Goal: Task Accomplishment & Management: Manage account settings

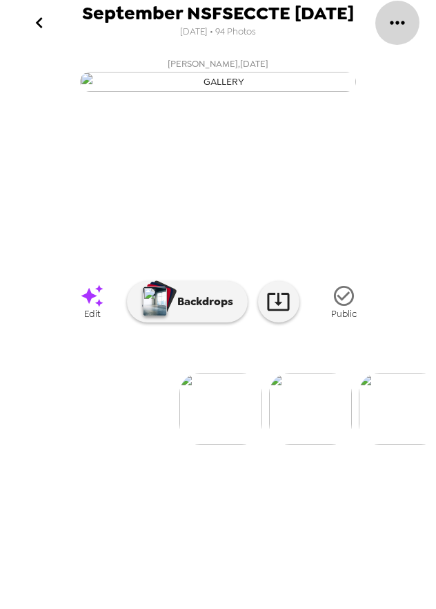
click at [411, 27] on button "gallery menu" at bounding box center [397, 22] width 45 height 45
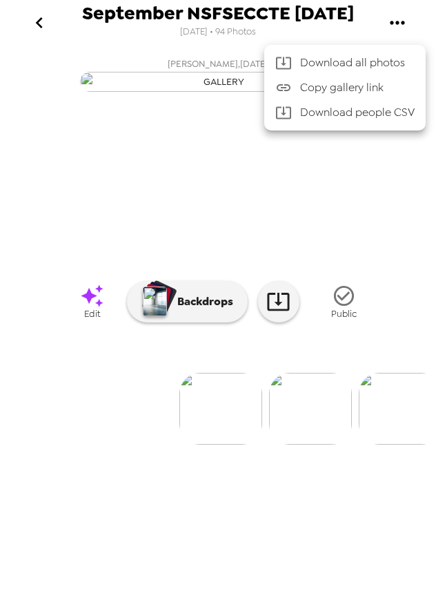
click at [399, 8] on div at bounding box center [218, 304] width 436 height 609
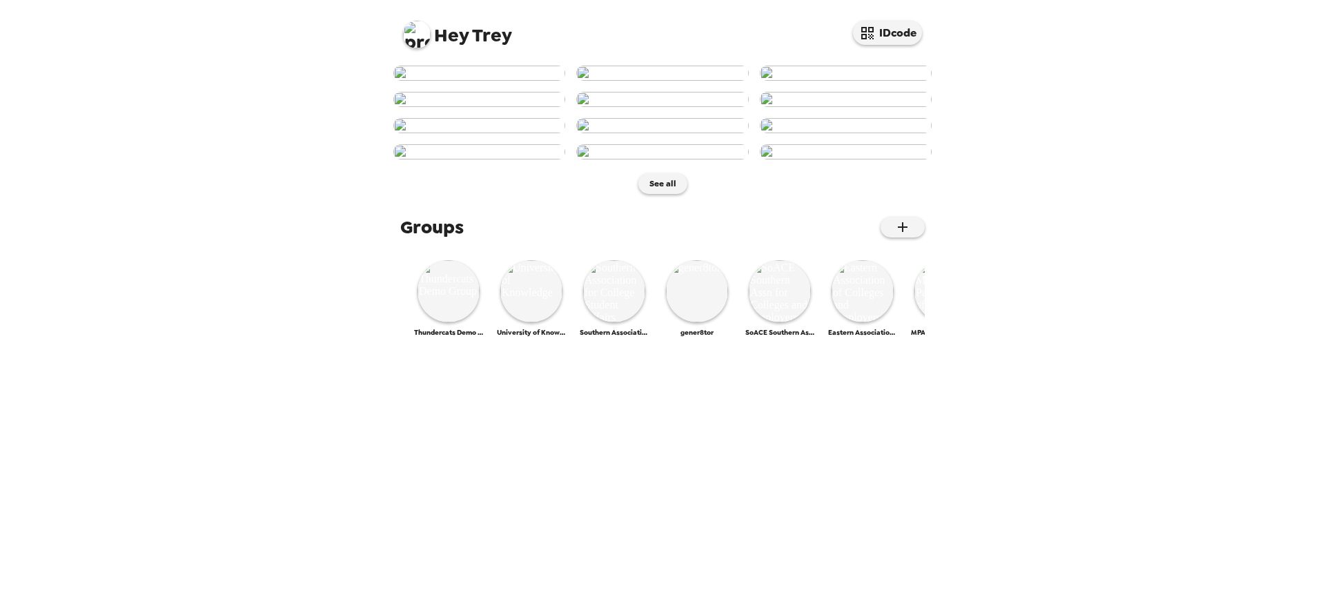
click at [413, 31] on img at bounding box center [417, 35] width 28 height 28
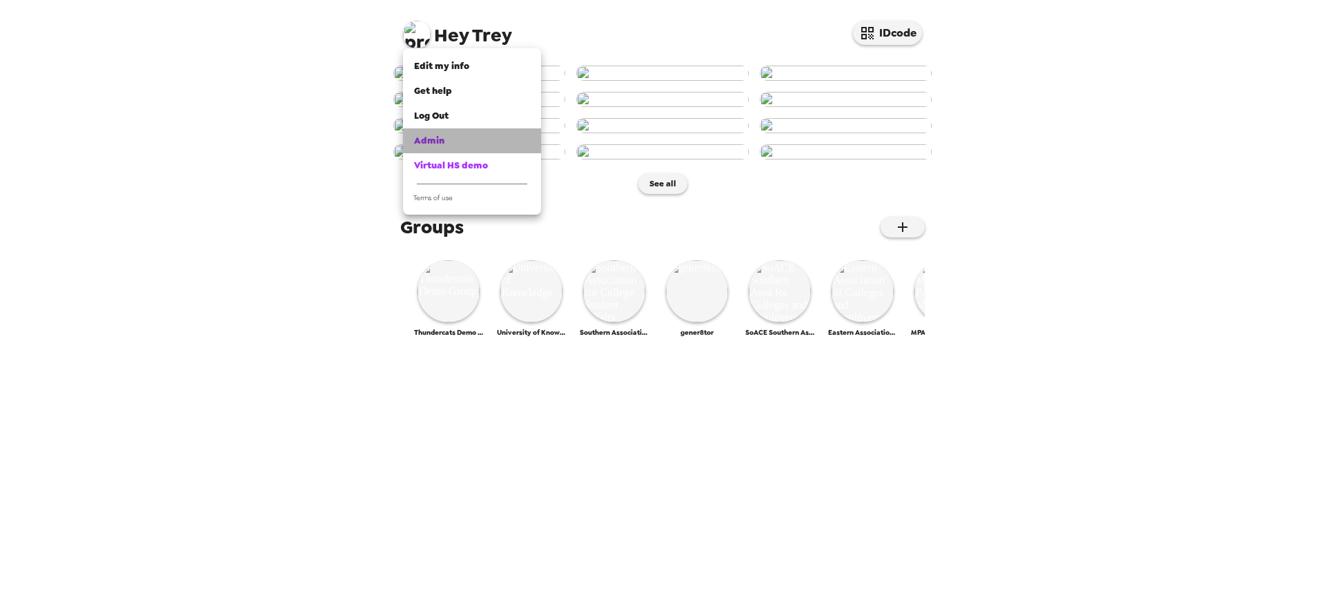
drag, startPoint x: 445, startPoint y: 144, endPoint x: 493, endPoint y: 126, distance: 50.9
click at [446, 144] on div "Admin" at bounding box center [472, 141] width 116 height 14
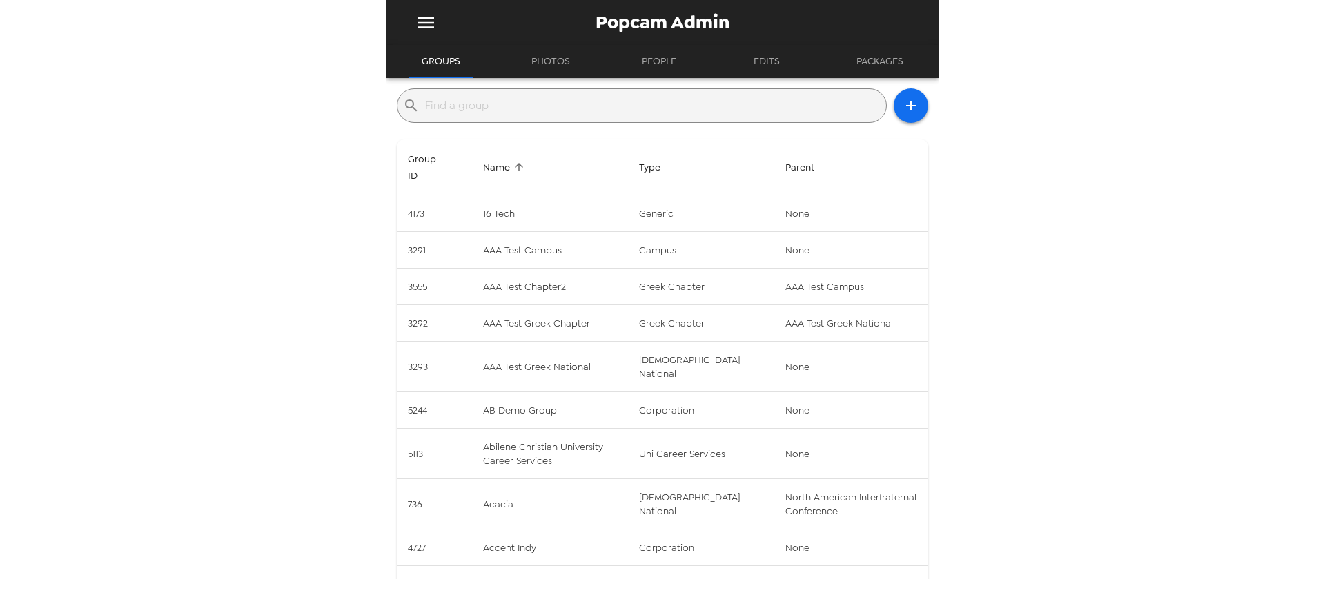
click at [546, 117] on div "​" at bounding box center [642, 105] width 490 height 35
click at [544, 105] on input "text" at bounding box center [653, 106] width 456 height 22
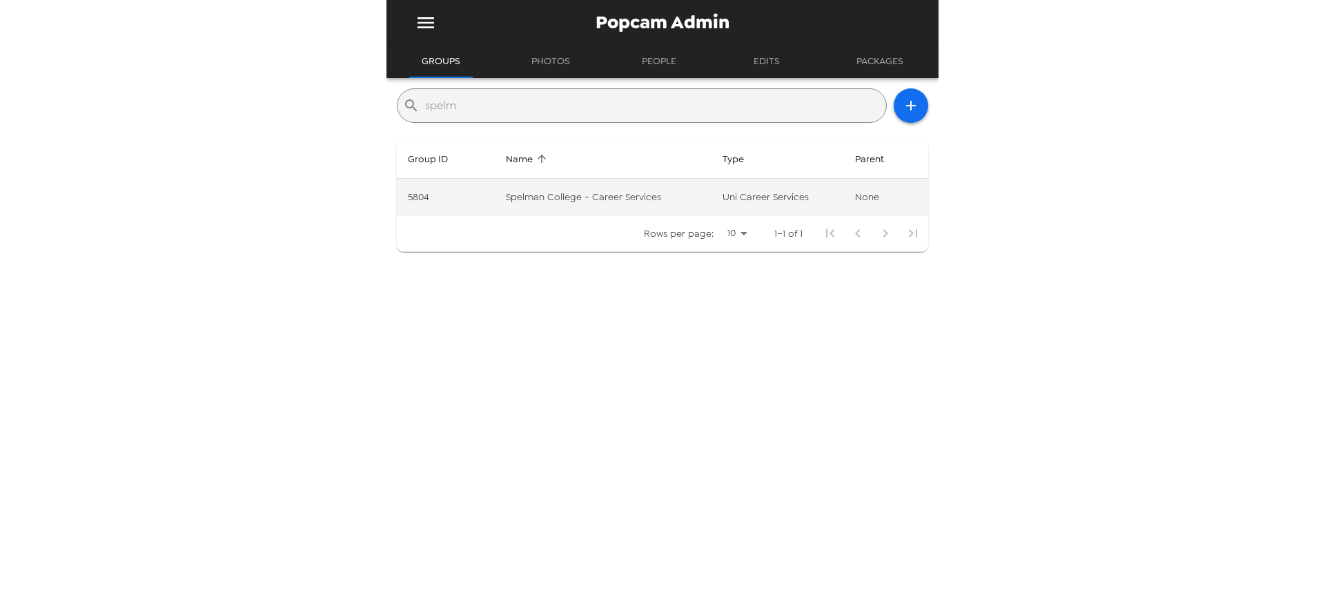
type input "spelm"
click at [564, 190] on td "Spelman College - Career Services" at bounding box center [603, 197] width 217 height 37
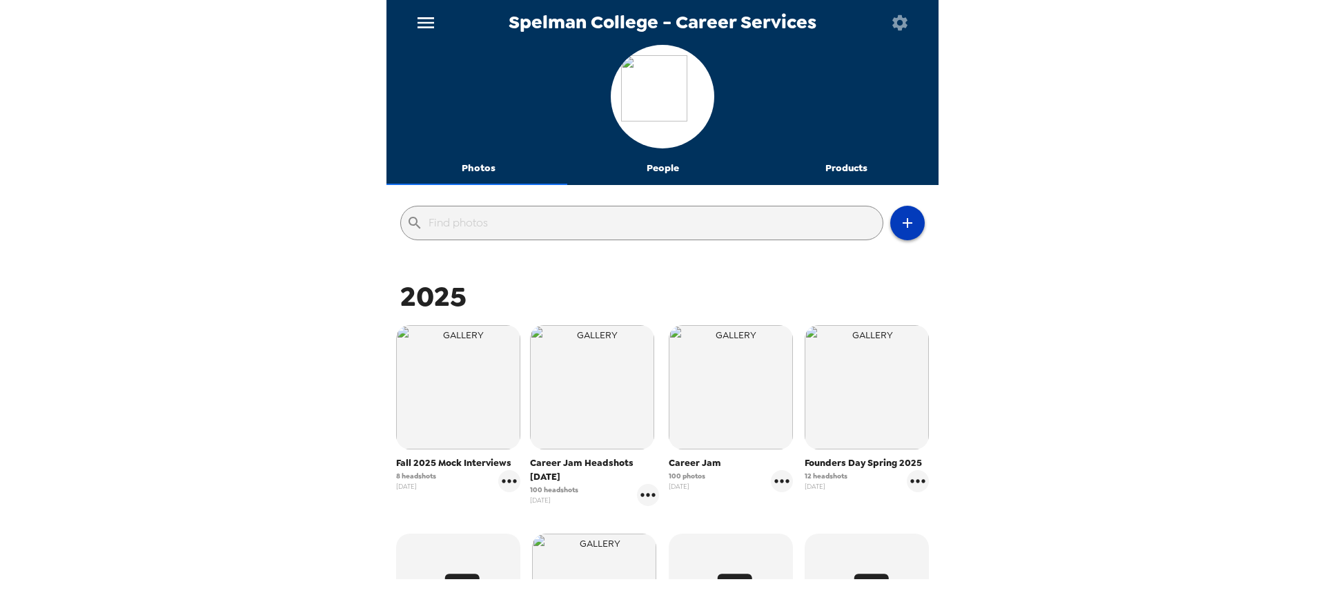
click at [901, 227] on icon "button" at bounding box center [907, 223] width 17 height 17
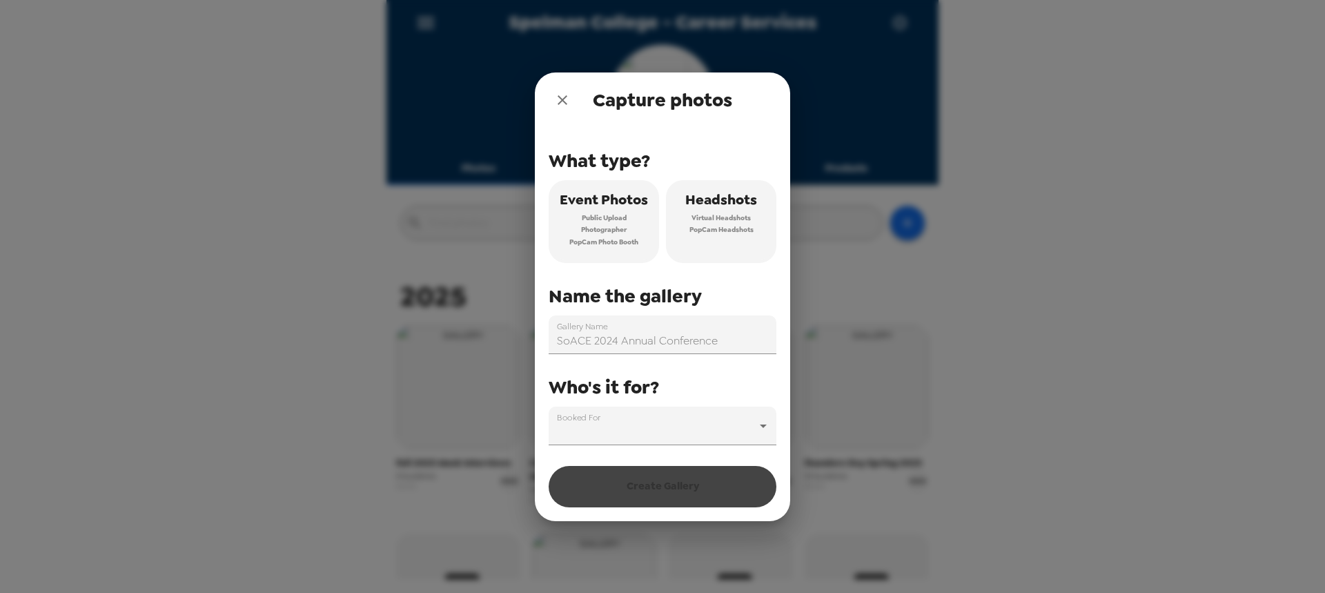
click at [557, 99] on icon "close" at bounding box center [562, 100] width 17 height 17
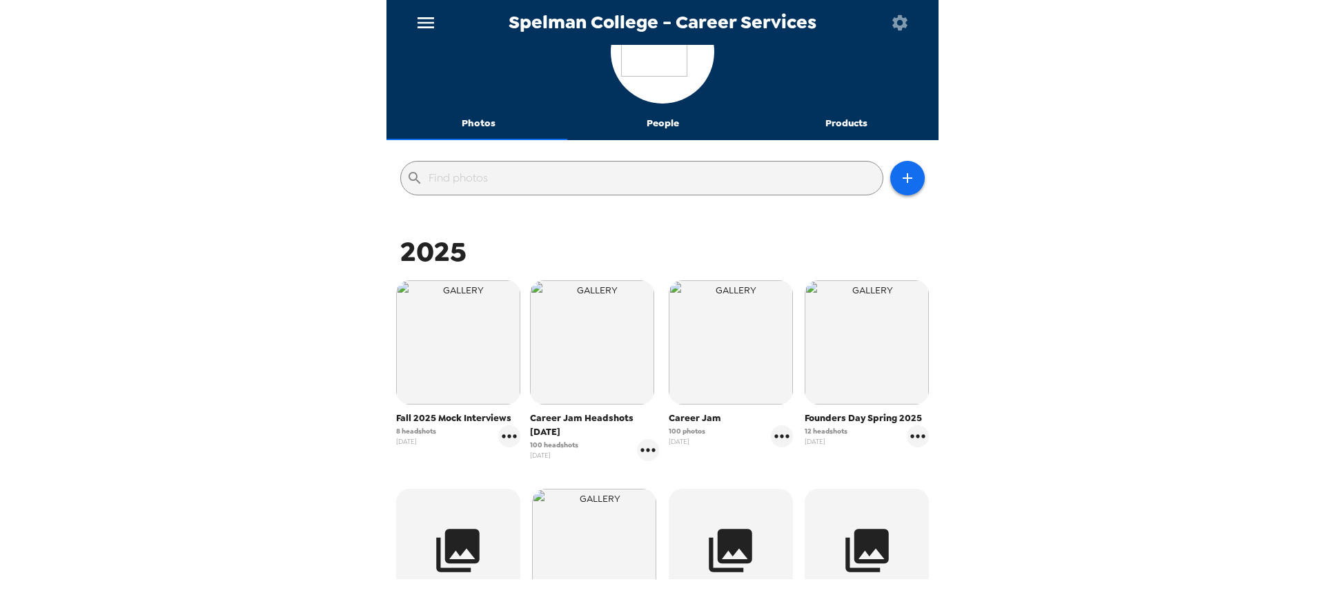
scroll to position [69, 0]
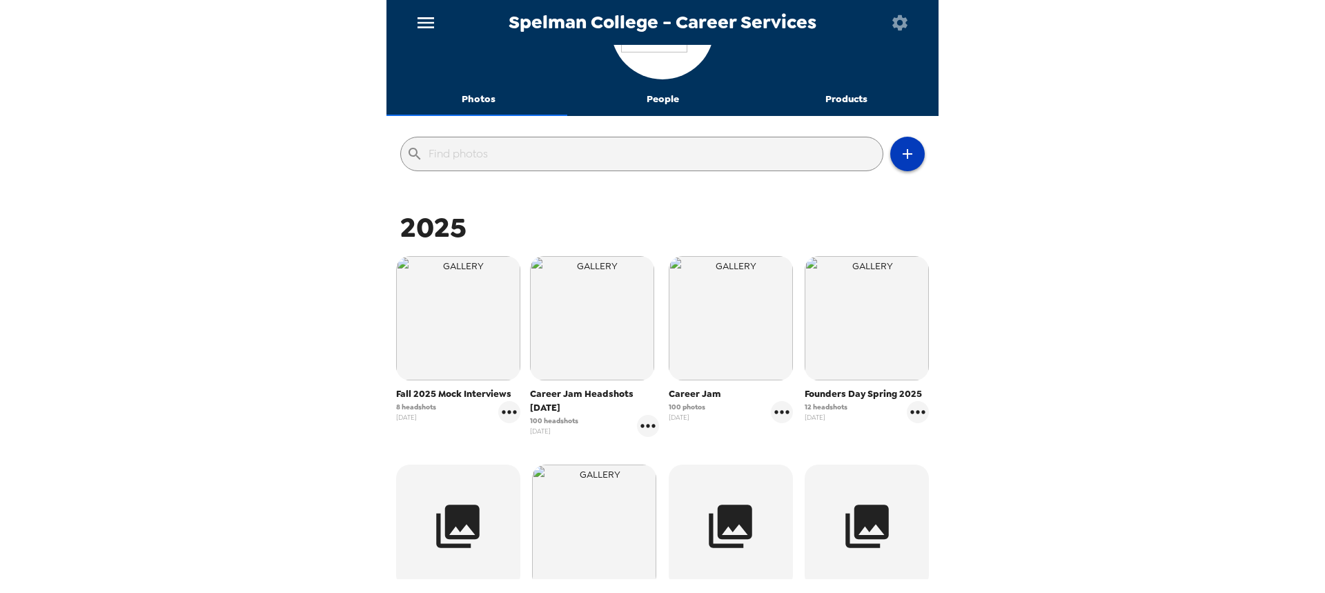
click at [899, 160] on icon "button" at bounding box center [907, 154] width 17 height 17
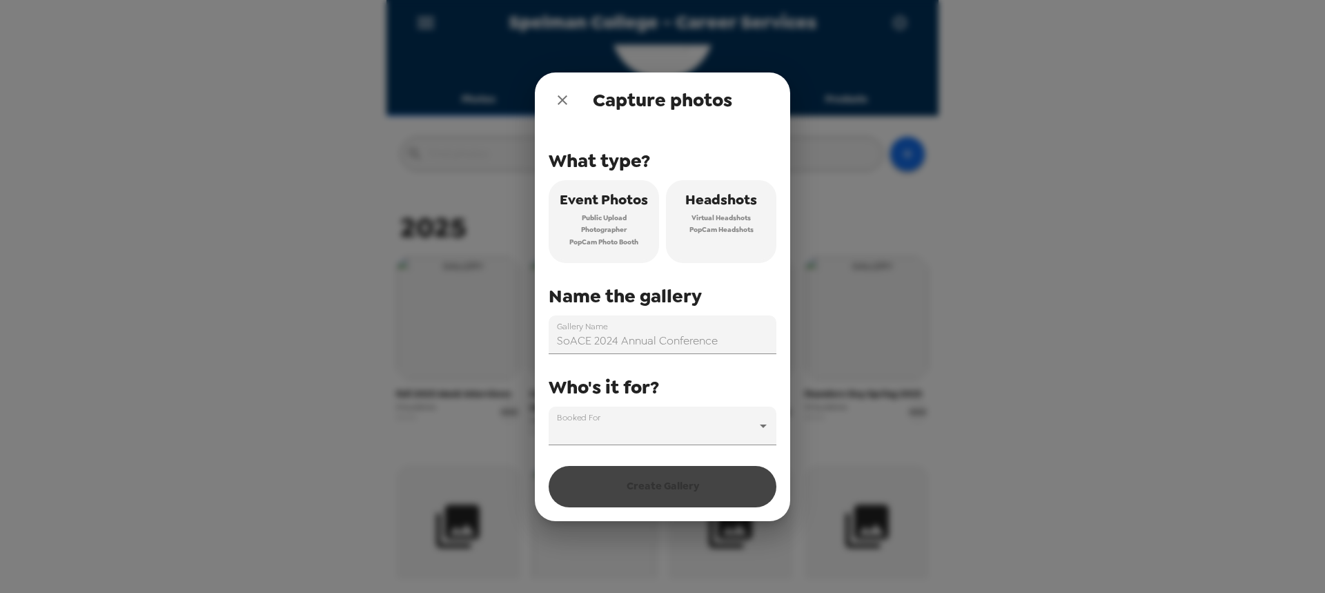
click at [722, 217] on span "Virtual Headshots" at bounding box center [721, 218] width 59 height 12
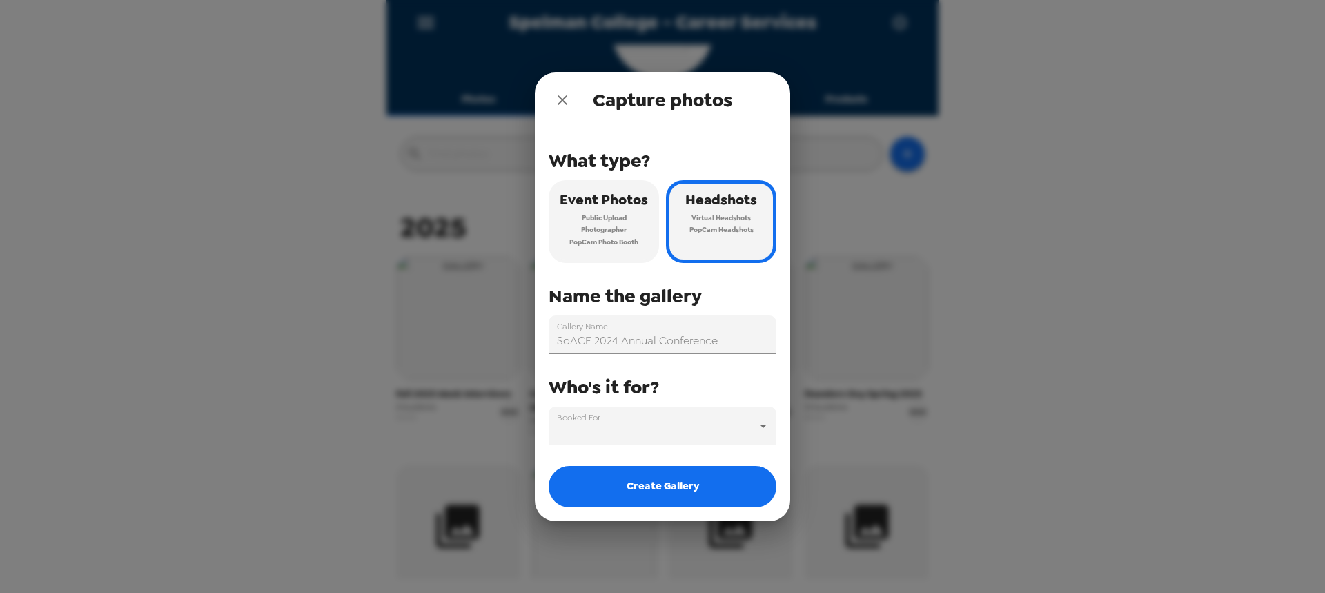
click at [589, 217] on span "Public Upload" at bounding box center [604, 218] width 45 height 12
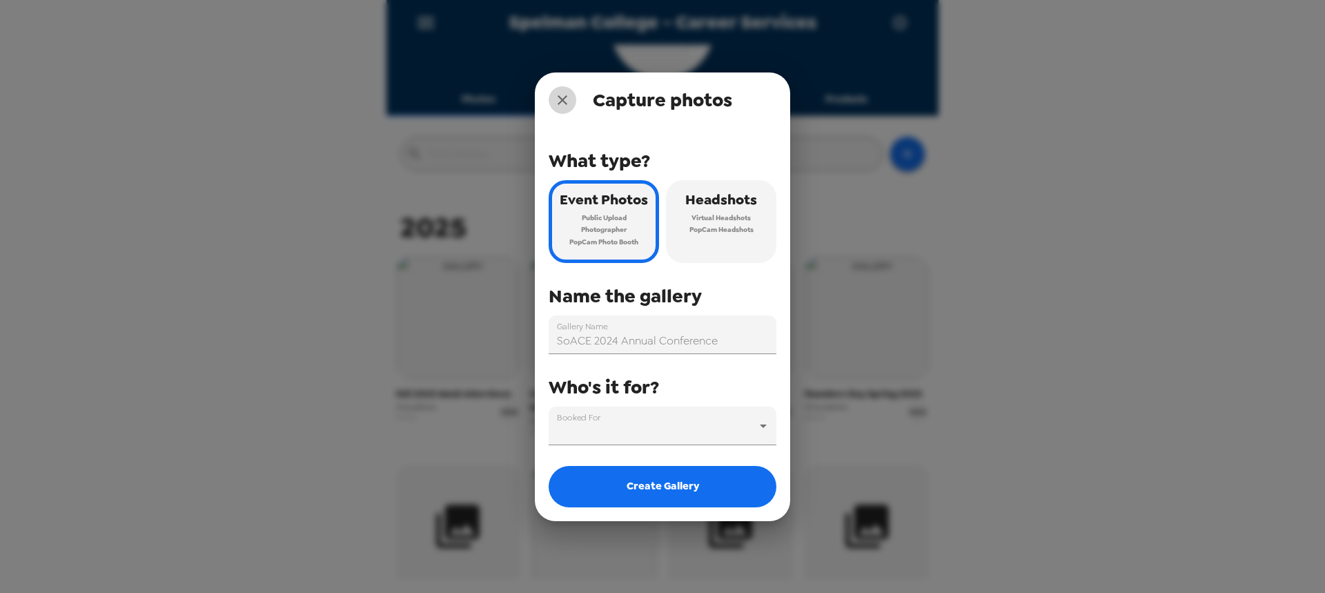
click at [560, 99] on icon "close" at bounding box center [562, 100] width 17 height 17
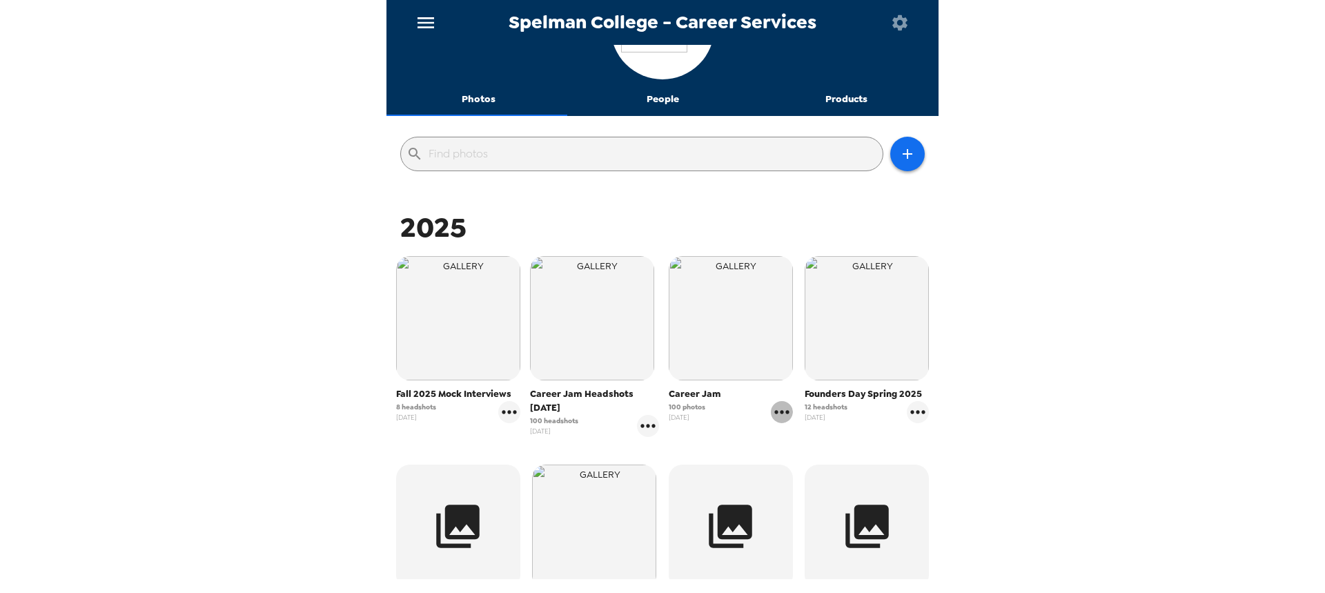
click at [774, 415] on icon "gallery menu" at bounding box center [782, 412] width 22 height 22
click at [727, 425] on div at bounding box center [662, 296] width 1325 height 593
click at [645, 420] on icon "gallery menu" at bounding box center [648, 426] width 22 height 22
click at [659, 449] on icon at bounding box center [651, 455] width 17 height 17
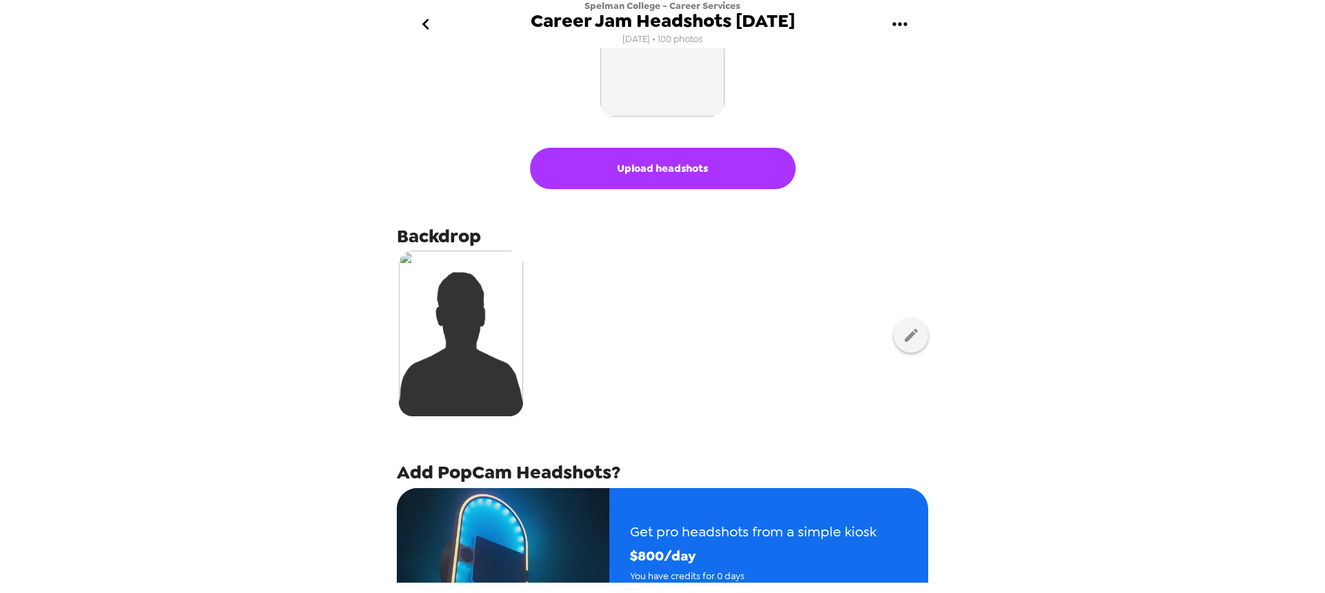
scroll to position [138, 0]
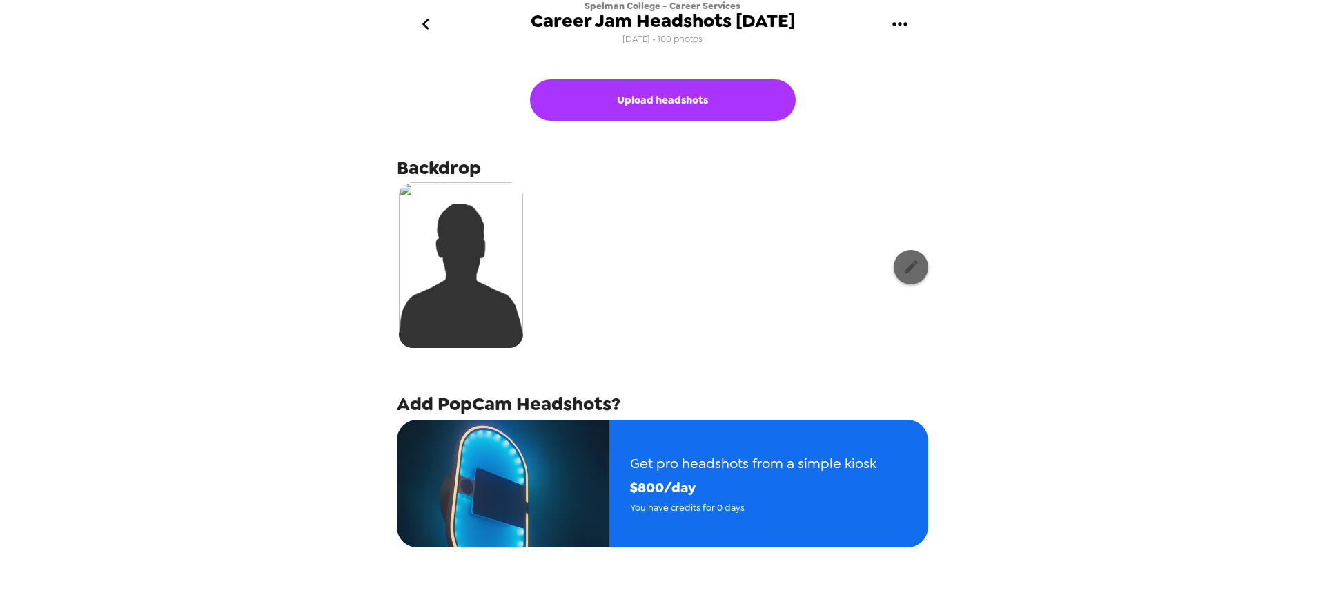
click at [903, 264] on icon "button" at bounding box center [911, 266] width 17 height 17
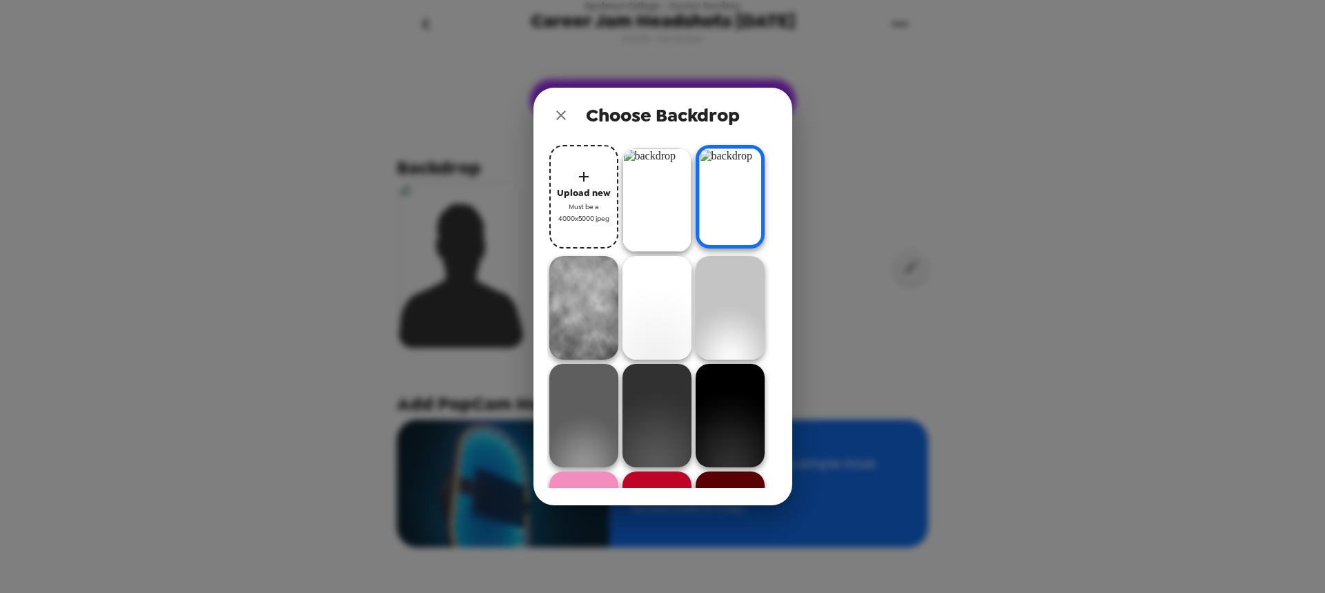
click at [557, 121] on icon "close" at bounding box center [561, 115] width 17 height 17
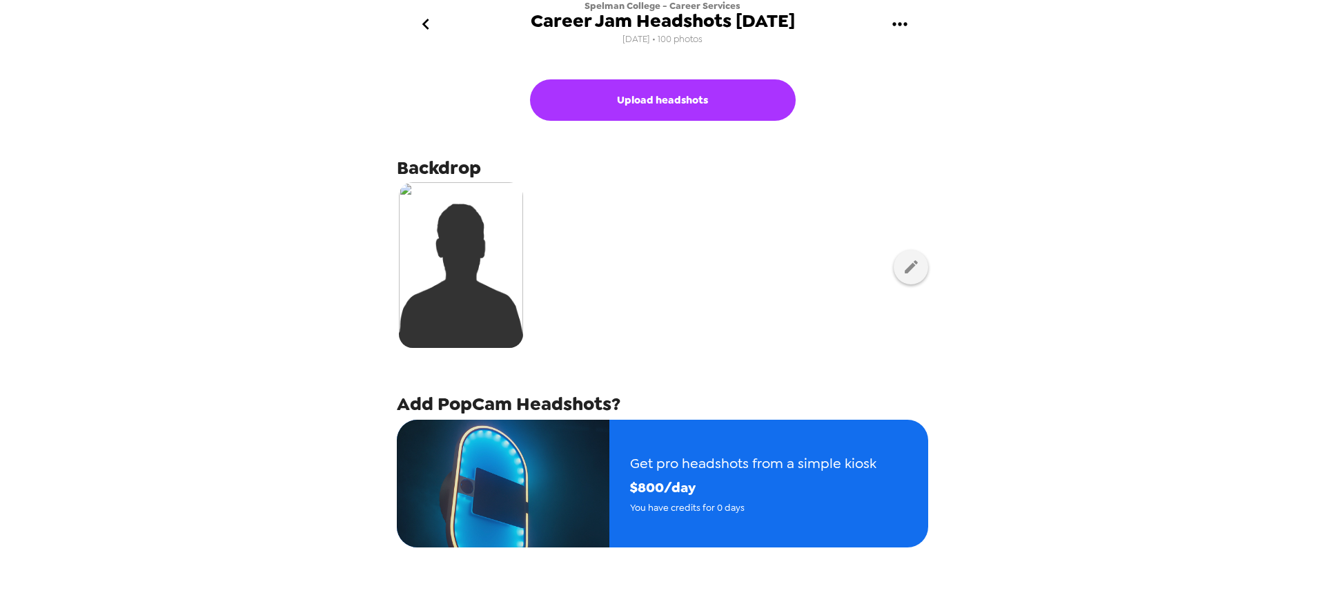
scroll to position [0, 0]
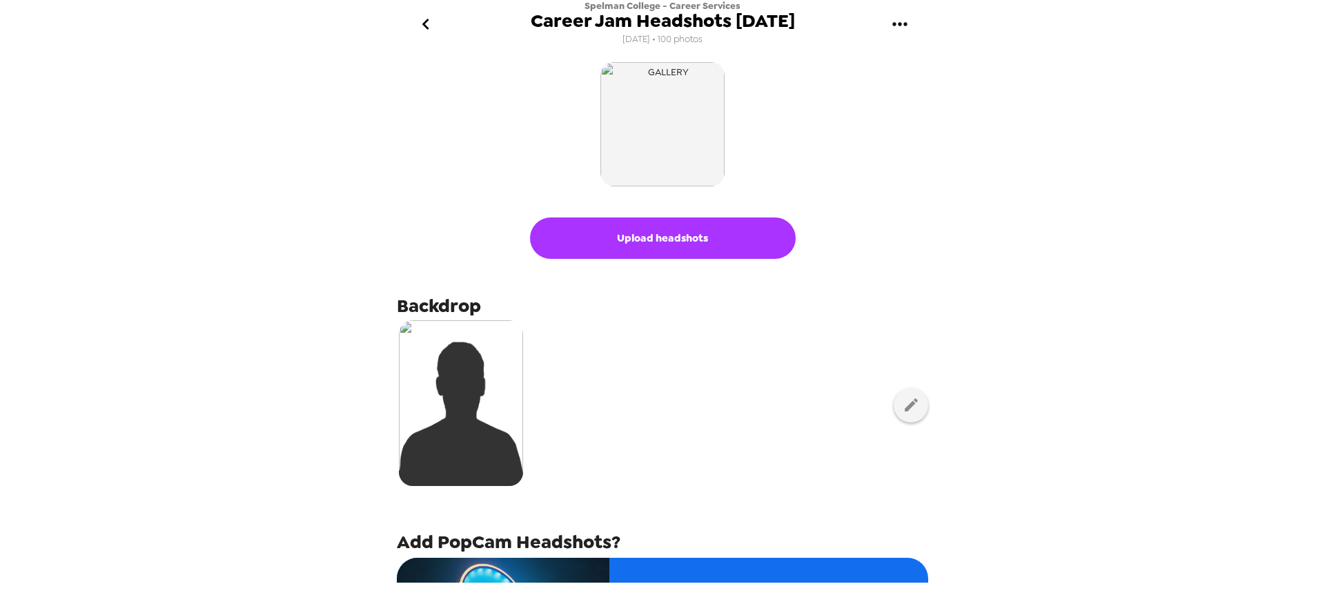
click at [427, 35] on icon "go back" at bounding box center [426, 24] width 22 height 22
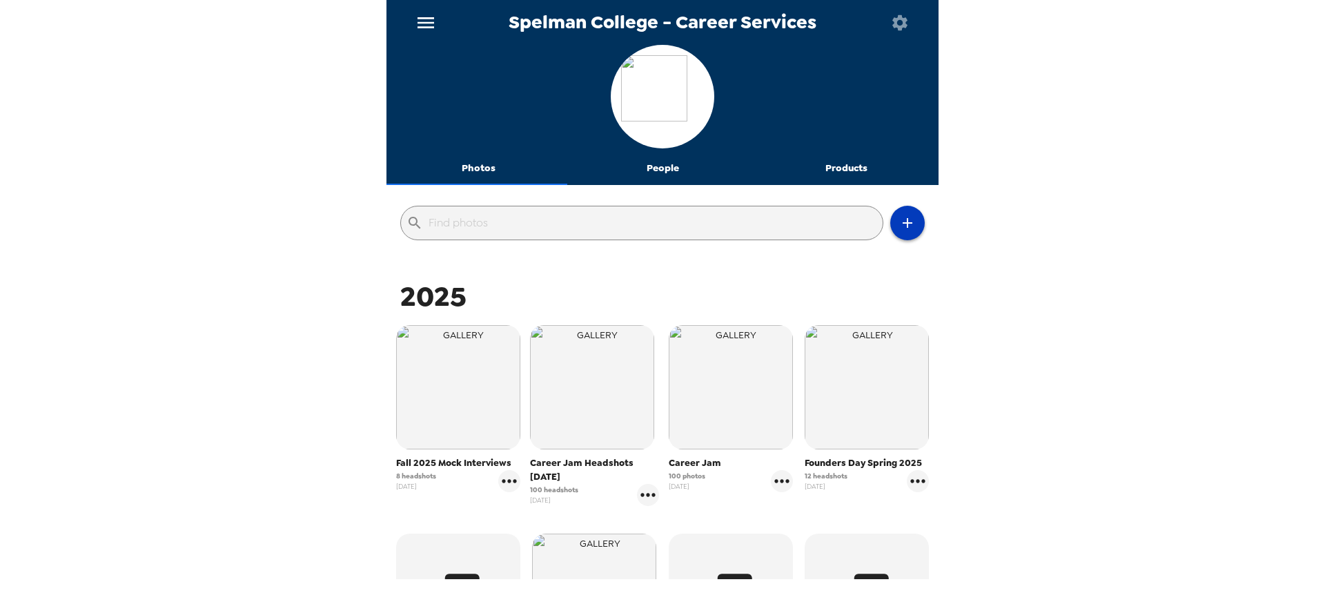
click at [904, 226] on icon "button" at bounding box center [907, 223] width 17 height 17
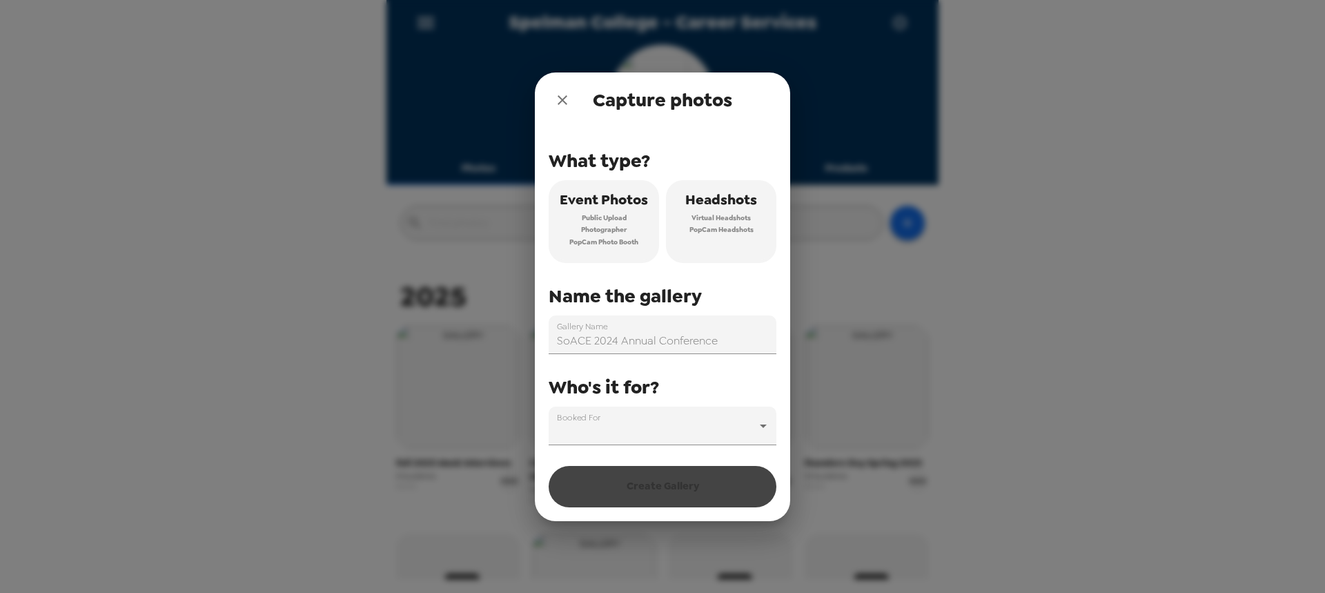
drag, startPoint x: 564, startPoint y: 102, endPoint x: 594, endPoint y: 175, distance: 78.6
click at [566, 105] on icon "close" at bounding box center [562, 100] width 17 height 17
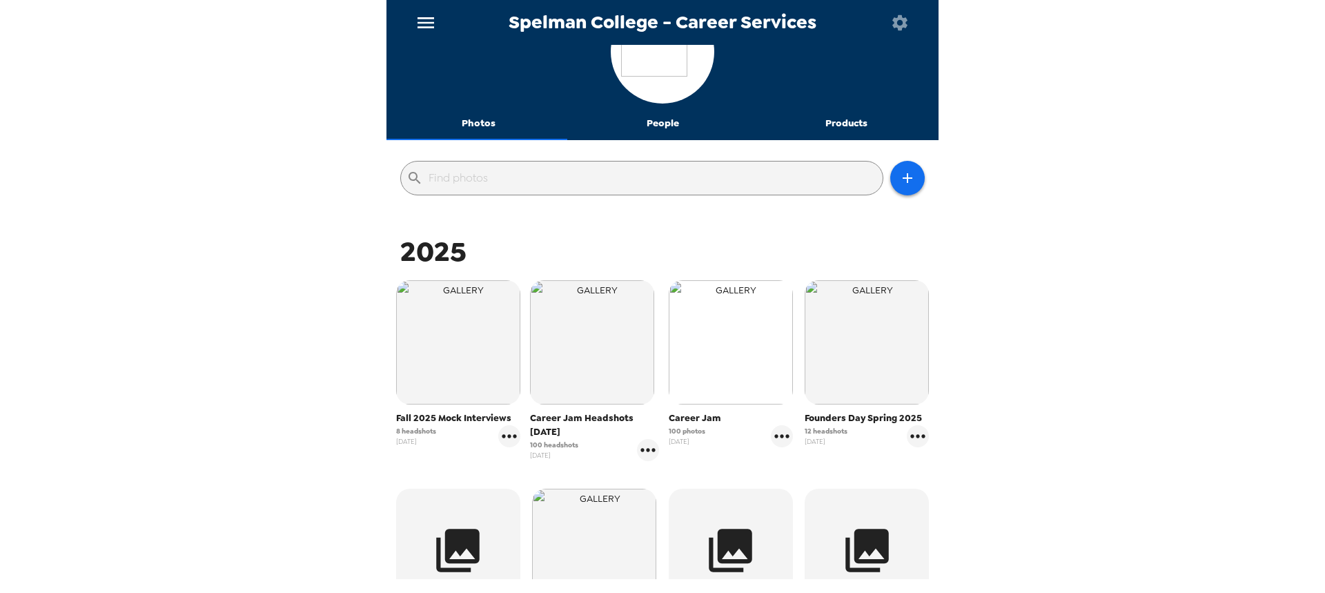
scroll to position [69, 0]
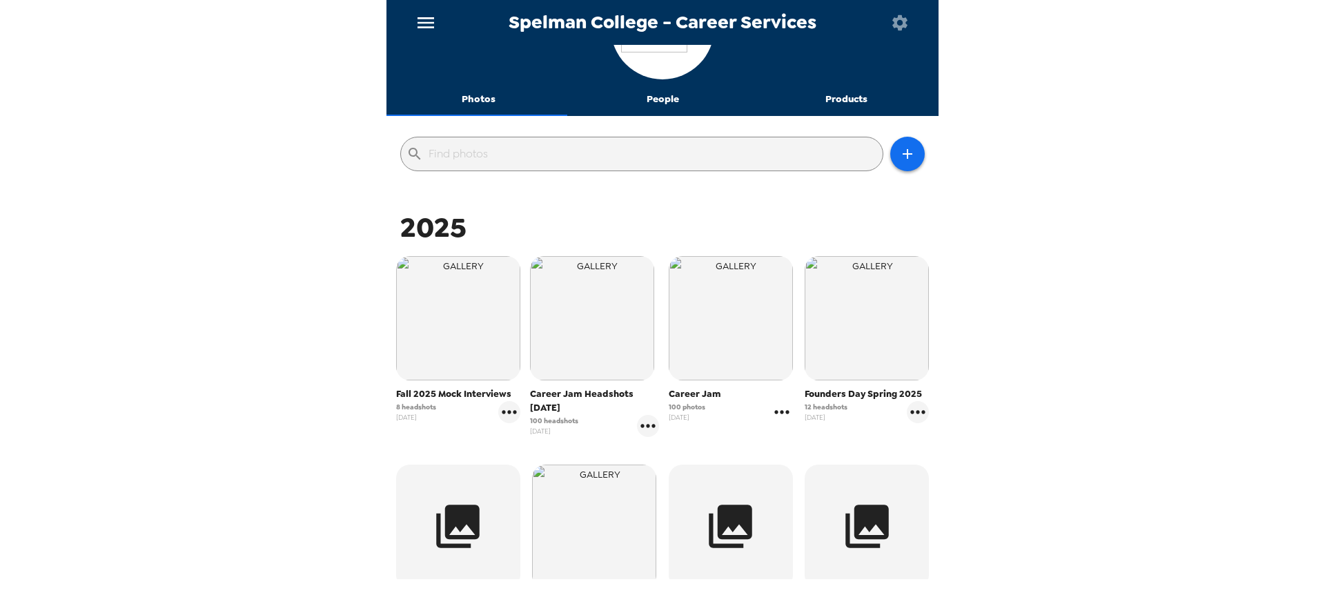
click at [771, 407] on icon "gallery menu" at bounding box center [782, 412] width 22 height 22
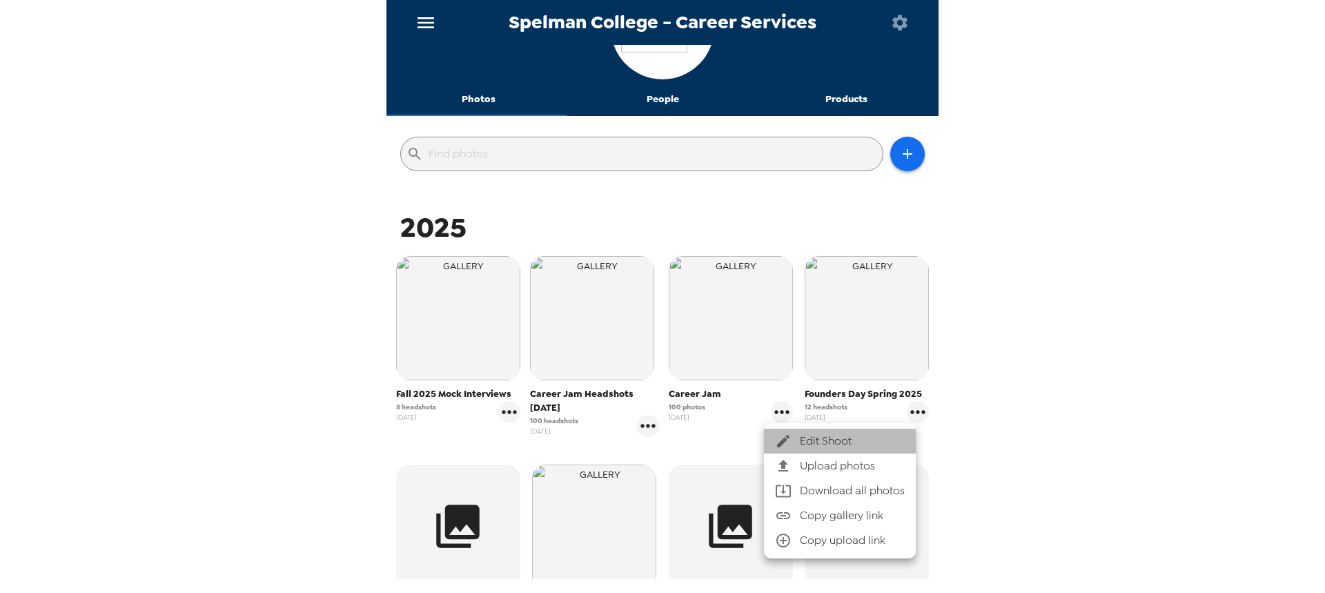
click at [821, 442] on span "Edit Shoot" at bounding box center [852, 441] width 105 height 17
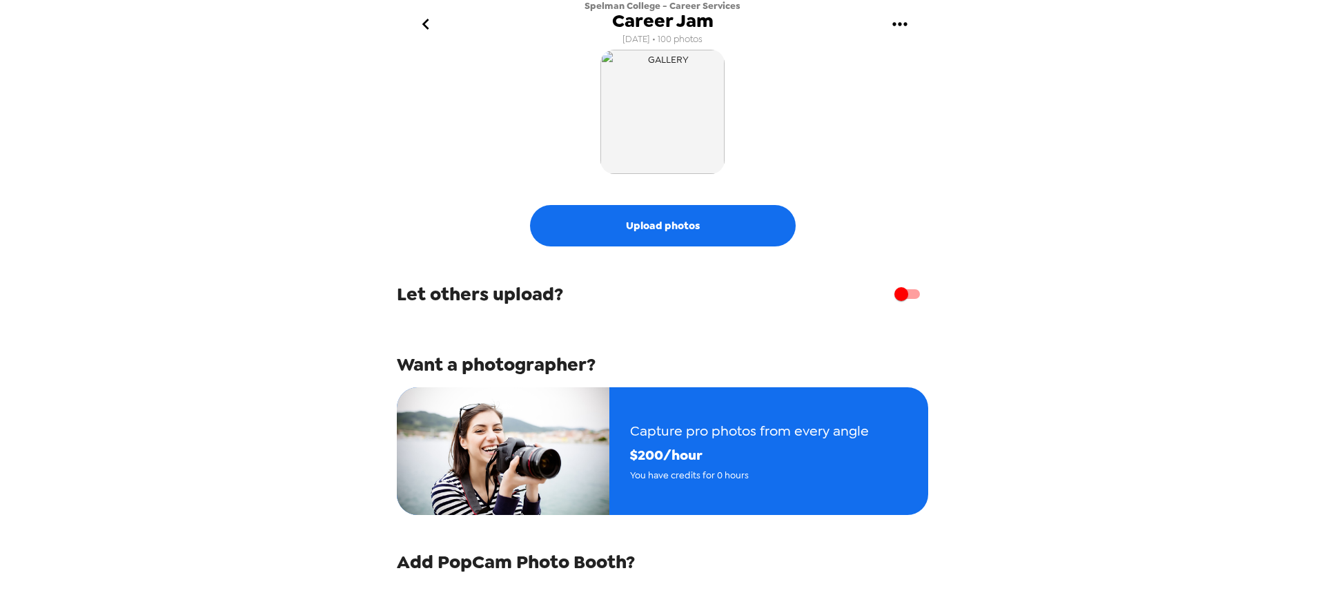
scroll to position [11, 0]
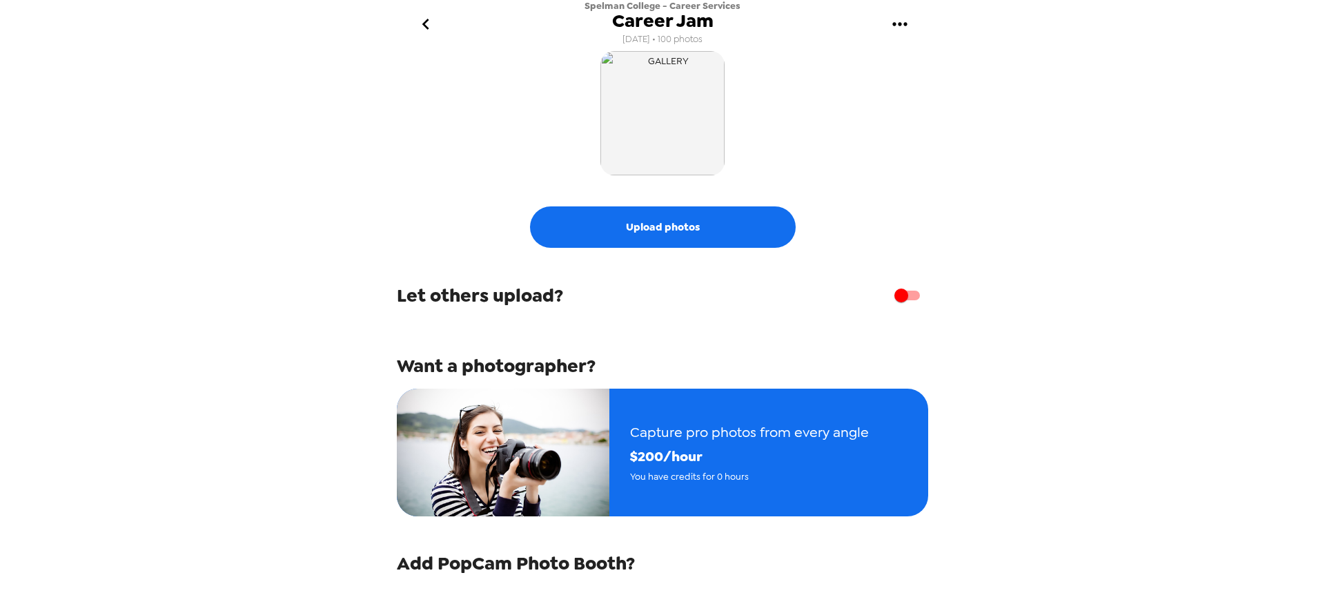
click at [409, 24] on button "go back" at bounding box center [425, 24] width 45 height 45
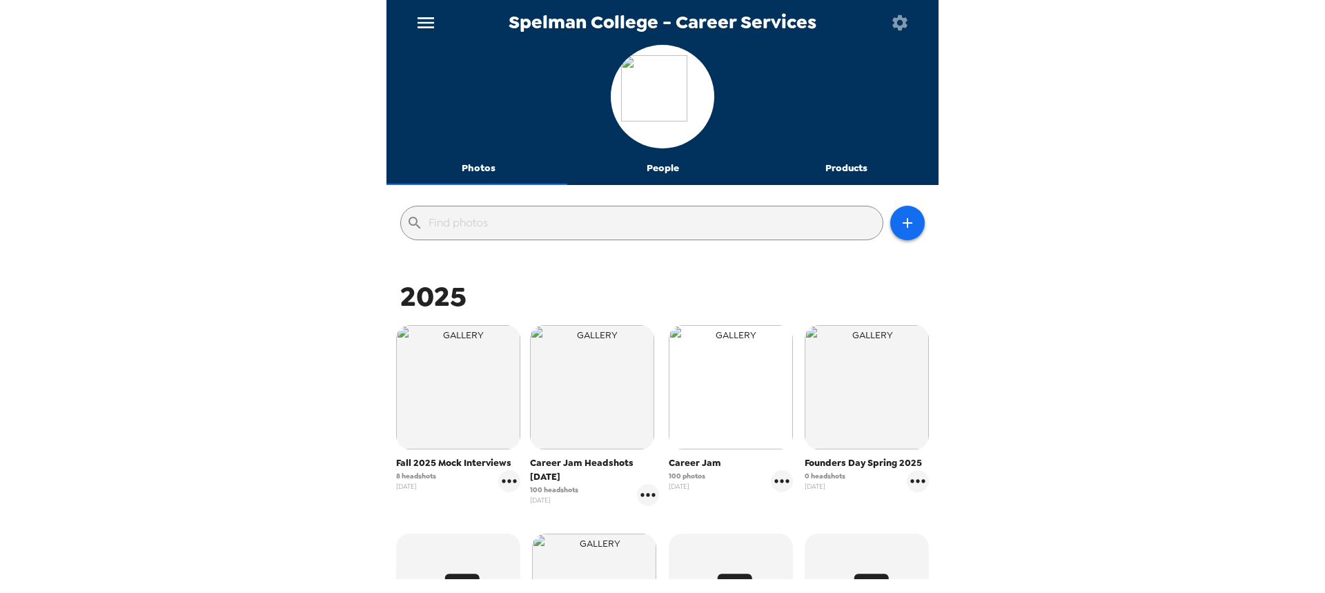
scroll to position [138, 0]
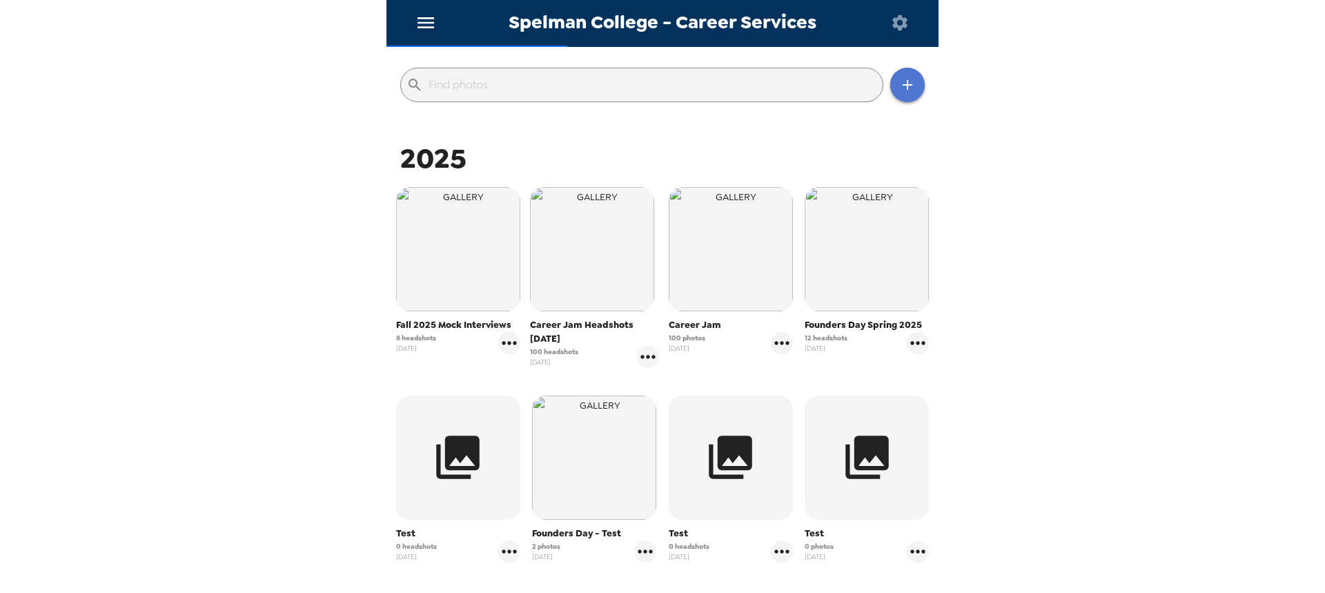
click at [909, 85] on button "button" at bounding box center [907, 85] width 35 height 35
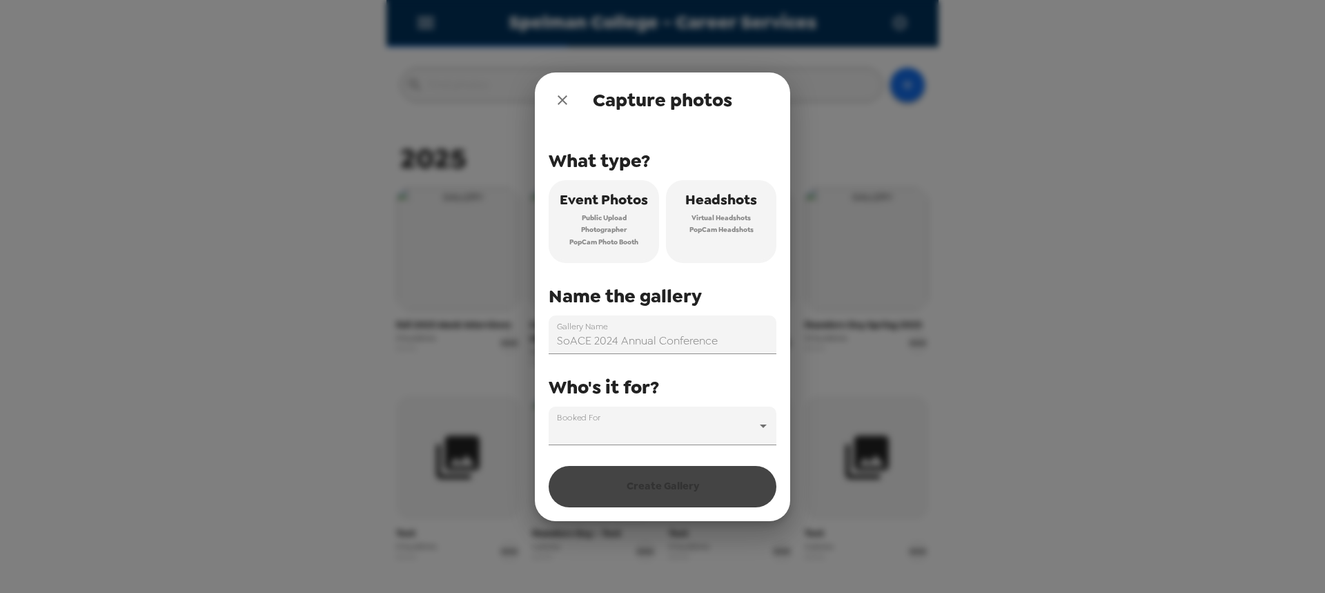
click at [560, 112] on button "close" at bounding box center [563, 100] width 28 height 28
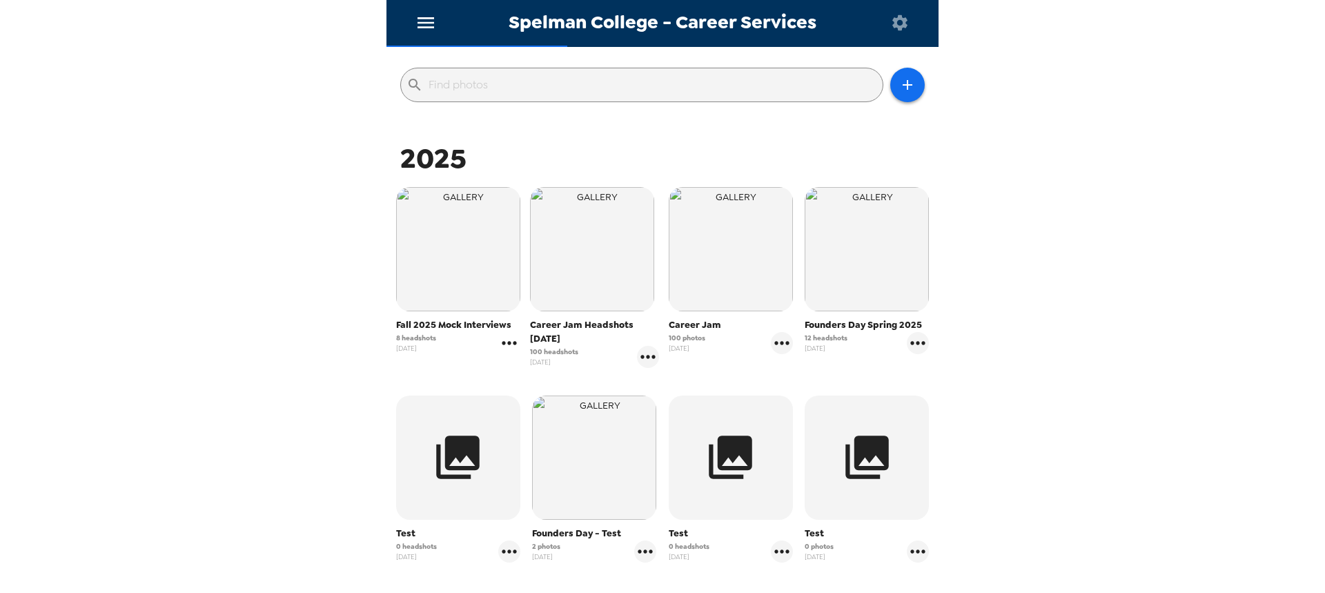
click at [507, 342] on icon "gallery menu" at bounding box center [509, 342] width 14 height 3
click at [538, 367] on span "Edit Shoot" at bounding box center [590, 372] width 115 height 17
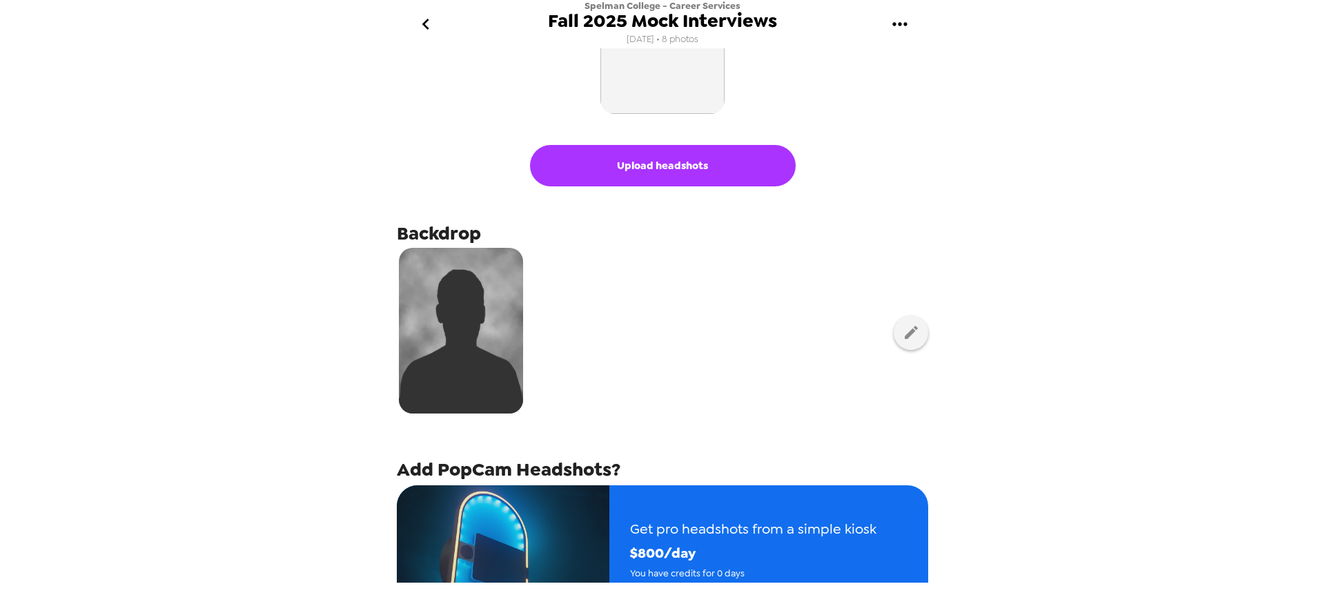
scroll to position [138, 0]
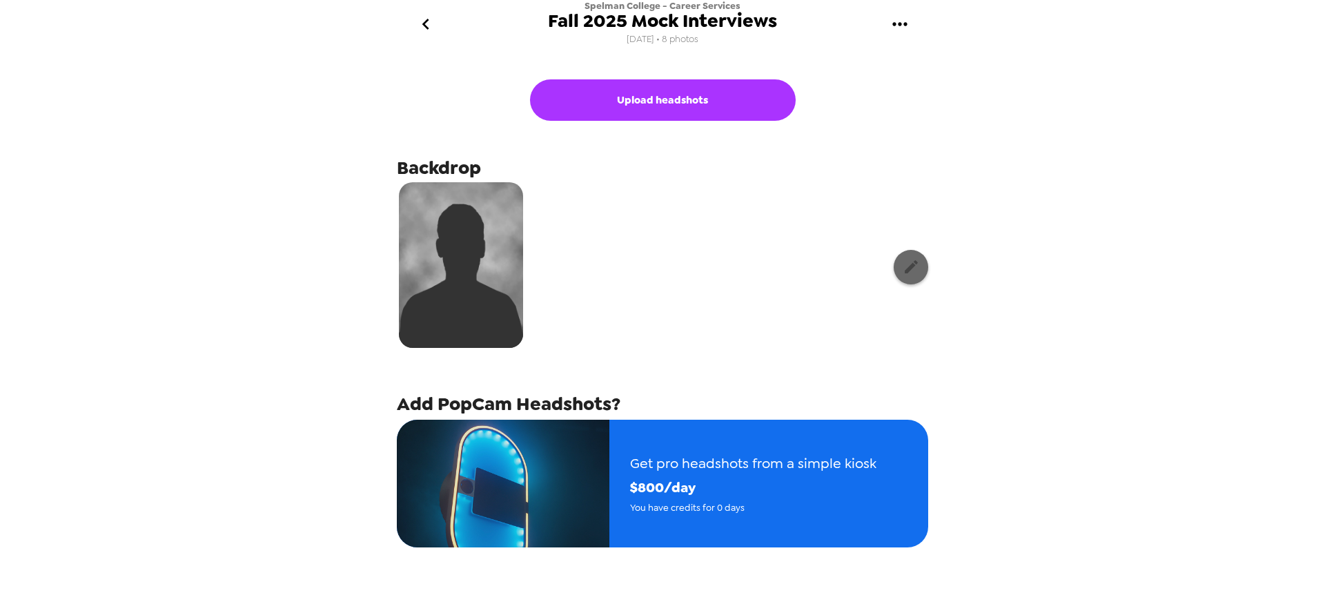
click at [907, 277] on button "button" at bounding box center [911, 267] width 35 height 35
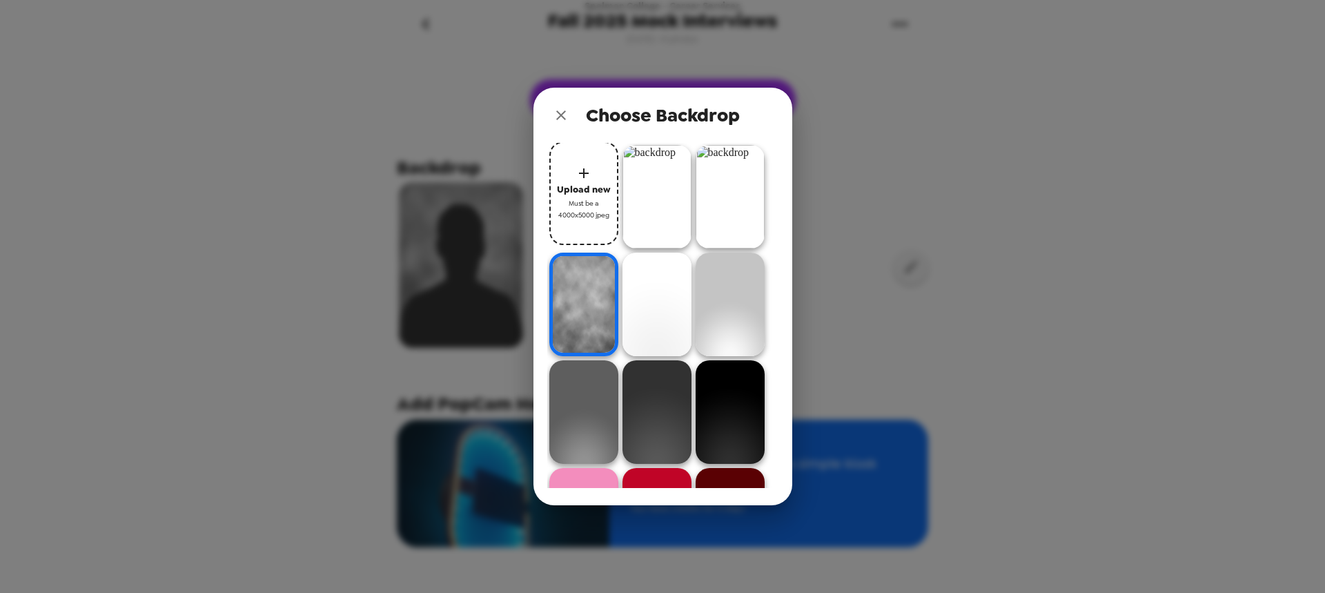
click at [746, 197] on img at bounding box center [730, 197] width 69 height 104
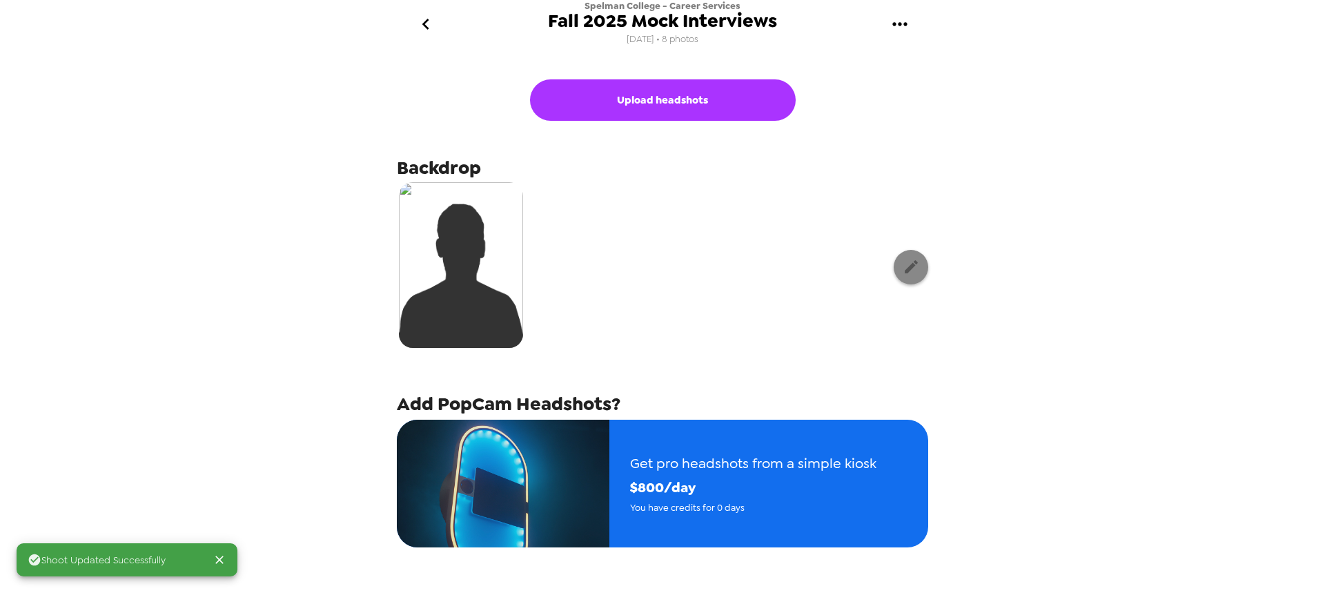
click at [903, 269] on icon "button" at bounding box center [911, 266] width 17 height 17
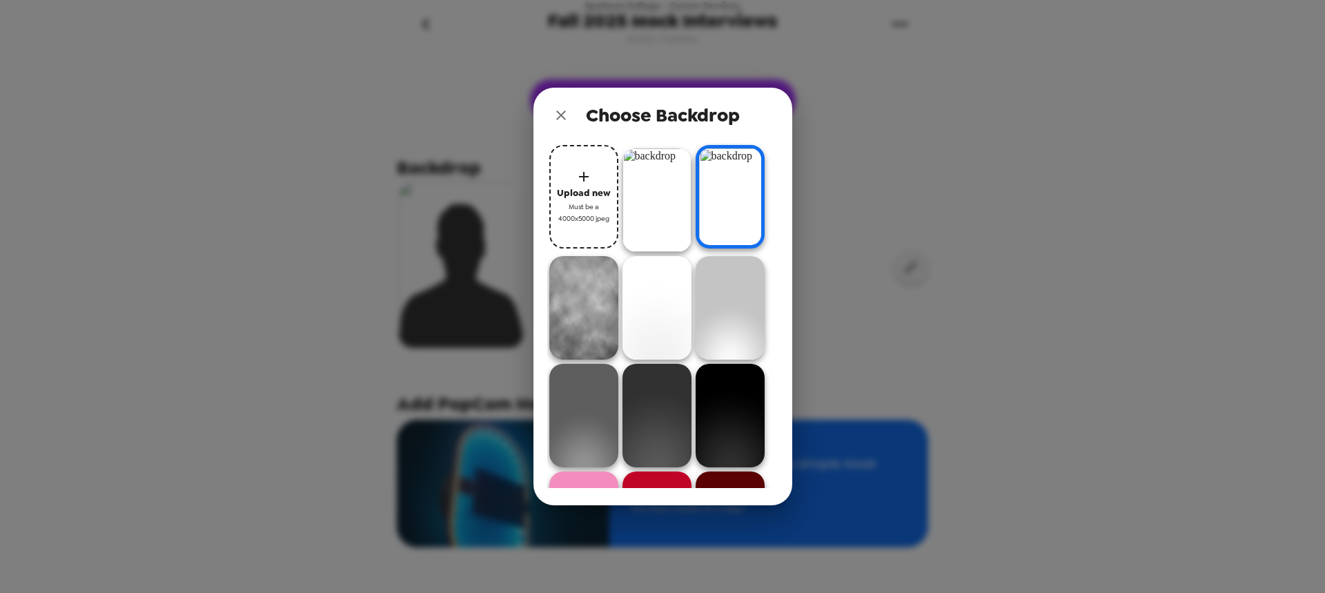
click at [591, 313] on img at bounding box center [583, 308] width 69 height 104
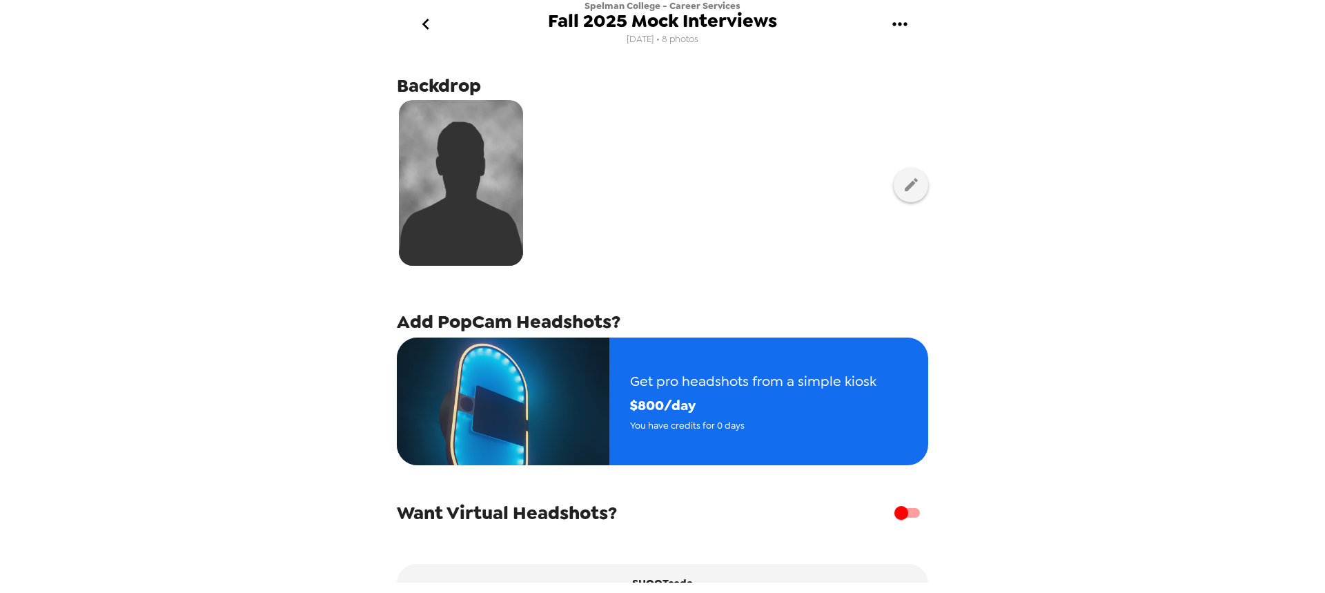
scroll to position [28, 0]
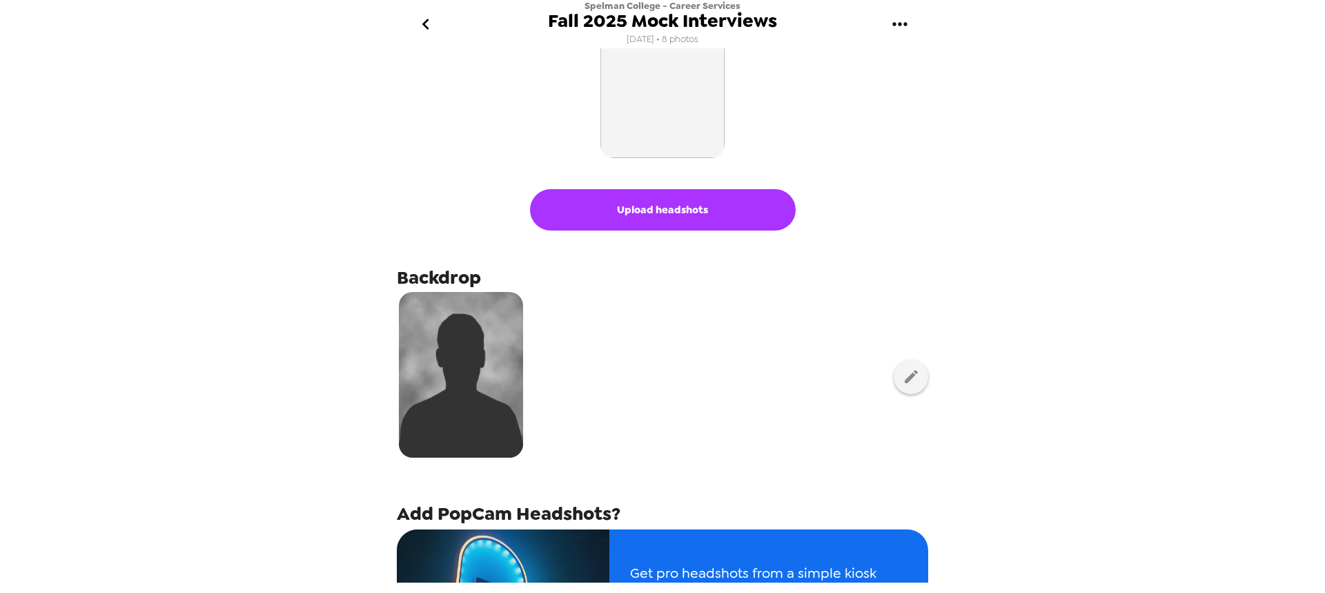
click at [427, 27] on icon "go back" at bounding box center [426, 24] width 22 height 22
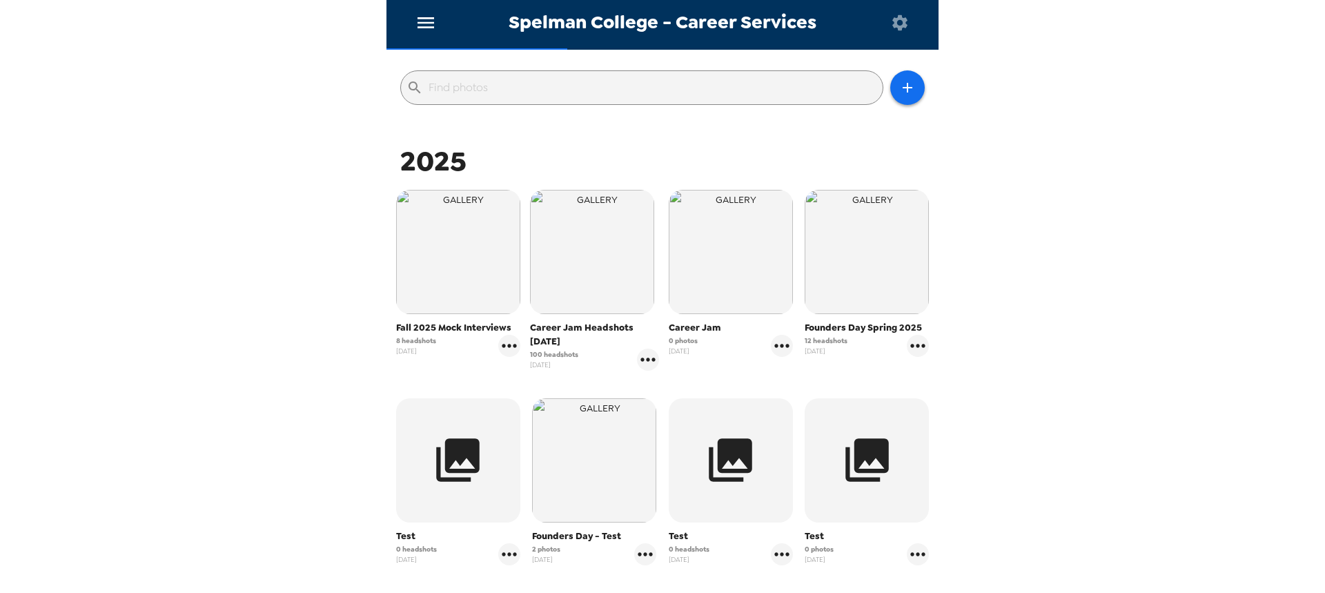
scroll to position [138, 0]
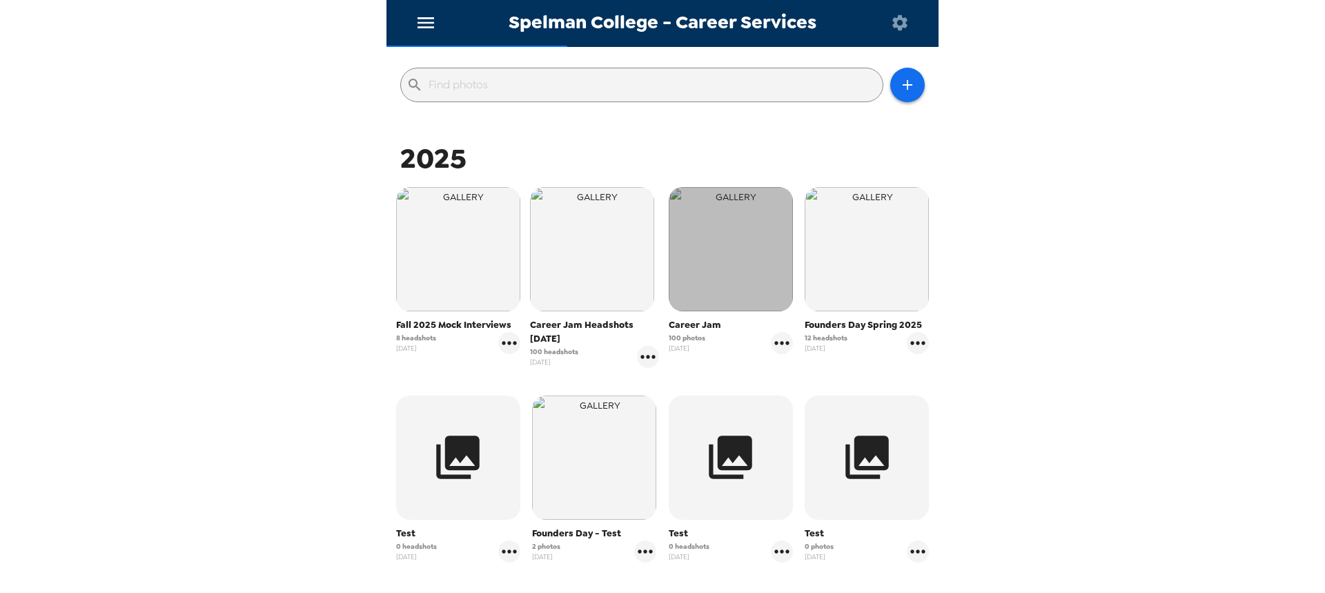
click at [730, 234] on img "button" at bounding box center [731, 249] width 124 height 124
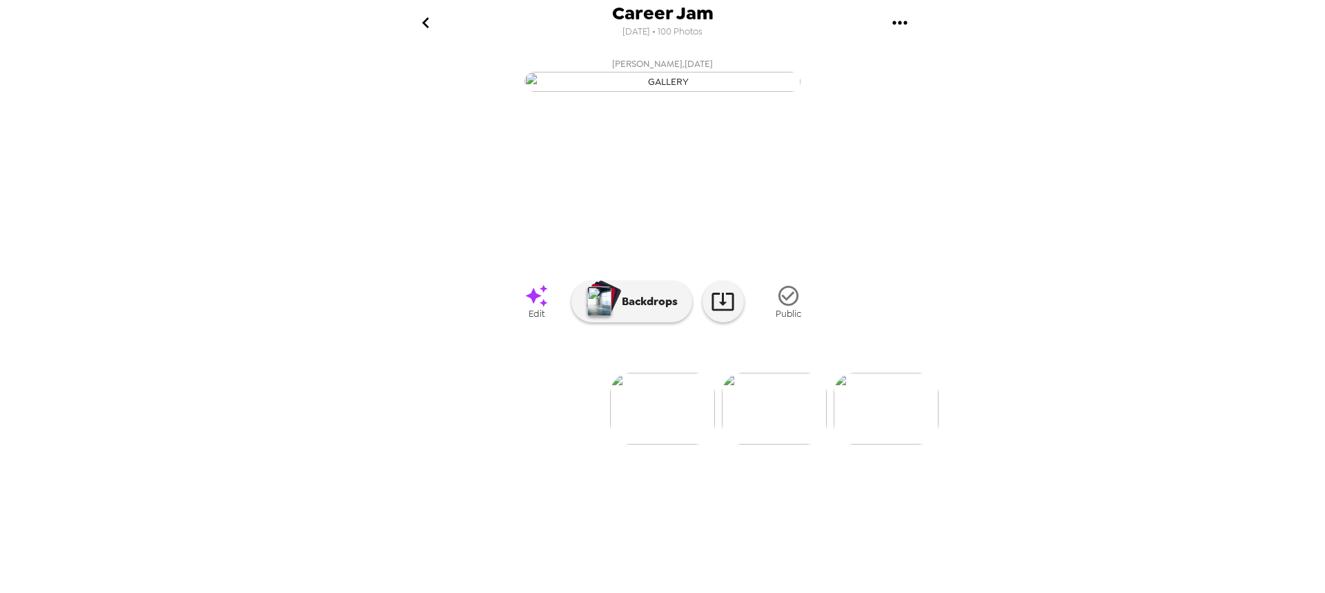
scroll to position [14, 0]
click at [766, 444] on img at bounding box center [774, 409] width 105 height 72
click at [783, 444] on img at bounding box center [774, 409] width 105 height 72
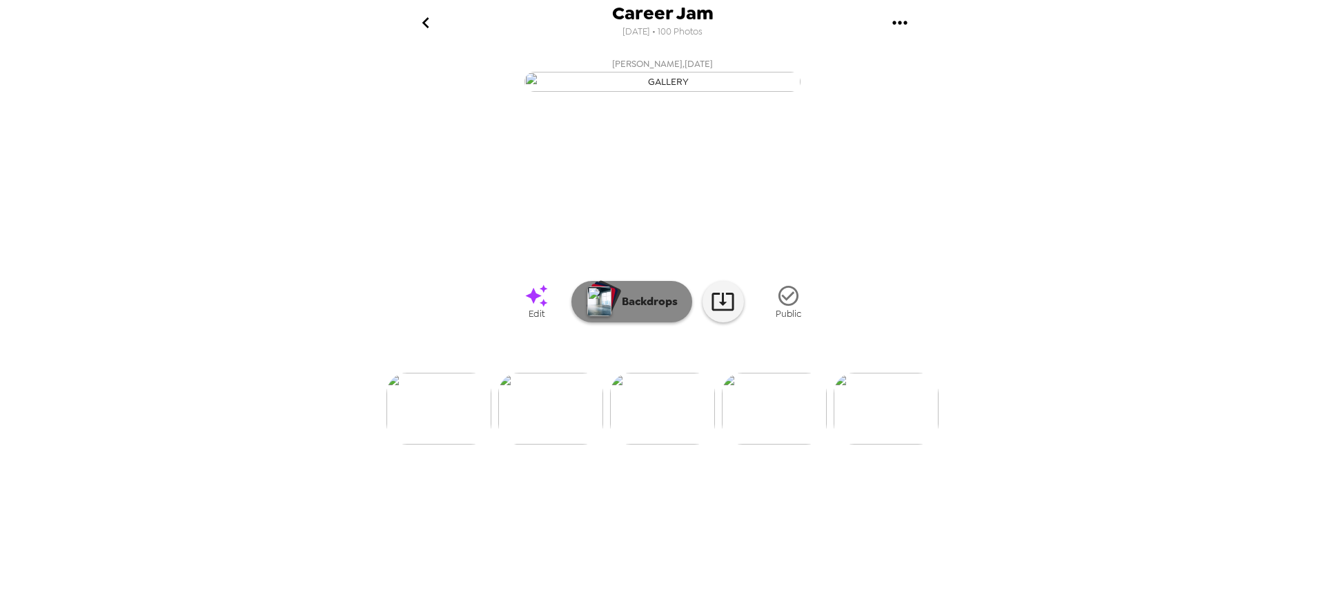
click at [645, 310] on p "Backdrops" at bounding box center [646, 301] width 63 height 17
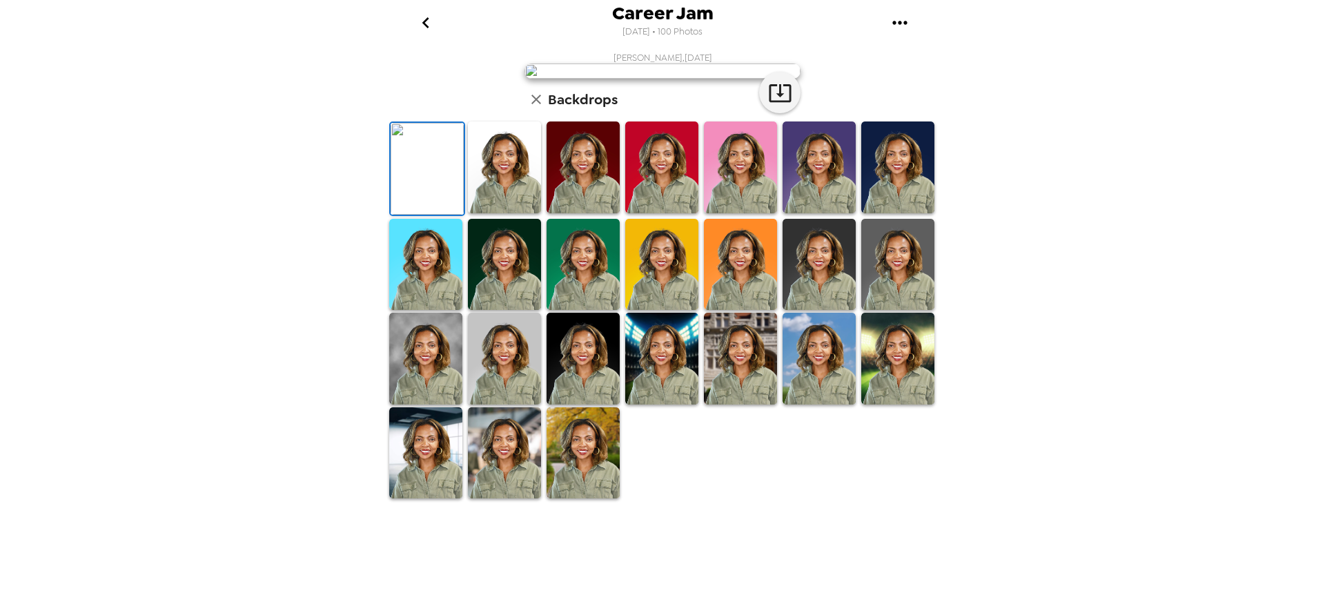
scroll to position [138, 0]
click at [531, 111] on button "button" at bounding box center [536, 99] width 23 height 23
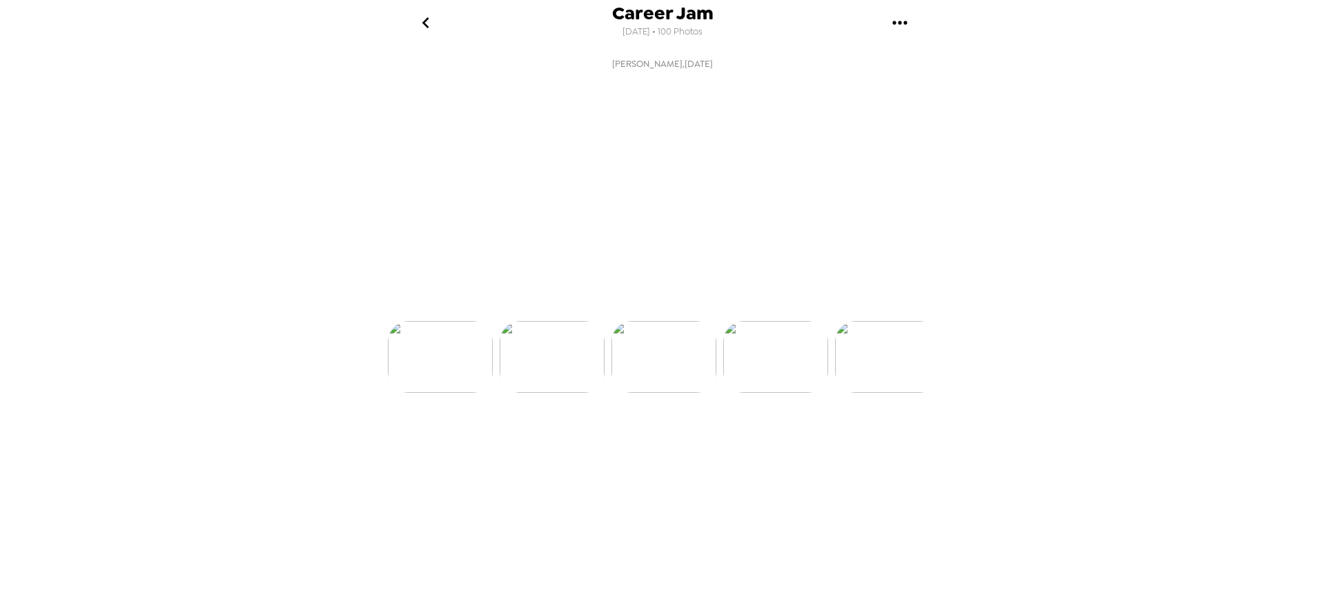
scroll to position [0, 224]
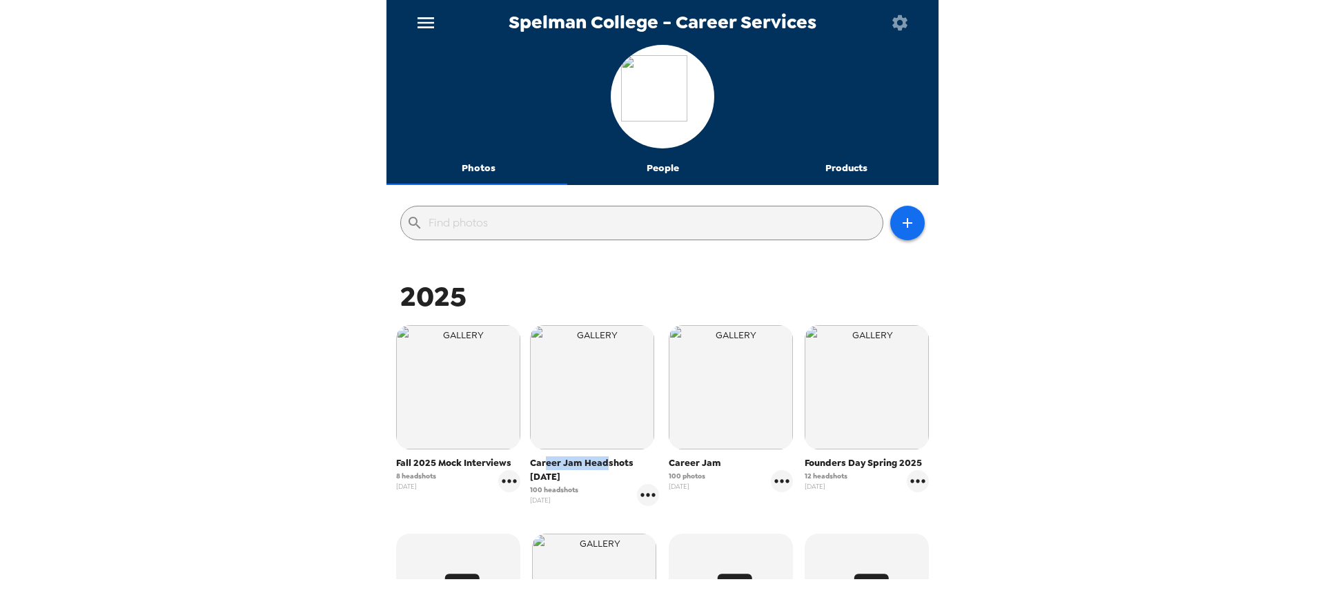
drag, startPoint x: 542, startPoint y: 462, endPoint x: 603, endPoint y: 459, distance: 60.8
click at [605, 458] on span "Career Jam Headshots [DATE]" at bounding box center [595, 470] width 130 height 28
click at [566, 481] on span "Career Jam Headshots [DATE]" at bounding box center [595, 470] width 130 height 28
drag, startPoint x: 529, startPoint y: 476, endPoint x: 563, endPoint y: 472, distance: 34.0
click at [563, 472] on span "Career Jam Headshots [DATE]" at bounding box center [595, 470] width 130 height 28
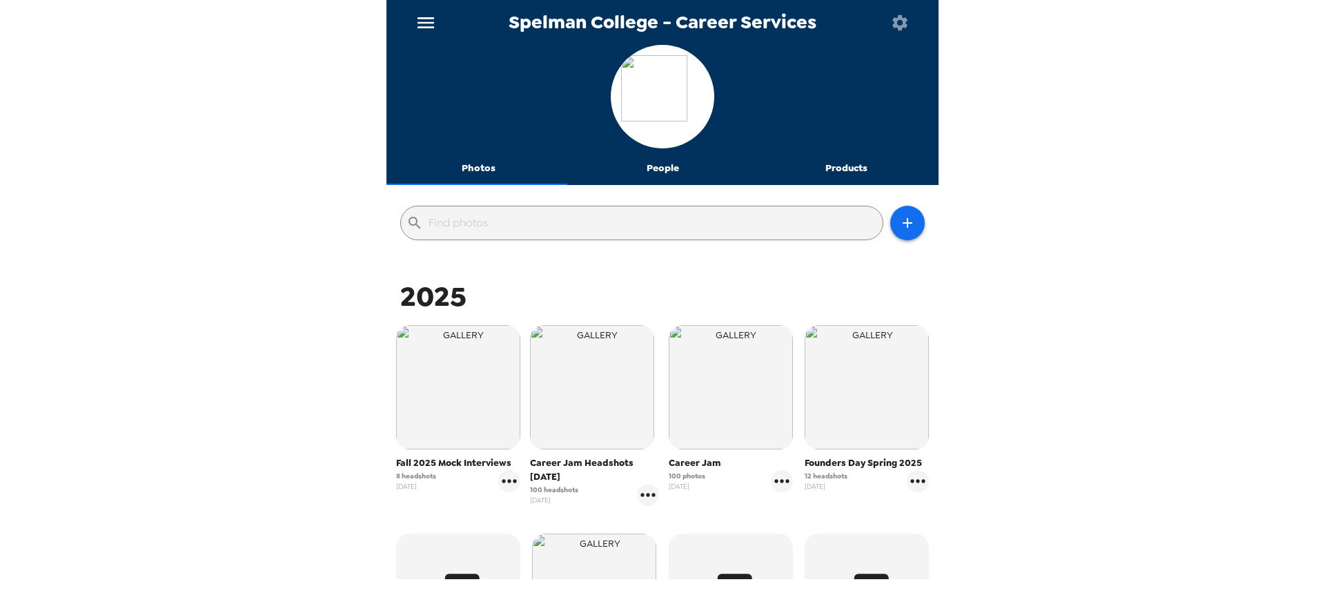
click at [563, 471] on span "Career Jam Headshots 9/11/25" at bounding box center [595, 470] width 130 height 28
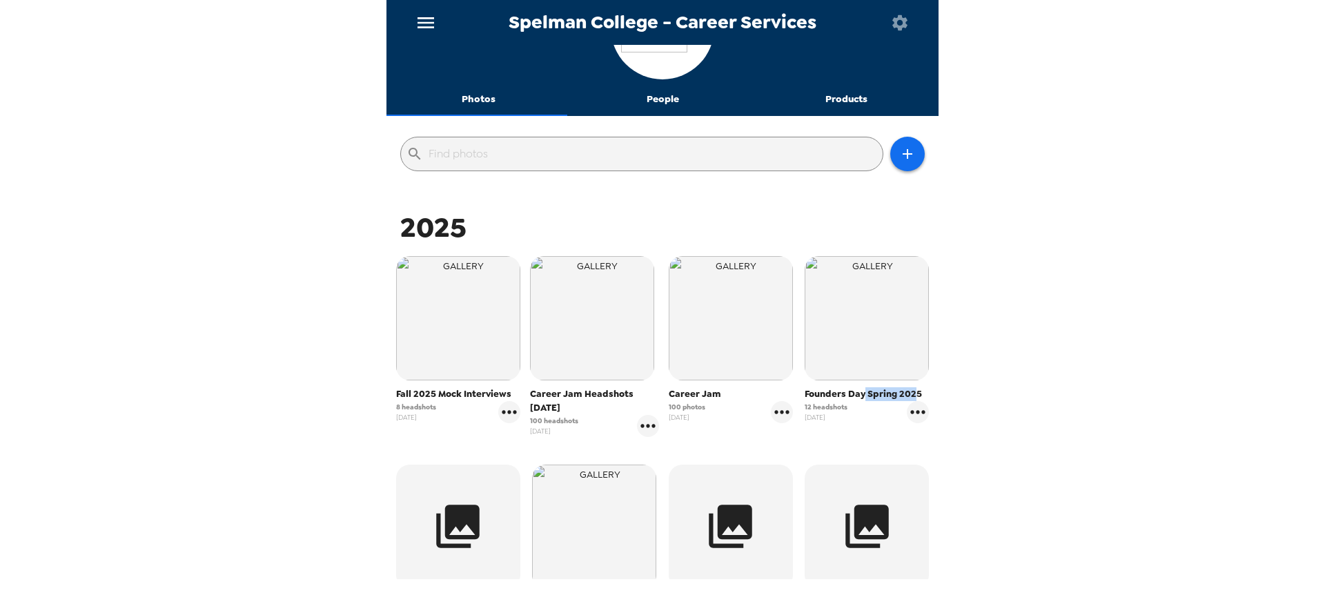
drag, startPoint x: 857, startPoint y: 398, endPoint x: 906, endPoint y: 389, distance: 50.4
click at [907, 384] on div "Founders Day Spring 2025 12 headshots 4/10/25" at bounding box center [867, 339] width 124 height 167
click at [896, 397] on span "Founders Day Spring 2025" at bounding box center [867, 394] width 124 height 14
drag, startPoint x: 821, startPoint y: 415, endPoint x: 791, endPoint y: 422, distance: 30.5
click at [799, 422] on div "Founders Day Spring 2025 12 headshots 4/10/25" at bounding box center [867, 347] width 137 height 188
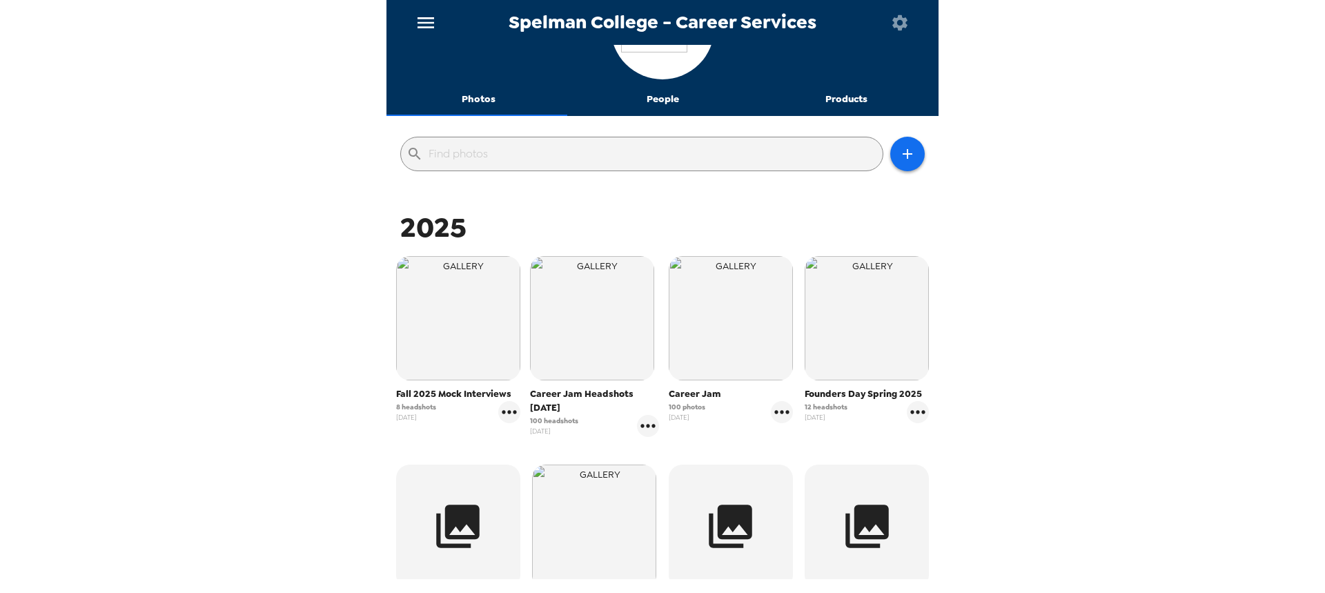
click at [822, 416] on span "4/10/25" at bounding box center [826, 417] width 43 height 10
click at [816, 418] on span "4/10/25" at bounding box center [826, 417] width 43 height 10
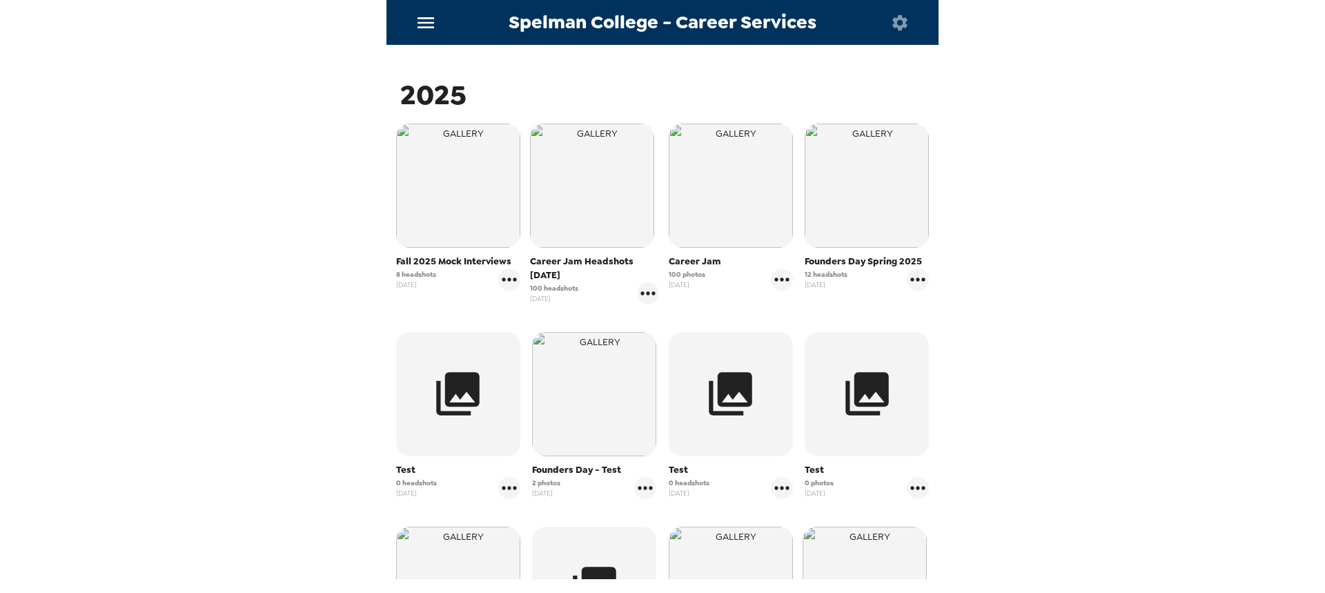
scroll to position [207, 0]
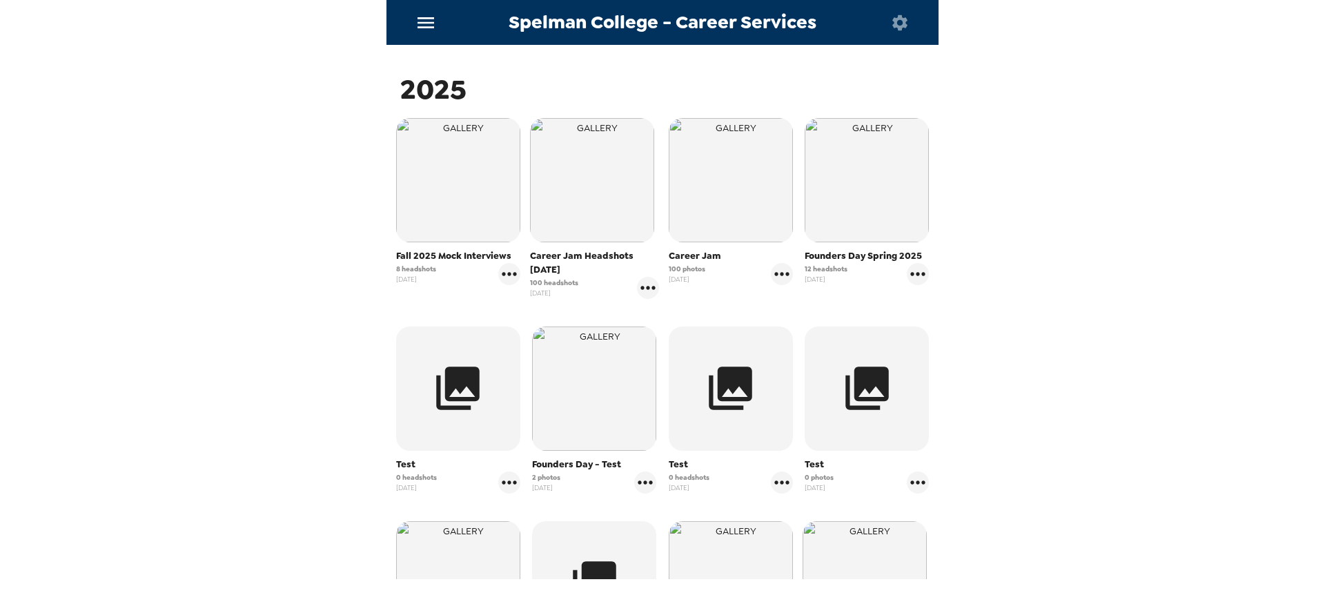
drag, startPoint x: 682, startPoint y: 280, endPoint x: 661, endPoint y: 280, distance: 20.7
click at [663, 280] on div "Career Jam 100 photos 9/11/25" at bounding box center [731, 209] width 137 height 188
click at [552, 293] on span "9/12/25" at bounding box center [554, 293] width 48 height 10
drag, startPoint x: 551, startPoint y: 295, endPoint x: 527, endPoint y: 295, distance: 24.2
click at [530, 295] on span "9/12/25" at bounding box center [554, 293] width 48 height 10
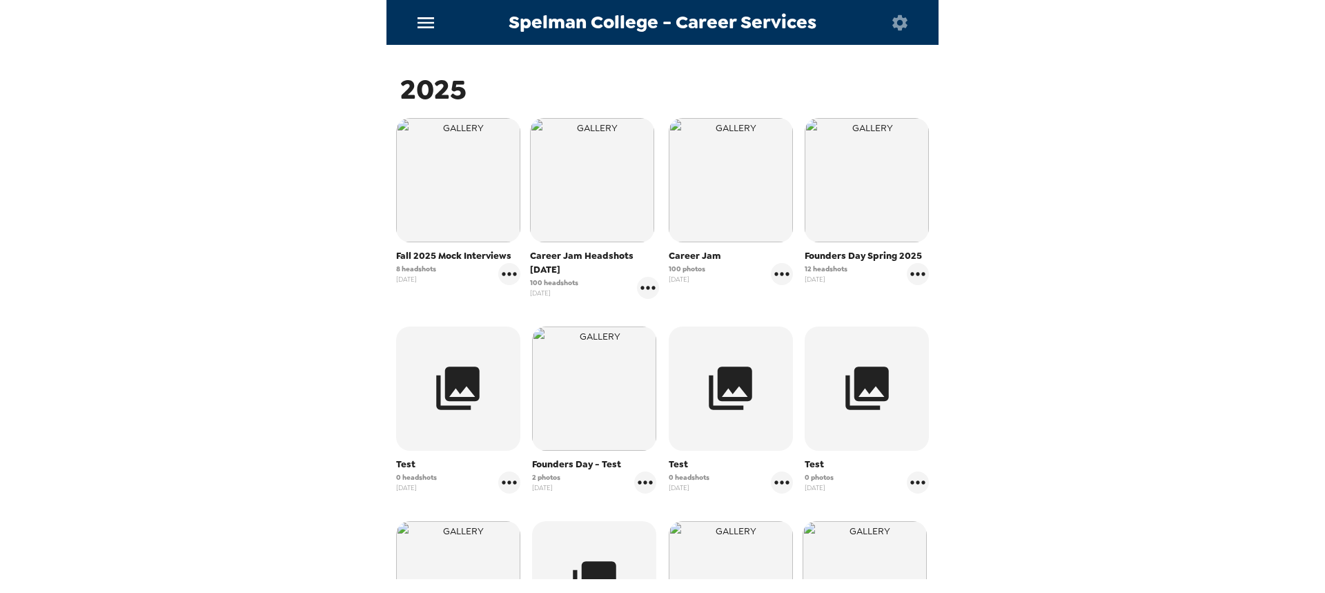
click at [538, 296] on span "9/12/25" at bounding box center [554, 293] width 48 height 10
drag, startPoint x: 571, startPoint y: 270, endPoint x: 539, endPoint y: 264, distance: 33.0
click at [522, 270] on div "Fall 2025 Mock Interviews 8 headshots 9/15/25 Career Jam Headshots 9/11/25 100 …" at bounding box center [662, 420] width 545 height 611
click at [547, 263] on span "Career Jam Headshots [DATE]" at bounding box center [595, 263] width 130 height 28
drag, startPoint x: 523, startPoint y: 258, endPoint x: 574, endPoint y: 260, distance: 50.4
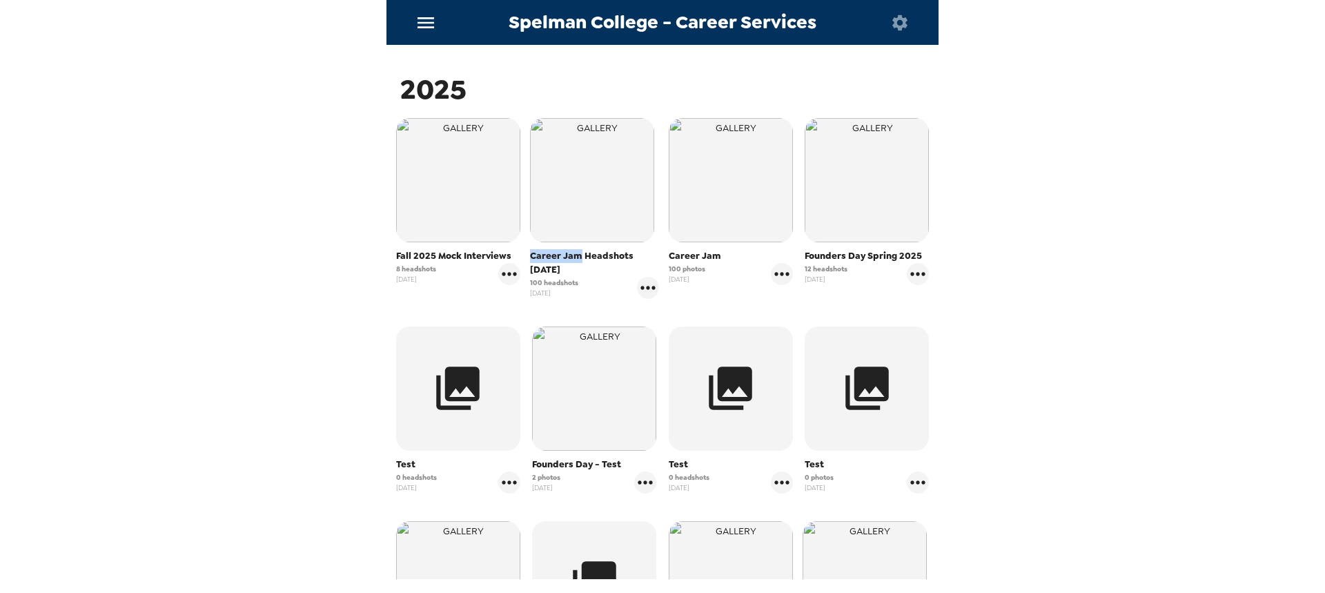
click at [574, 260] on div "Career Jam Headshots 9/11/25 100 headshots 9/12/25" at bounding box center [595, 209] width 137 height 188
drag, startPoint x: 527, startPoint y: 271, endPoint x: 566, endPoint y: 271, distance: 39.3
click at [566, 271] on span "Career Jam Headshots [DATE]" at bounding box center [595, 263] width 130 height 28
click at [549, 273] on span "Career Jam Headshots [DATE]" at bounding box center [595, 263] width 130 height 28
drag, startPoint x: 594, startPoint y: 306, endPoint x: 634, endPoint y: 291, distance: 43.5
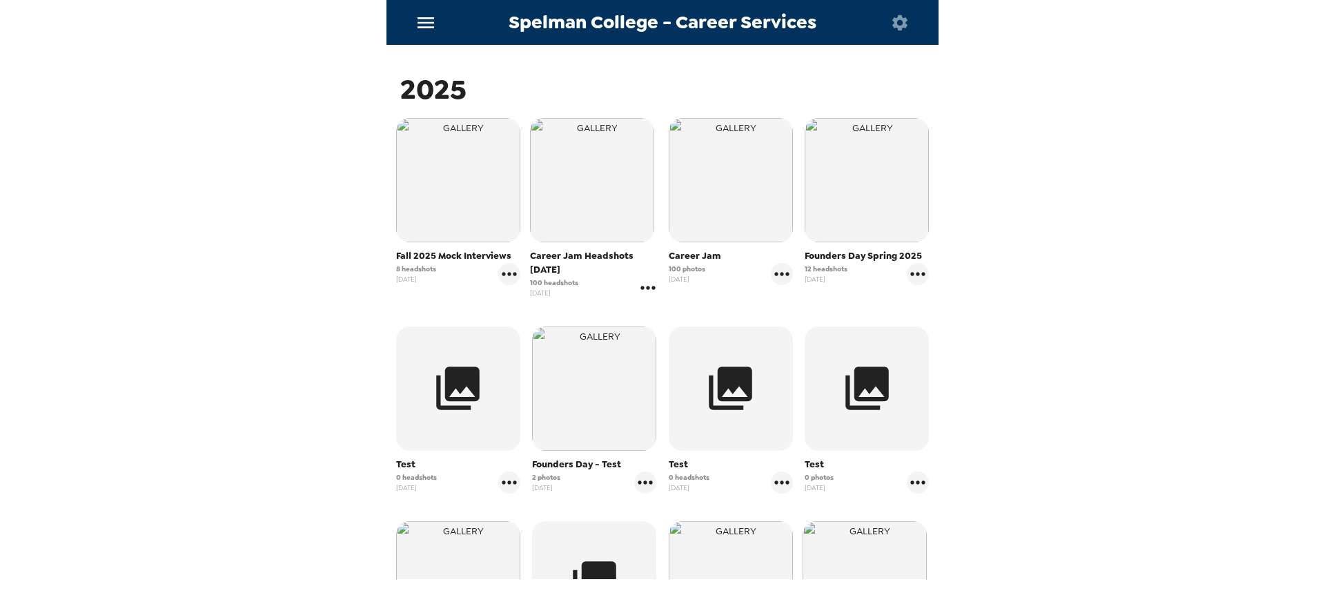
click at [596, 305] on div "Fall 2025 Mock Interviews 8 headshots 9/15/25 Career Jam Headshots 9/11/25 100 …" at bounding box center [662, 420] width 545 height 611
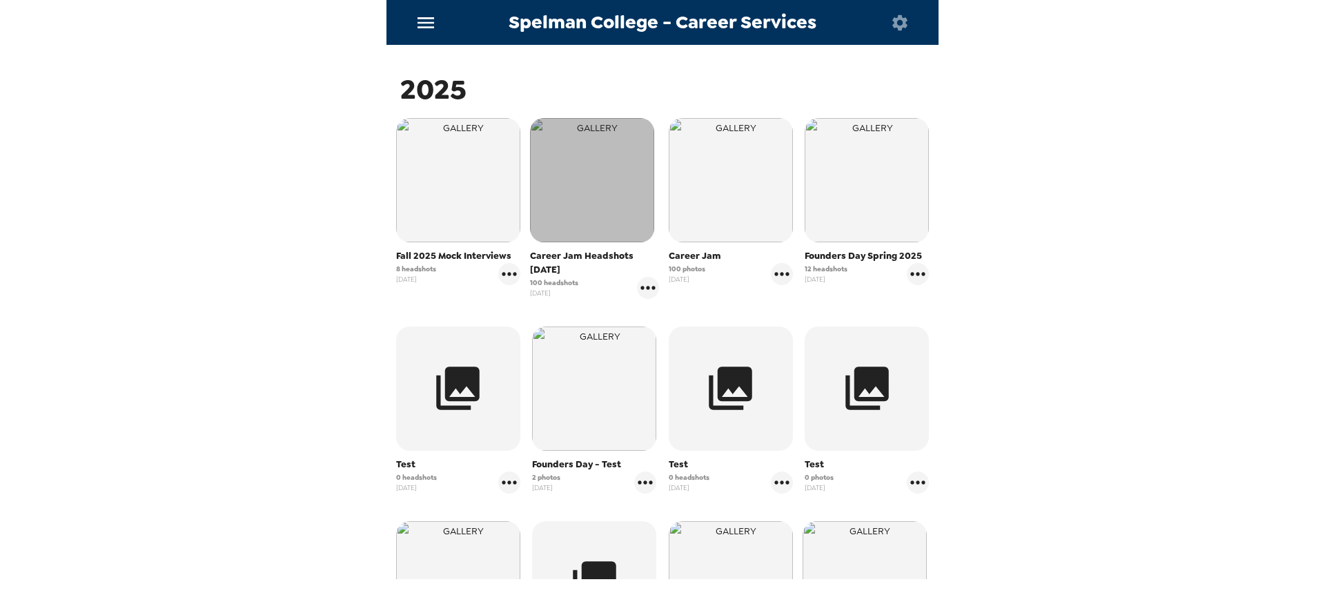
click at [622, 204] on img "button" at bounding box center [592, 180] width 124 height 124
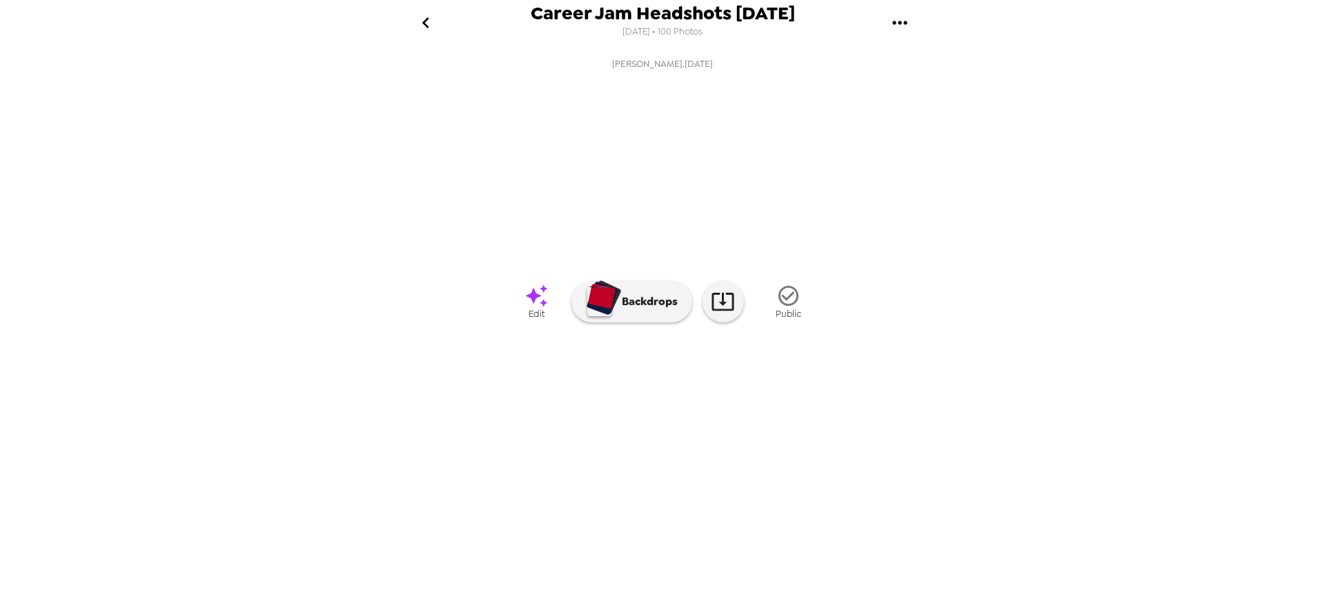
scroll to position [14, 0]
click at [798, 444] on img at bounding box center [774, 409] width 105 height 72
click at [900, 26] on icon "gallery menu" at bounding box center [900, 23] width 22 height 22
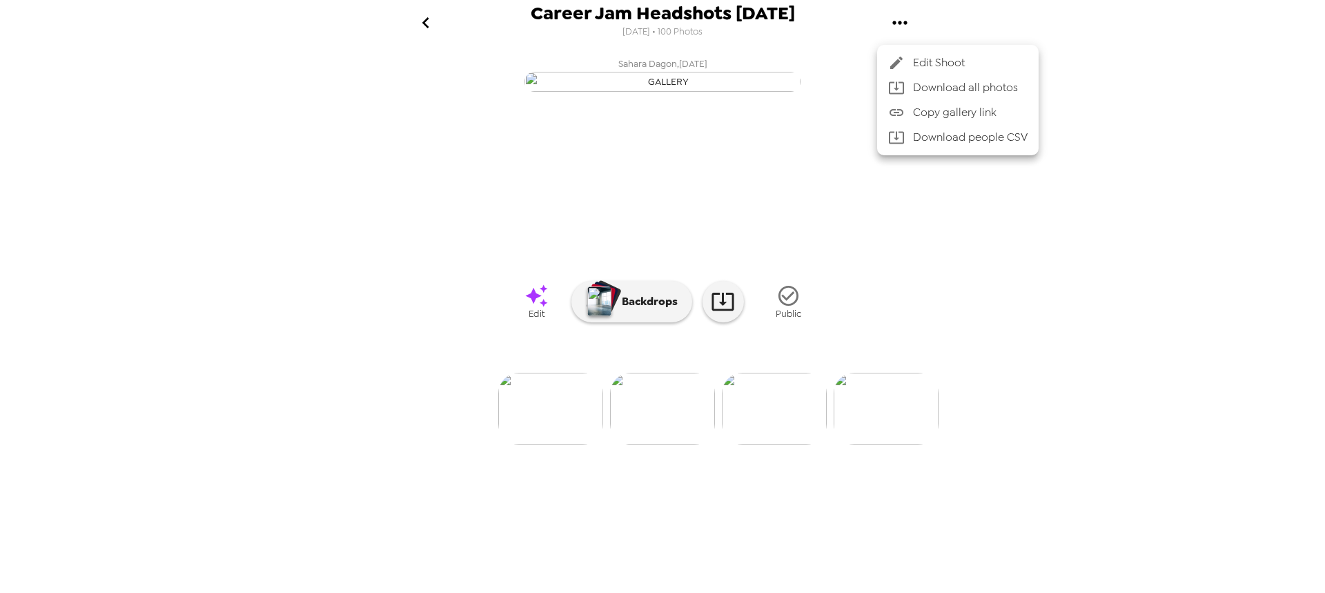
click at [665, 35] on div at bounding box center [662, 296] width 1325 height 593
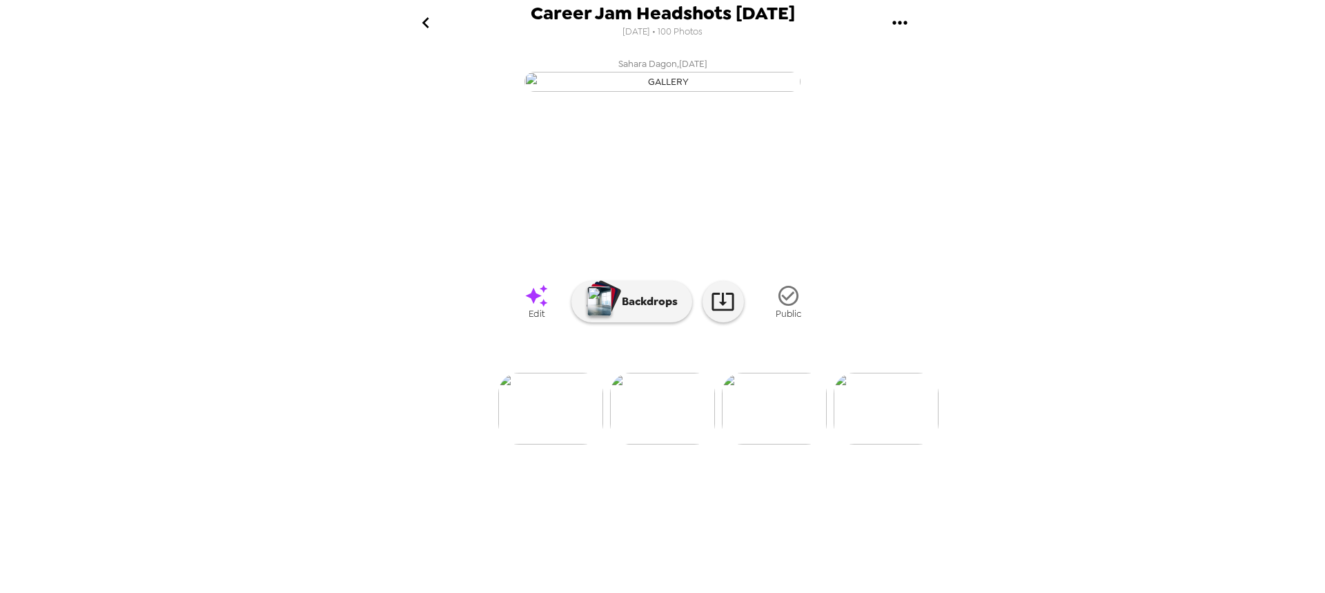
drag, startPoint x: 666, startPoint y: 35, endPoint x: 713, endPoint y: 32, distance: 47.0
click at [713, 32] on div "Career Jam Headshots 9/11/25 9/12/2025 • 100 Photos" at bounding box center [663, 22] width 264 height 37
click at [676, 32] on span "9/12/2025 • 100 Photos" at bounding box center [663, 32] width 80 height 19
drag, startPoint x: 701, startPoint y: 31, endPoint x: 662, endPoint y: 32, distance: 38.7
click at [662, 32] on span "9/12/2025 • 100 Photos" at bounding box center [663, 32] width 80 height 19
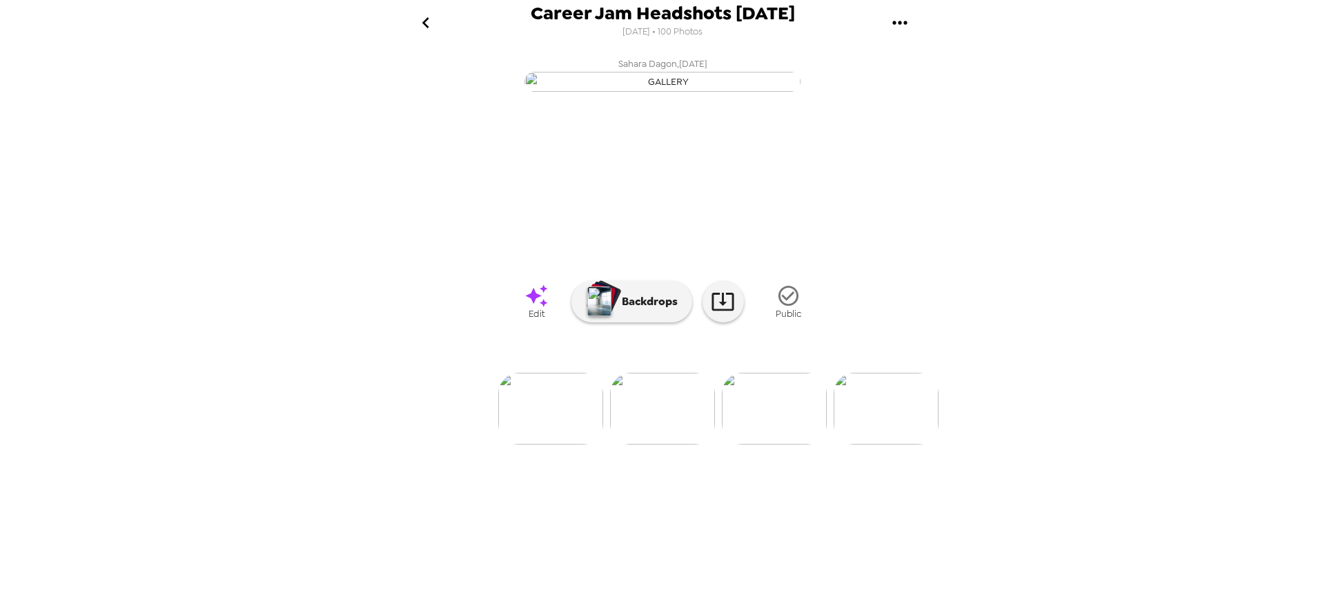
click at [679, 29] on span "9/12/2025 • 100 Photos" at bounding box center [663, 32] width 80 height 19
drag, startPoint x: 703, startPoint y: 38, endPoint x: 647, endPoint y: 37, distance: 55.9
click at [647, 37] on span "9/12/2025 • 100 Photos" at bounding box center [663, 32] width 80 height 19
drag, startPoint x: 712, startPoint y: 34, endPoint x: 692, endPoint y: 32, distance: 20.1
click at [712, 35] on div "Career Jam Headshots 9/11/25 9/12/2025 • 100 Photos" at bounding box center [663, 22] width 264 height 37
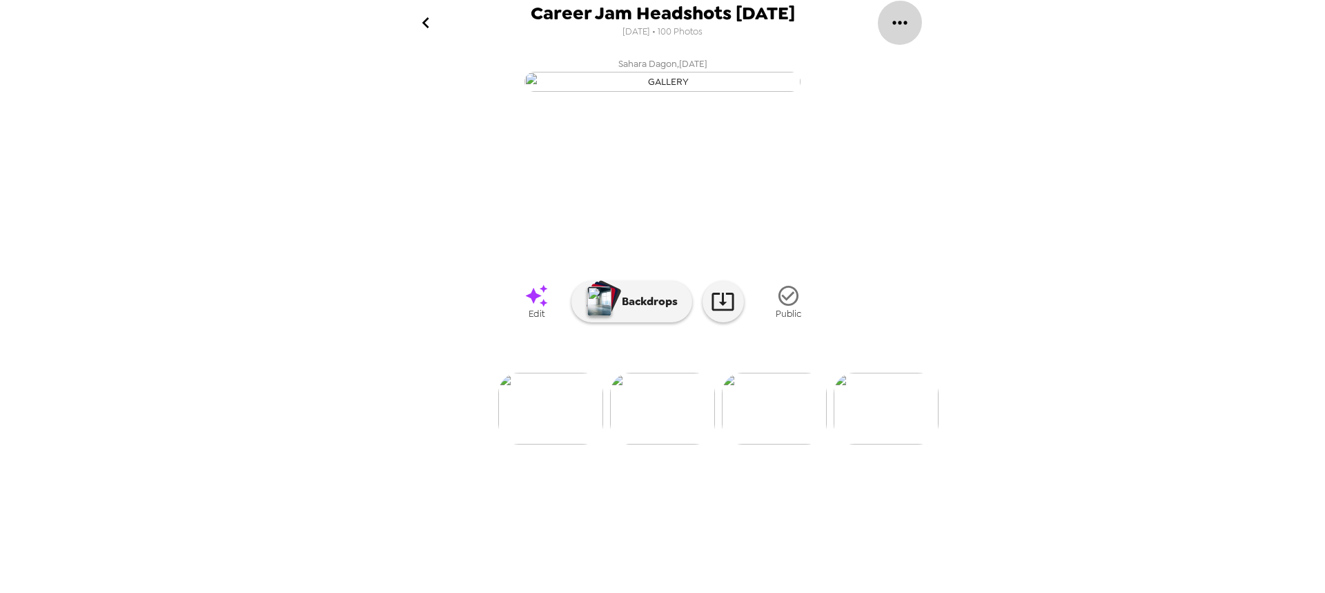
click at [899, 25] on icon "gallery menu" at bounding box center [900, 23] width 22 height 22
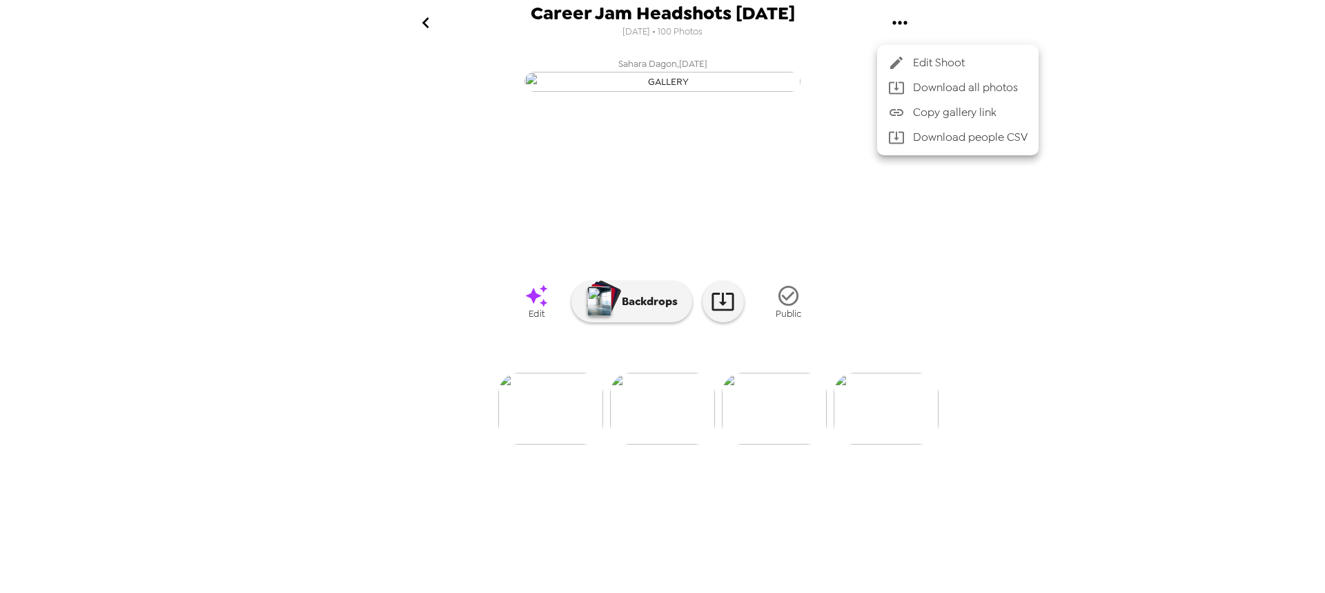
click at [743, 72] on div at bounding box center [662, 296] width 1325 height 593
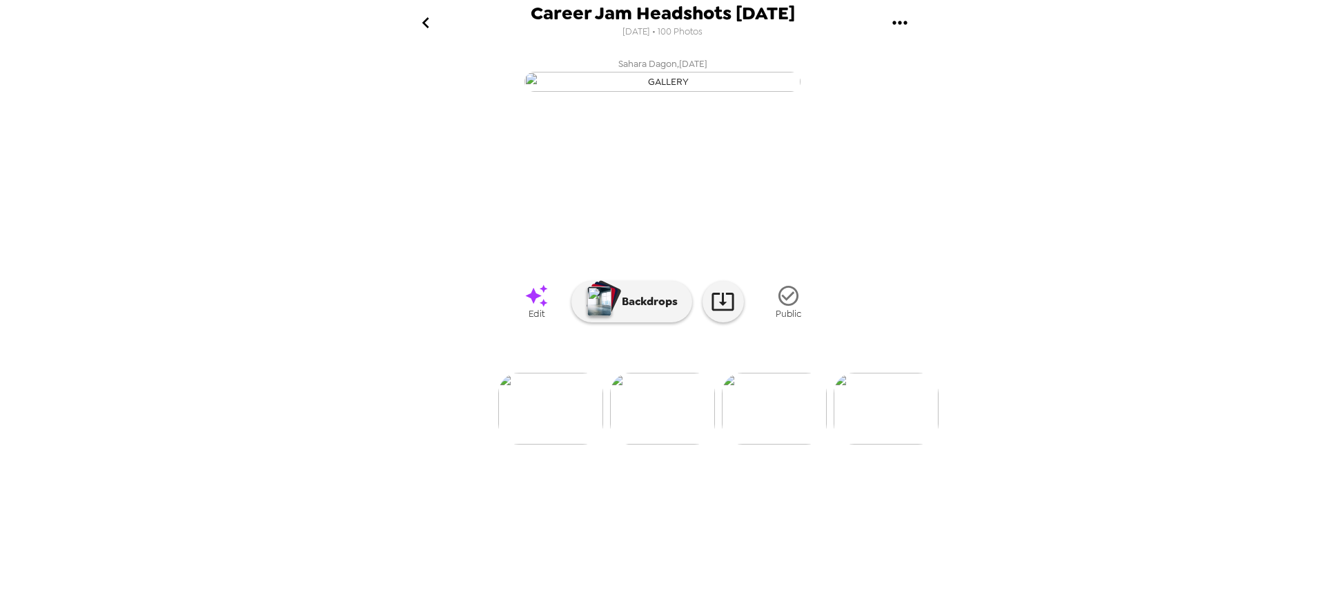
click at [424, 21] on icon "go back" at bounding box center [425, 22] width 7 height 11
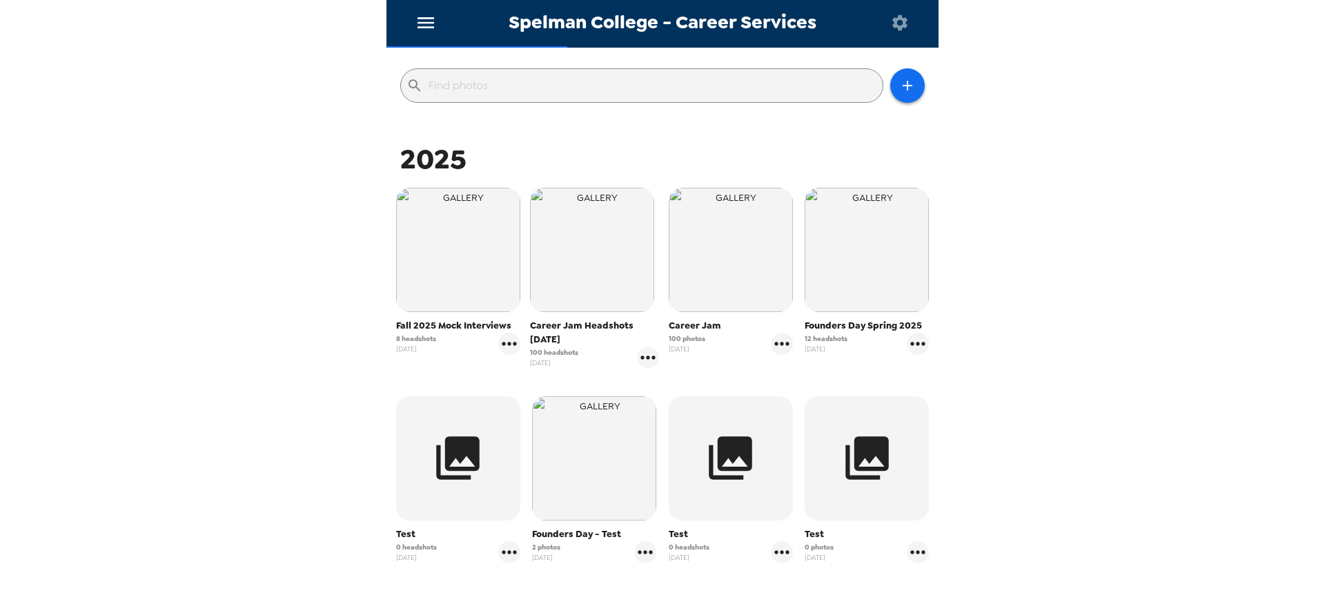
scroll to position [138, 0]
click at [645, 358] on icon "gallery menu" at bounding box center [648, 357] width 22 height 22
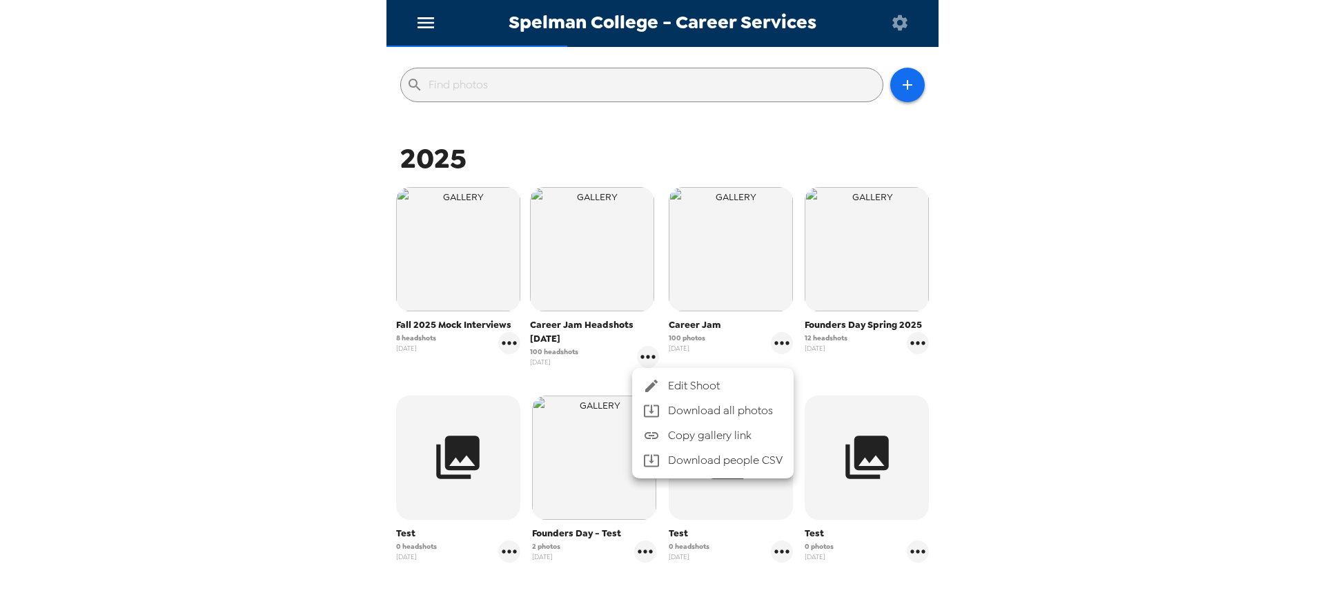
click at [217, 385] on div at bounding box center [662, 296] width 1325 height 593
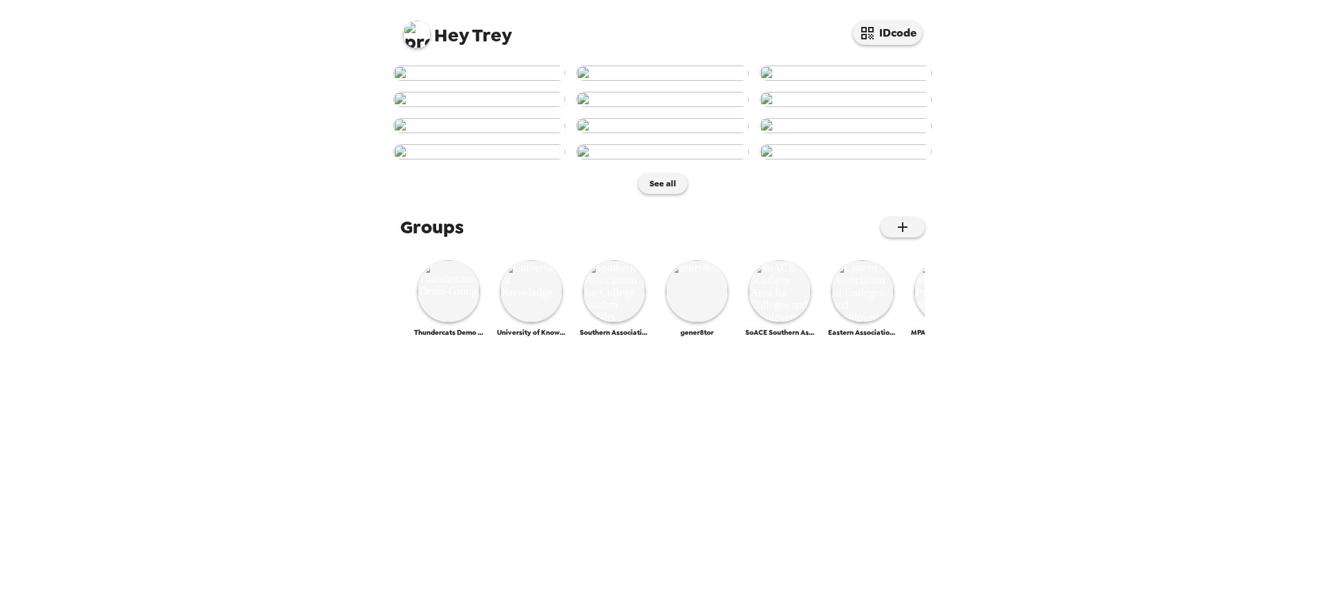
click at [418, 39] on img at bounding box center [417, 35] width 28 height 28
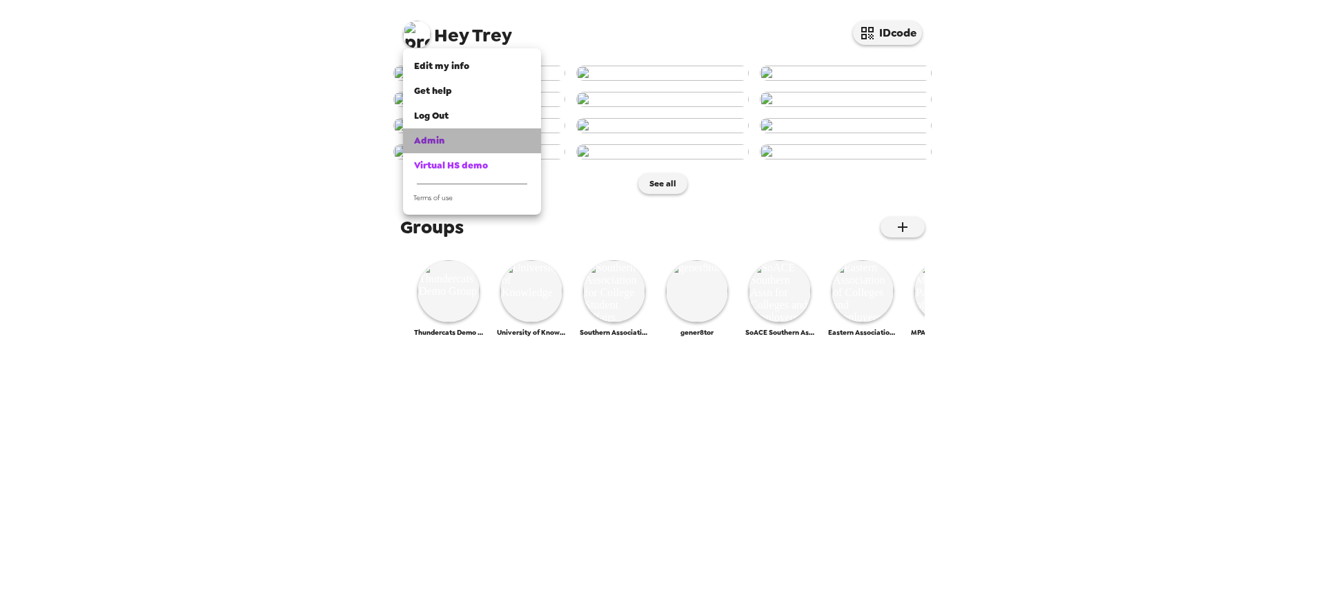
click at [458, 146] on div "Admin" at bounding box center [472, 141] width 116 height 14
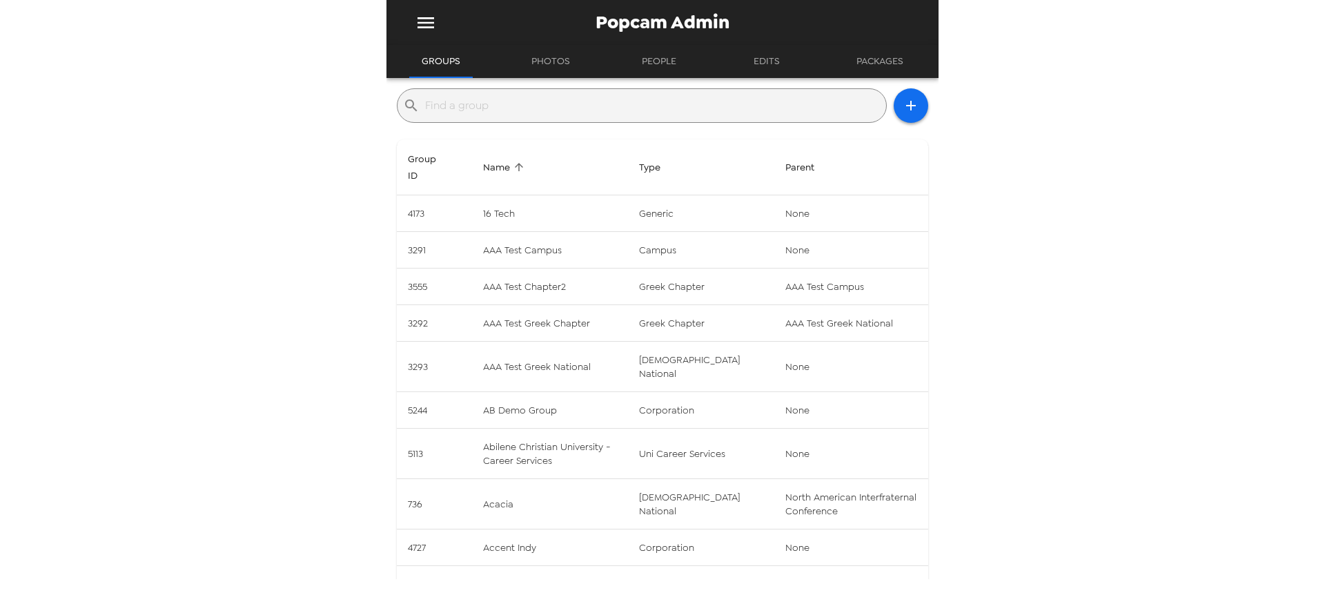
click at [562, 109] on input "text" at bounding box center [653, 106] width 456 height 22
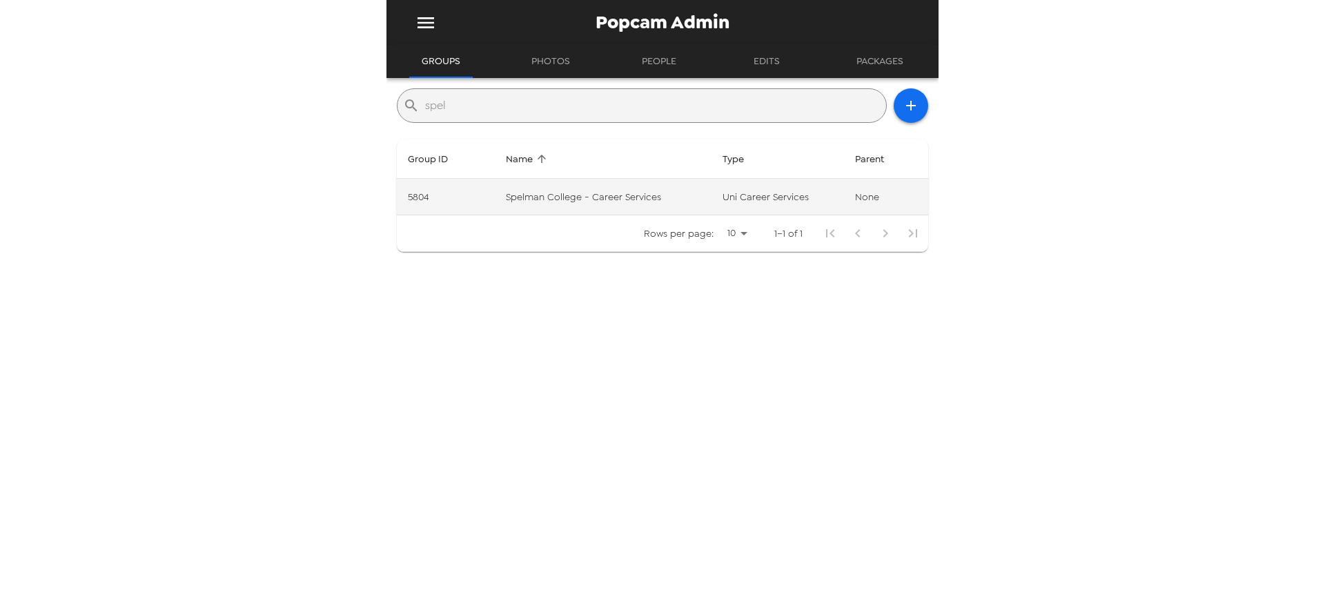
type input "spel"
click at [679, 196] on td "Spelman College - Career Services" at bounding box center [603, 197] width 217 height 37
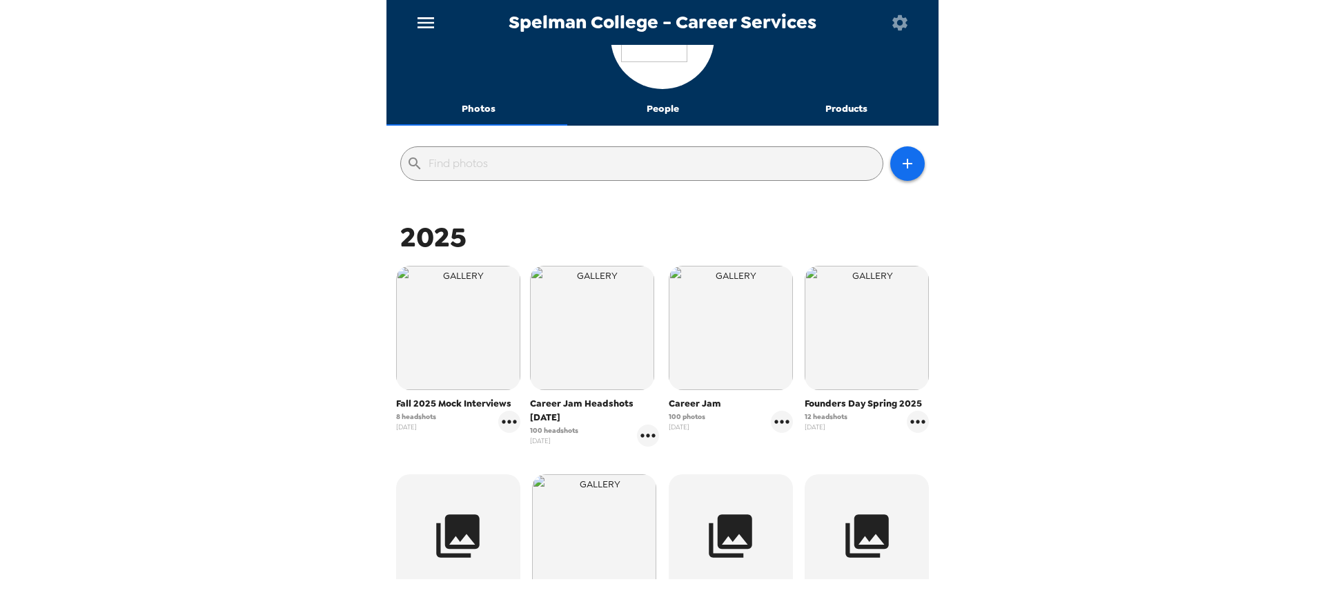
scroll to position [138, 0]
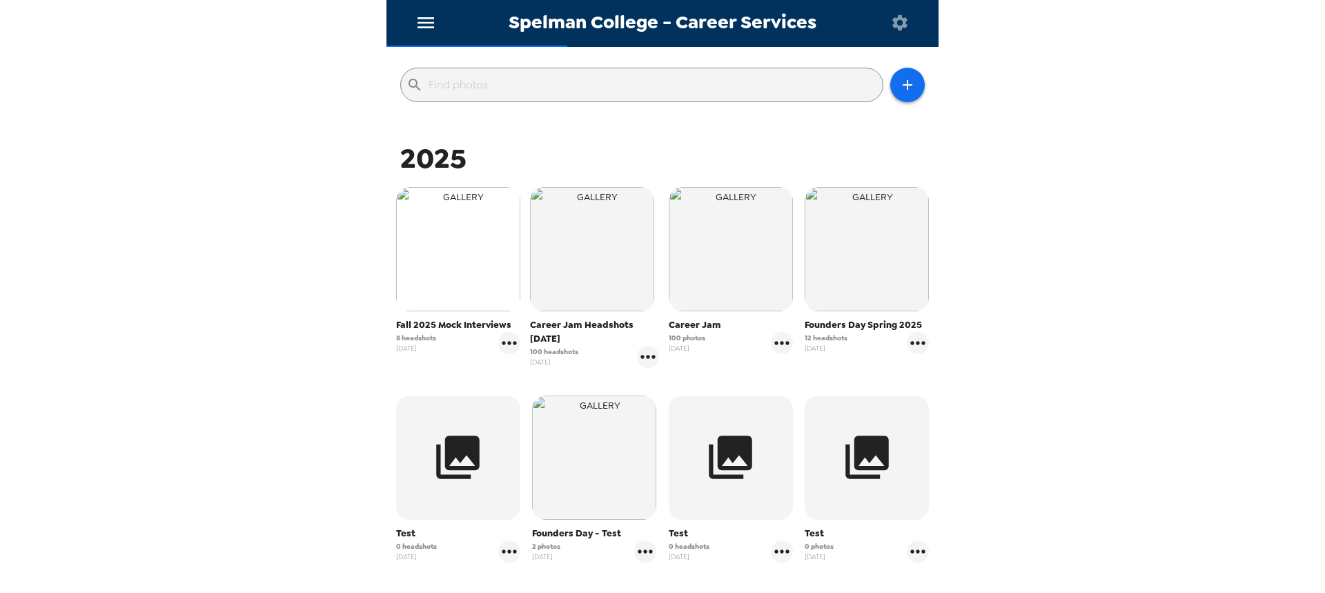
click at [459, 241] on img "button" at bounding box center [458, 249] width 124 height 124
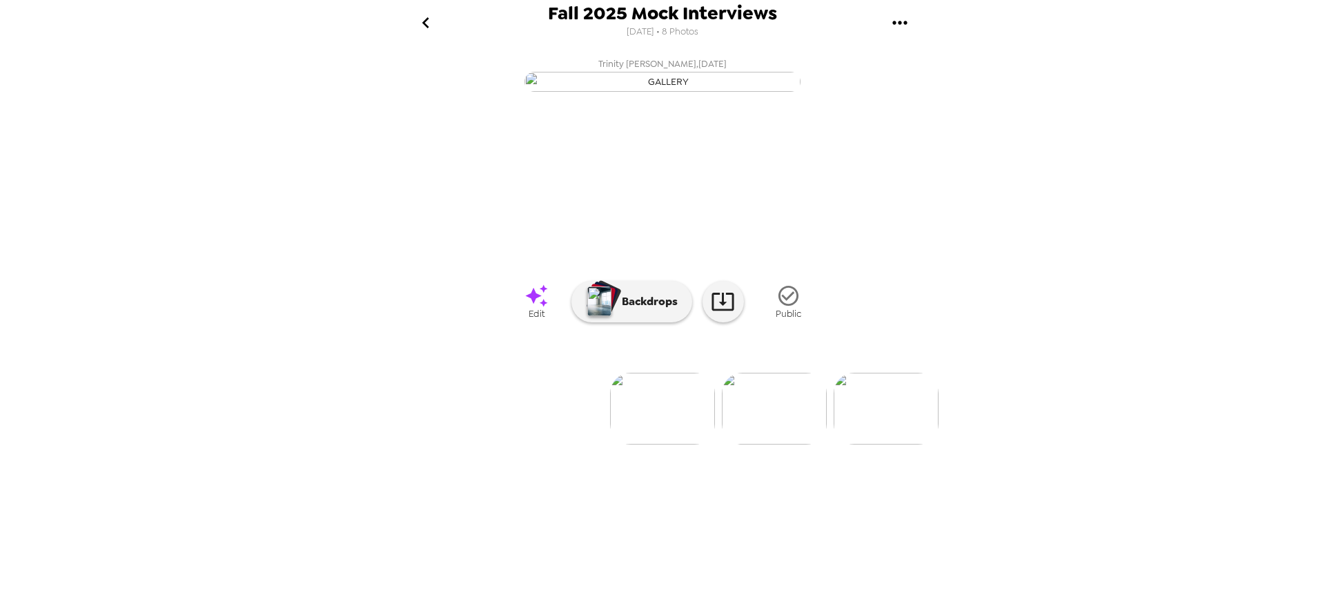
click at [779, 444] on img at bounding box center [774, 409] width 105 height 72
click at [785, 444] on img at bounding box center [775, 409] width 105 height 72
click at [788, 444] on img at bounding box center [775, 409] width 105 height 72
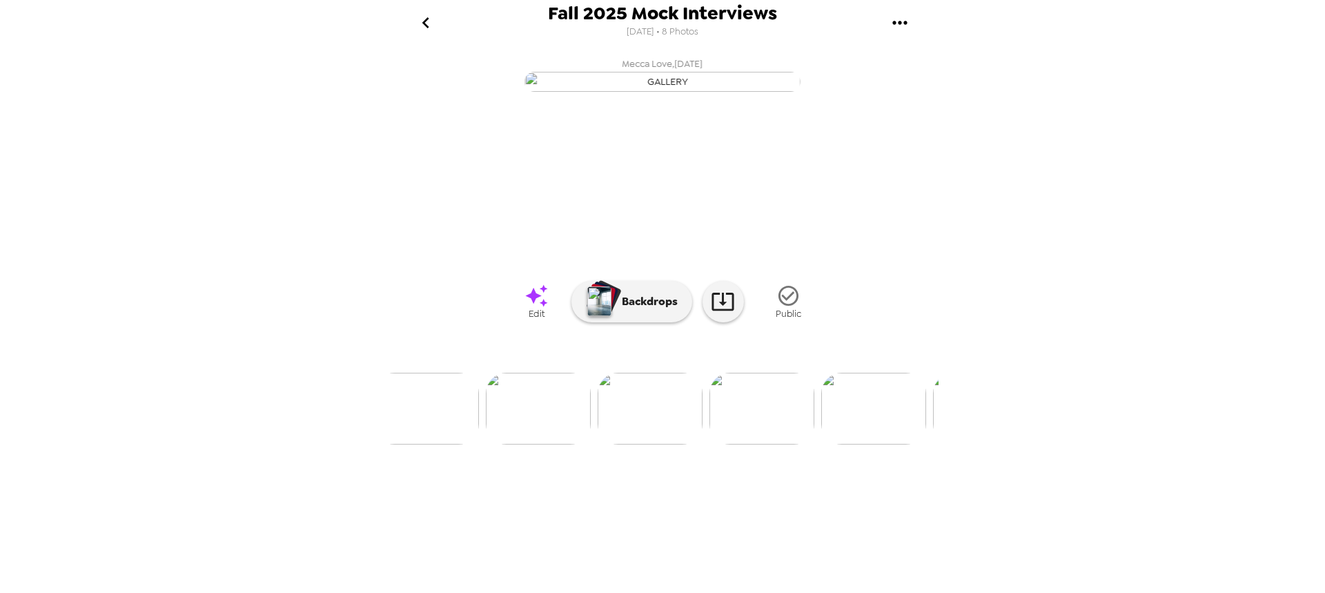
scroll to position [0, 0]
click at [430, 21] on icon "go back" at bounding box center [426, 23] width 22 height 22
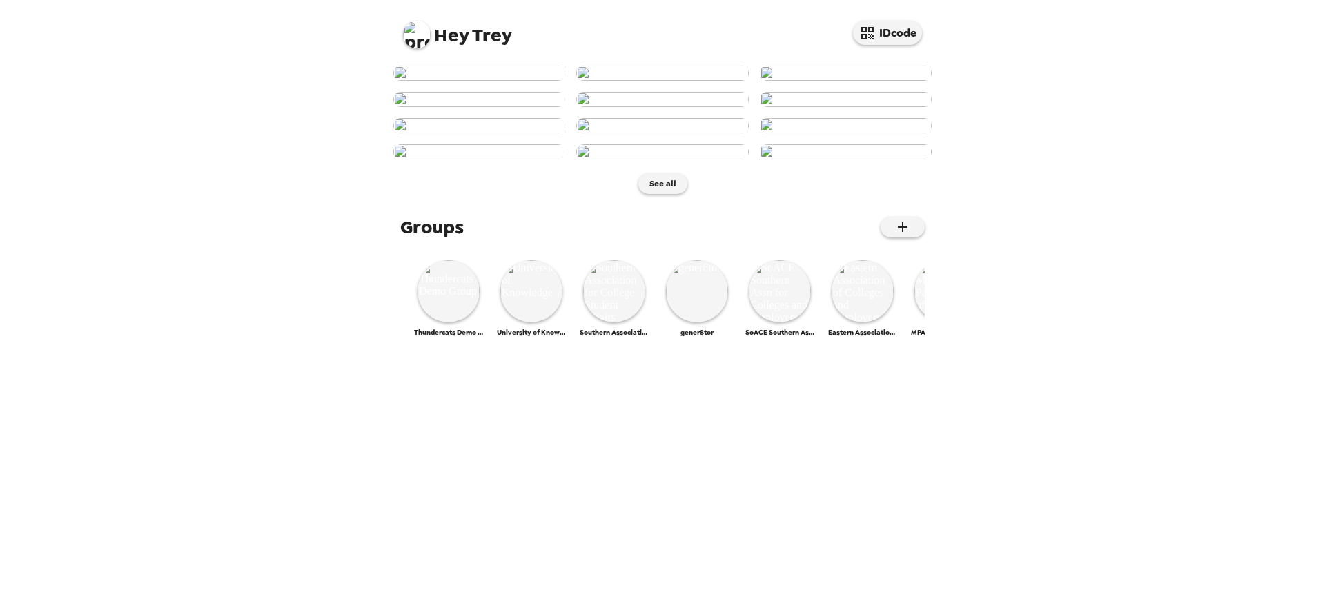
click at [424, 39] on img at bounding box center [417, 35] width 28 height 28
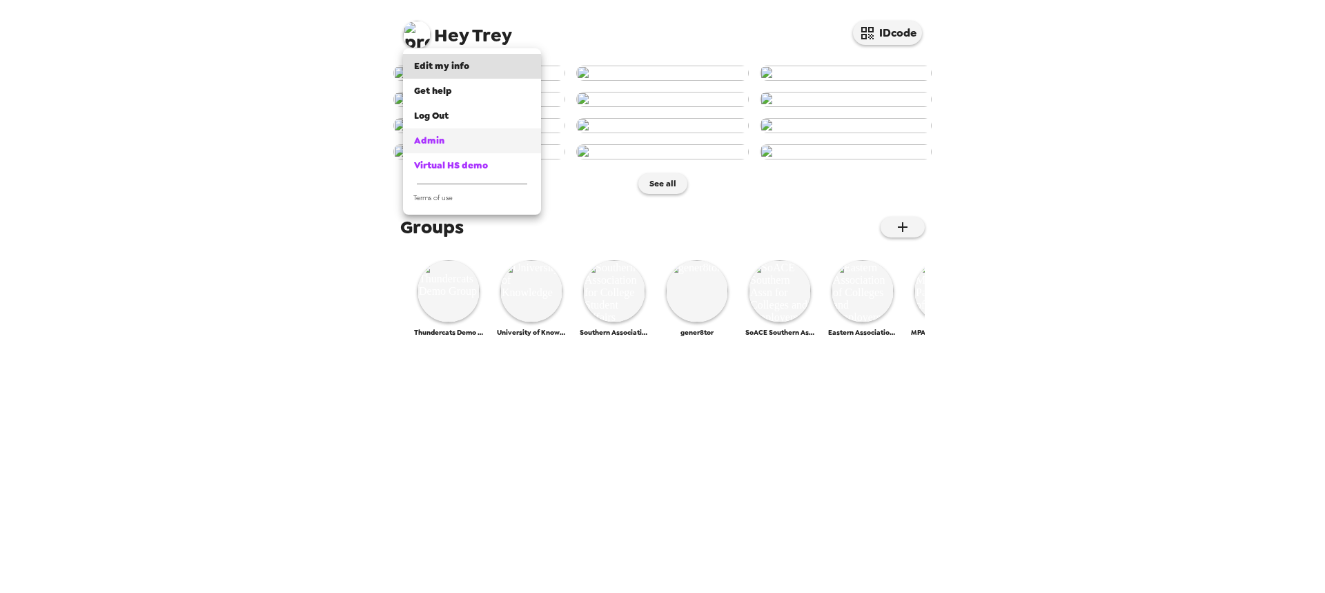
click at [454, 137] on div "Admin" at bounding box center [472, 141] width 116 height 14
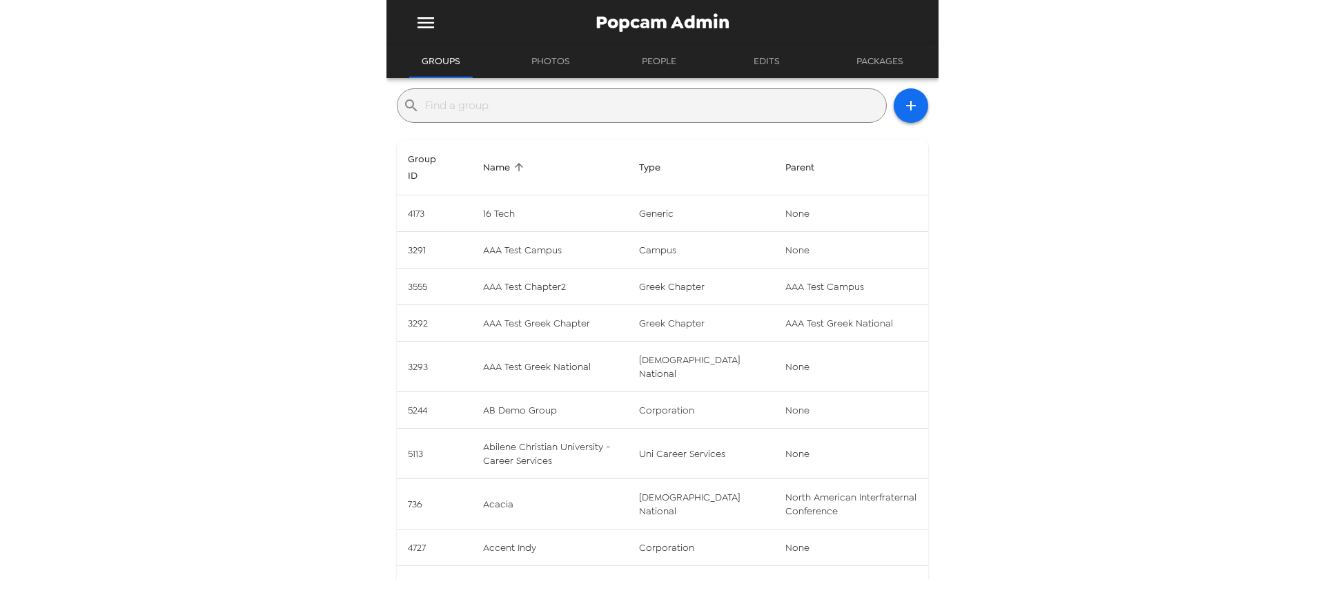
click at [623, 115] on input "text" at bounding box center [653, 106] width 456 height 22
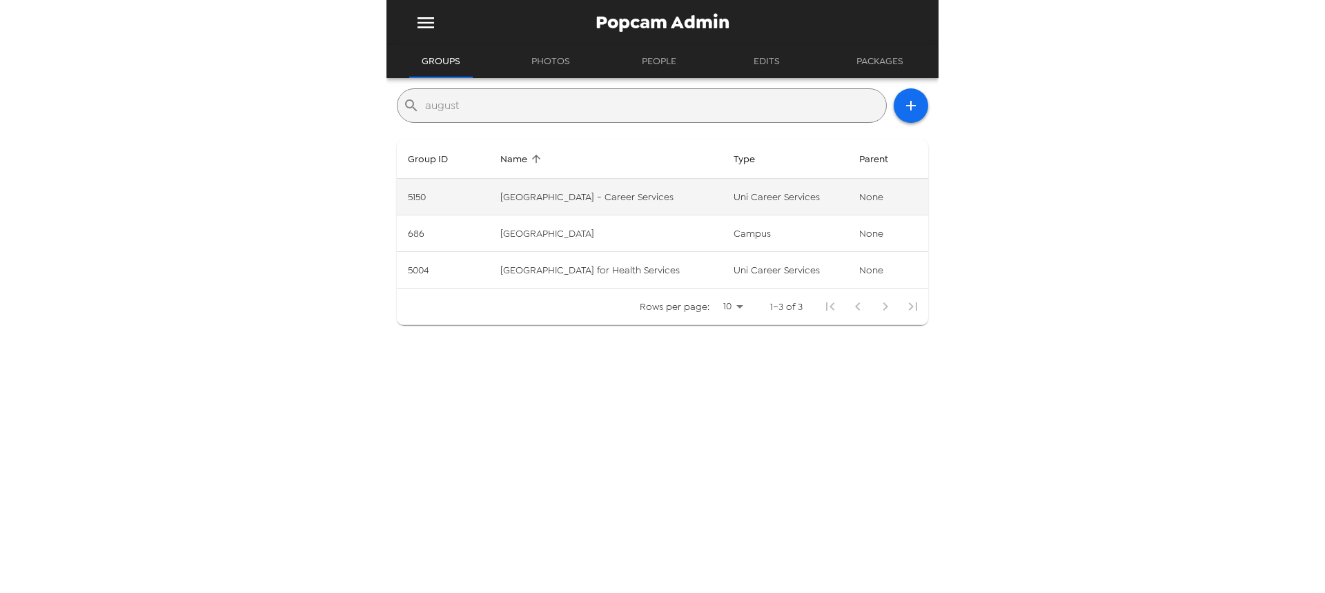
type input "august"
click at [609, 202] on td "Augustana College - Career Services" at bounding box center [605, 197] width 233 height 37
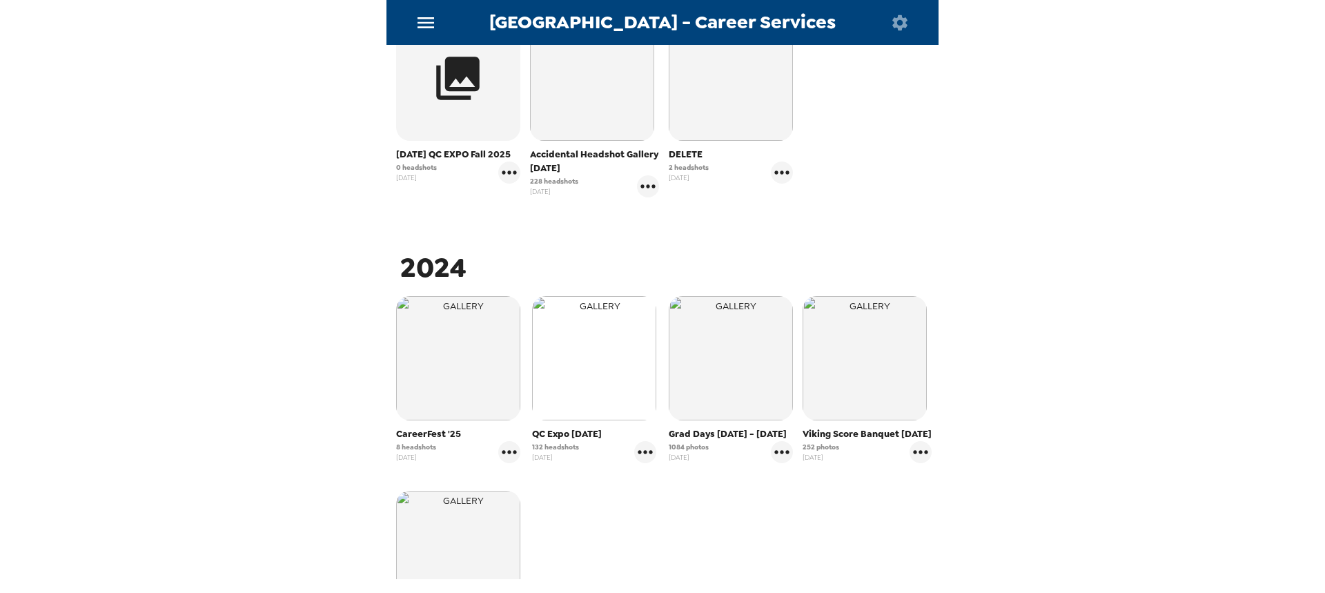
scroll to position [483, 0]
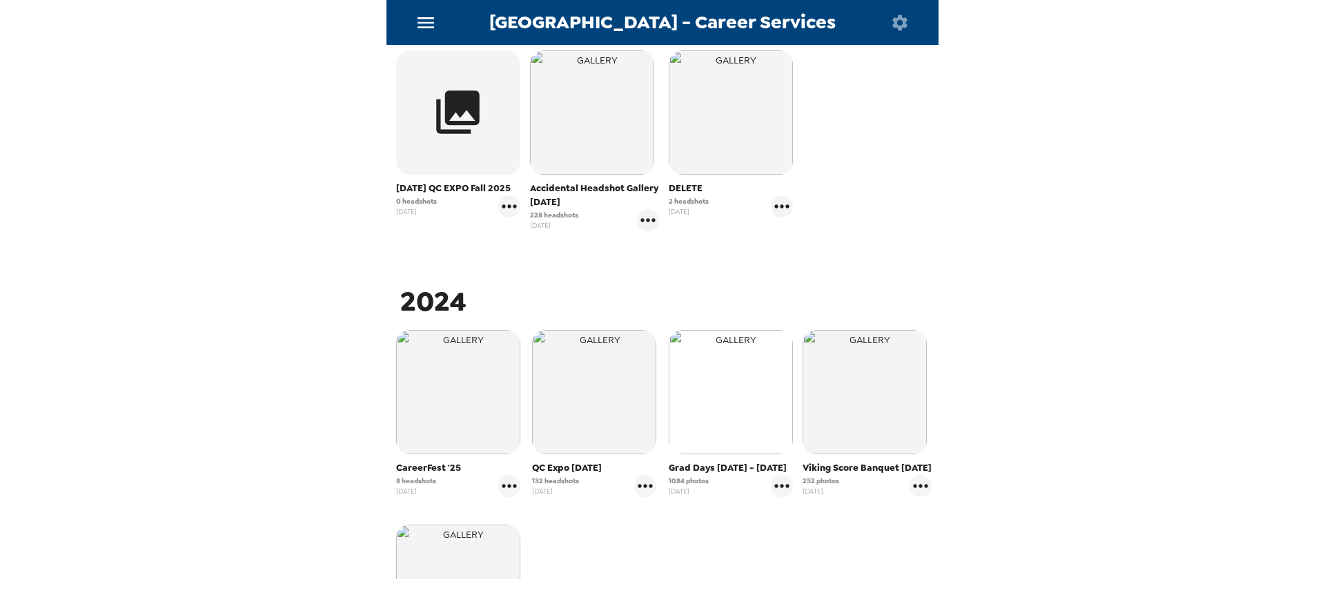
click at [733, 404] on img "button" at bounding box center [731, 392] width 124 height 124
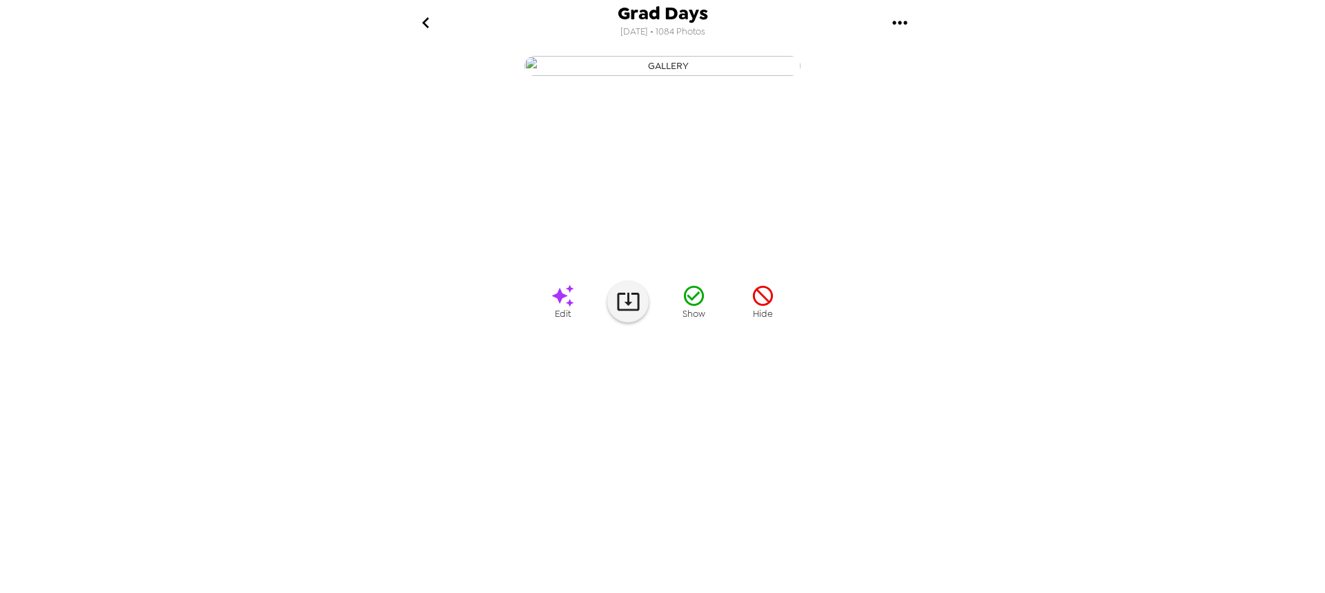
click at [771, 444] on img at bounding box center [774, 409] width 105 height 72
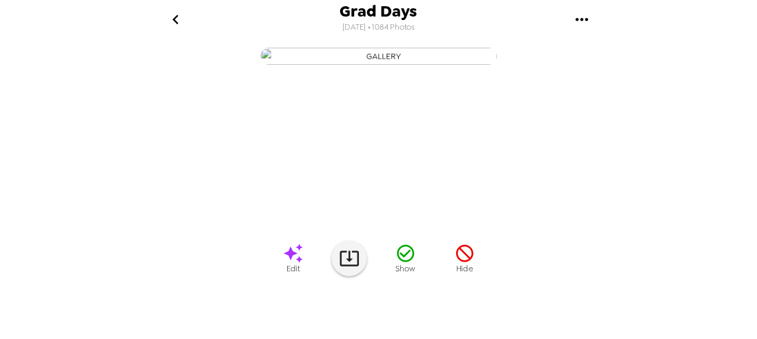
scroll to position [0, 111]
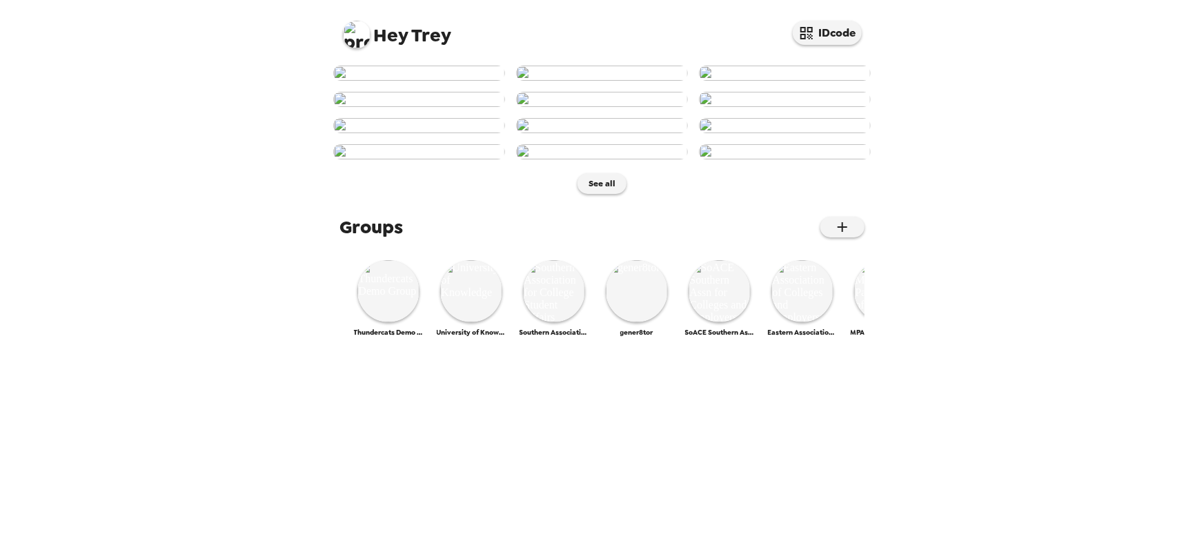
click at [358, 37] on img at bounding box center [357, 35] width 28 height 28
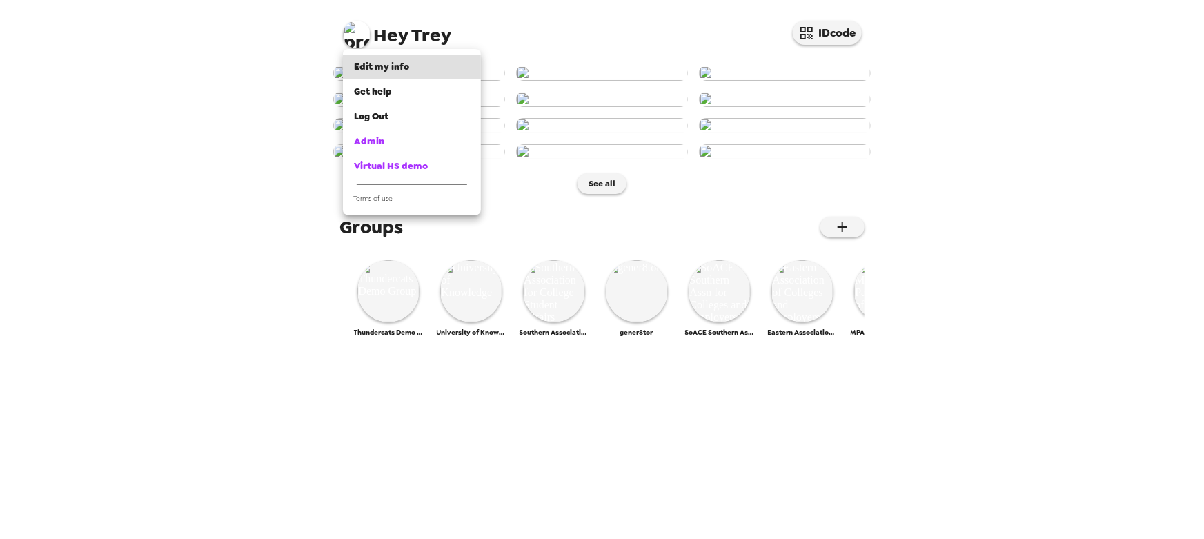
drag, startPoint x: 318, startPoint y: 351, endPoint x: 315, endPoint y: 360, distance: 9.0
click at [317, 351] on div at bounding box center [602, 269] width 1204 height 539
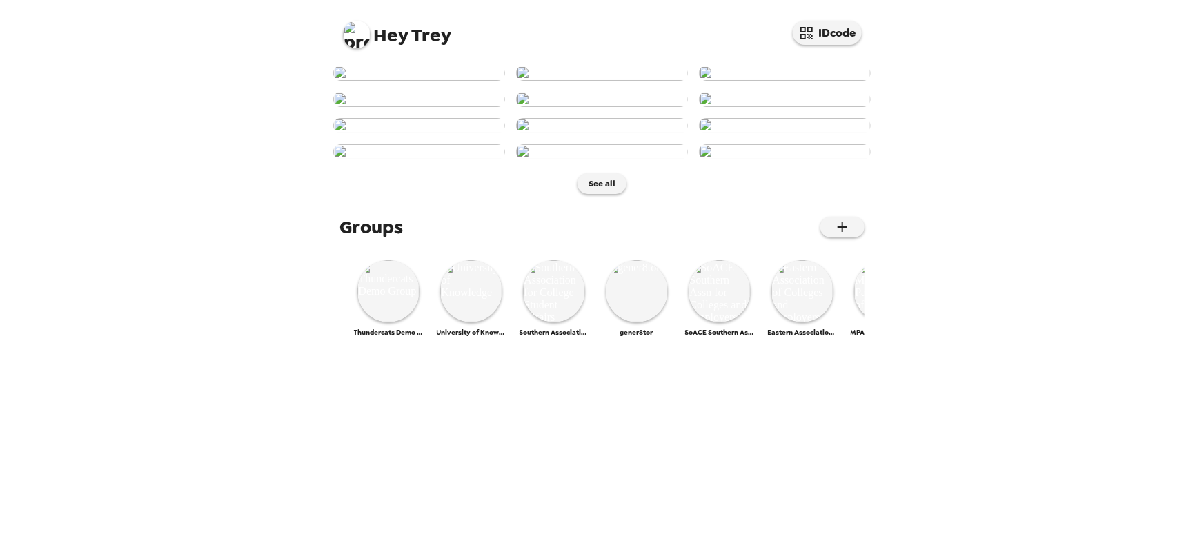
scroll to position [616, 0]
click at [734, 322] on img at bounding box center [720, 291] width 62 height 62
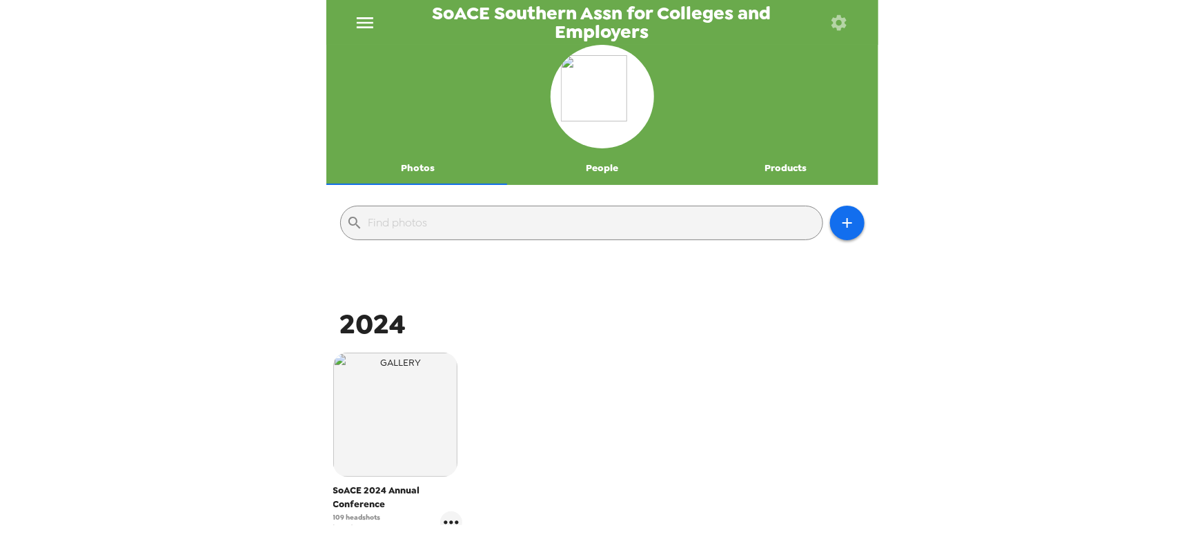
click at [632, 19] on span "SoACE Southern Assn for Colleges and Employers" at bounding box center [602, 22] width 430 height 37
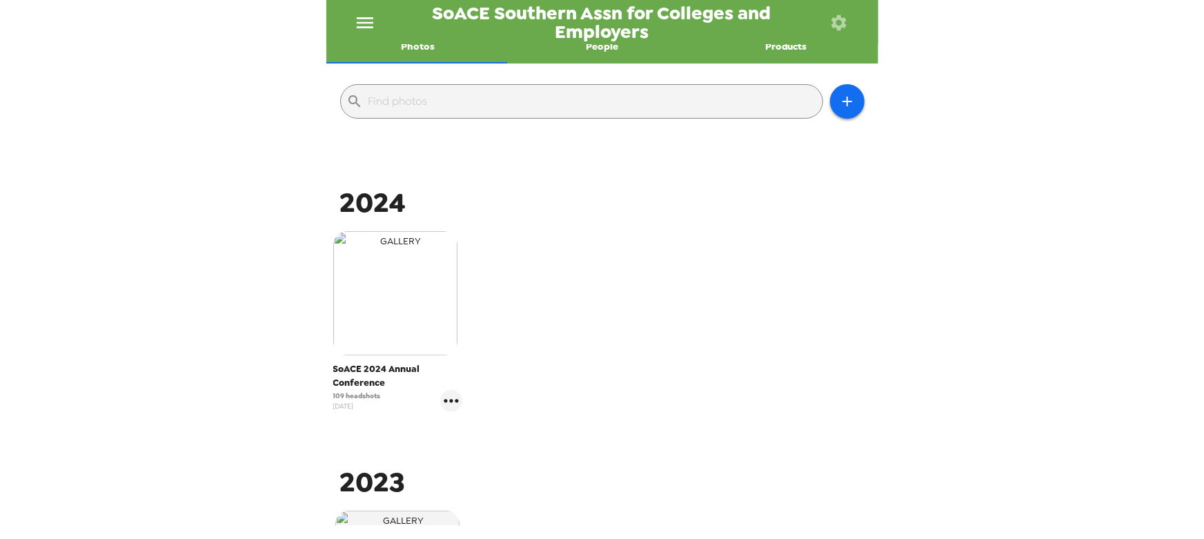
scroll to position [125, 0]
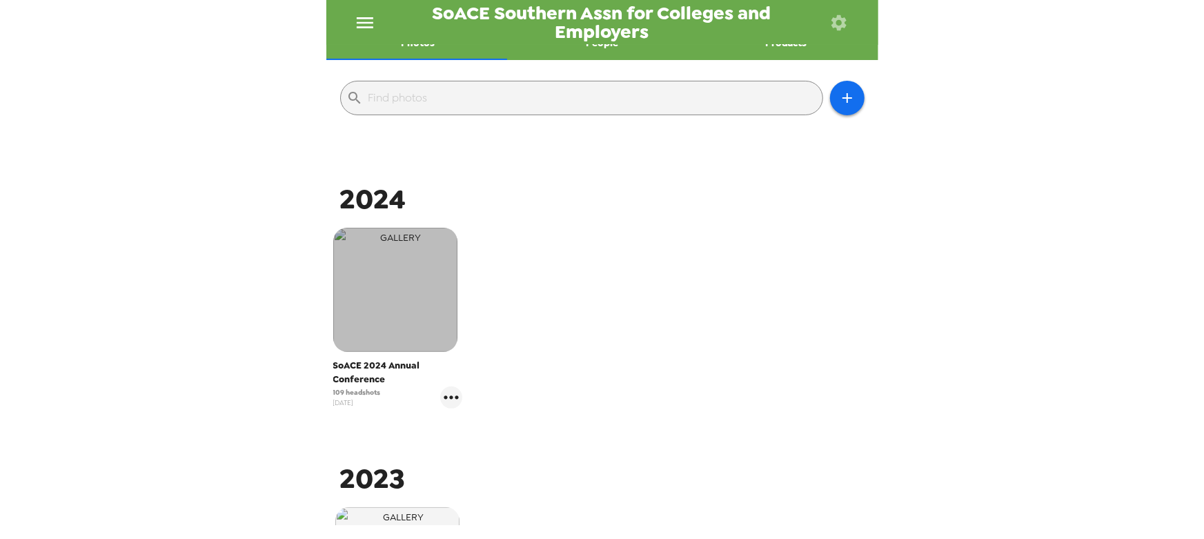
click at [407, 294] on img "button" at bounding box center [395, 290] width 124 height 124
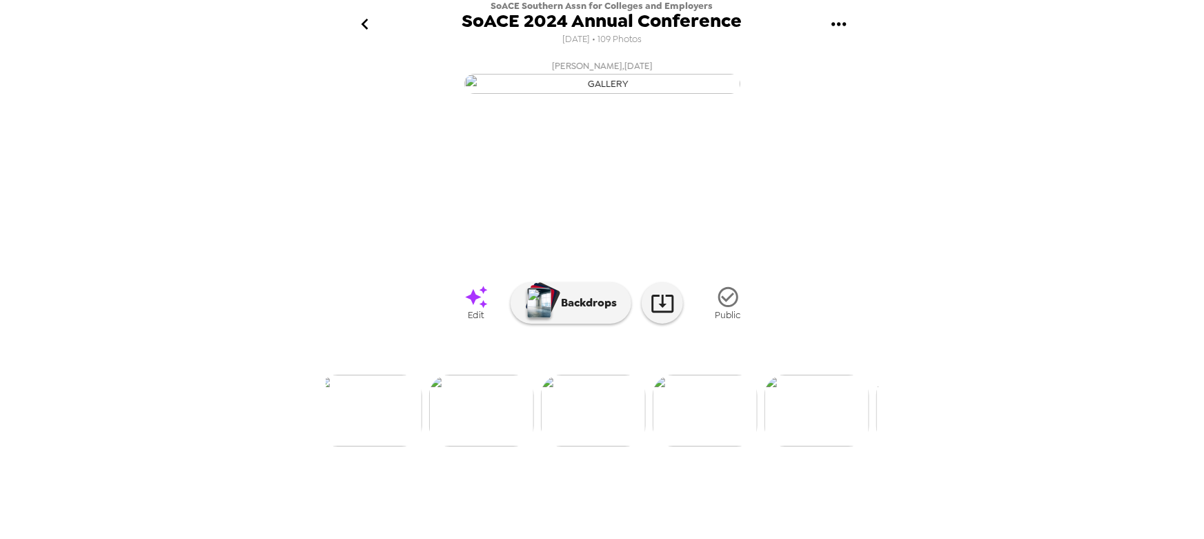
scroll to position [0, 583]
click at [708, 358] on img at bounding box center [690, 411] width 105 height 72
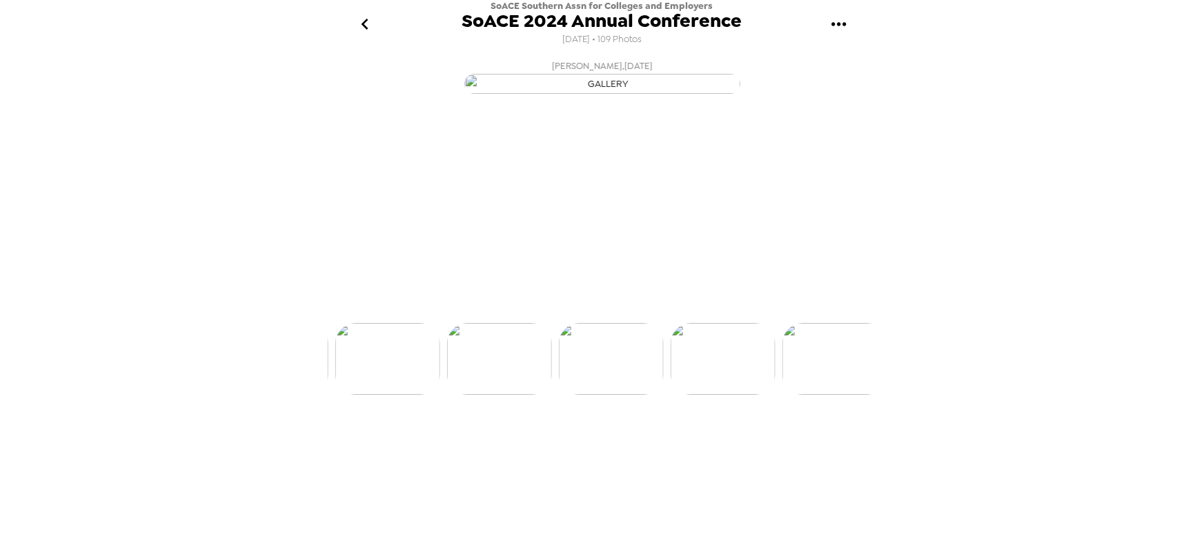
scroll to position [0, 670]
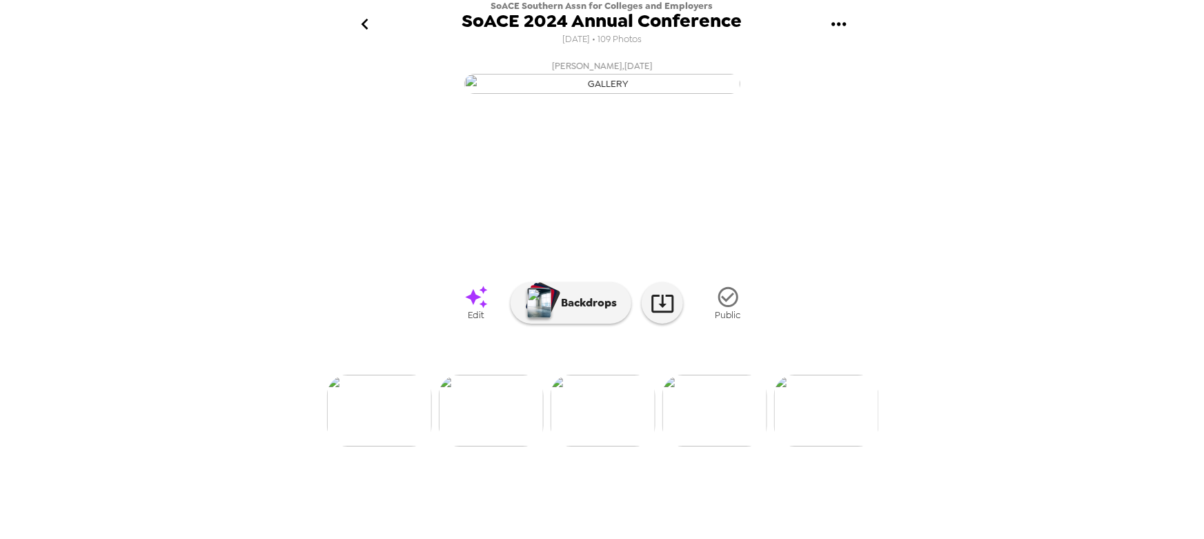
click at [488, 358] on img at bounding box center [491, 411] width 105 height 72
click at [375, 358] on img at bounding box center [379, 411] width 105 height 72
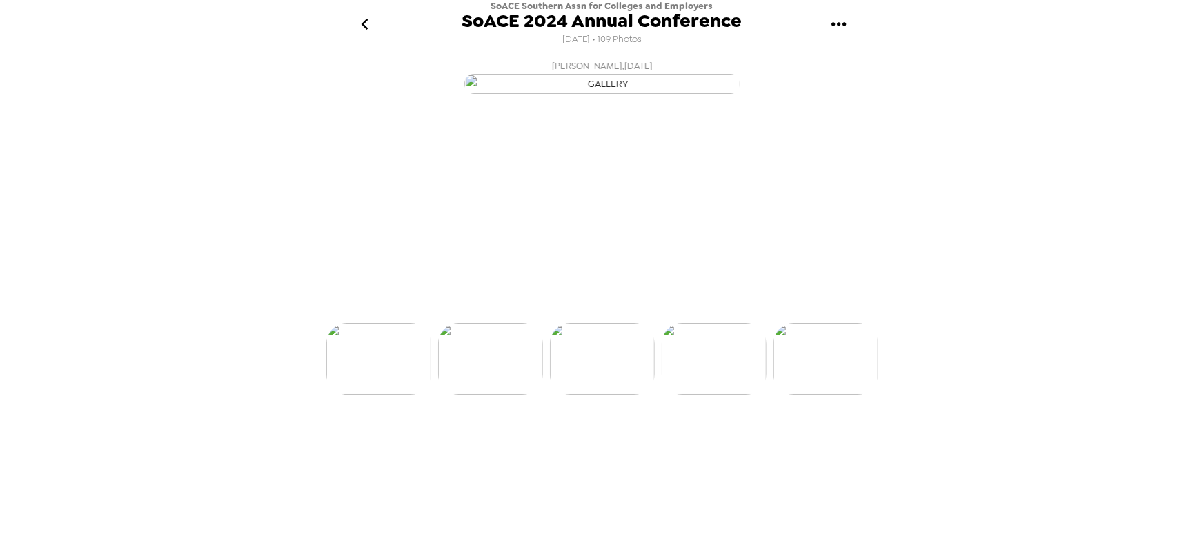
scroll to position [0, 335]
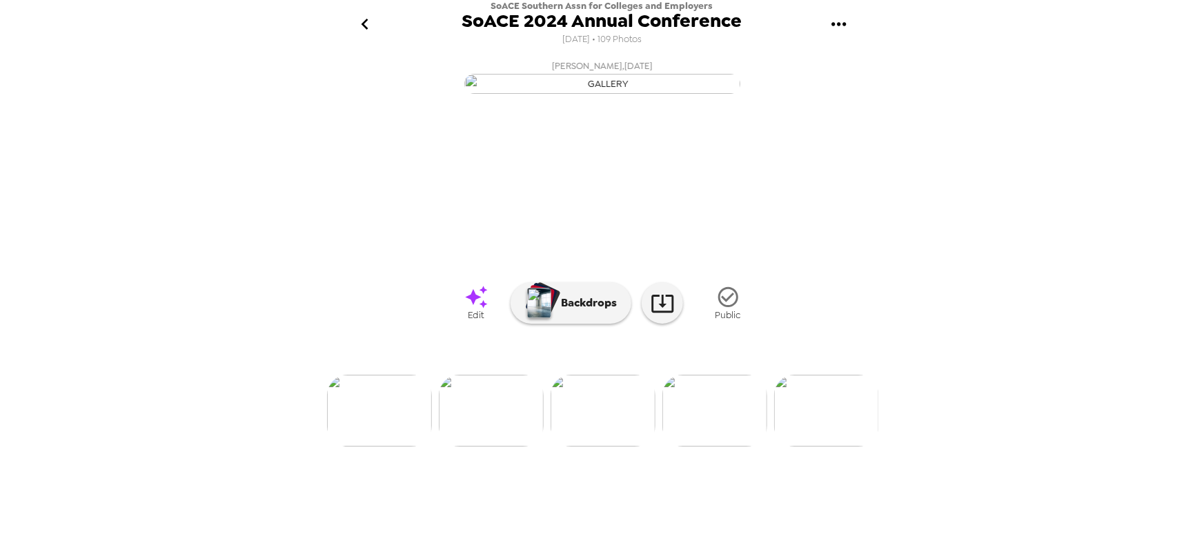
click at [756, 358] on img at bounding box center [826, 411] width 105 height 72
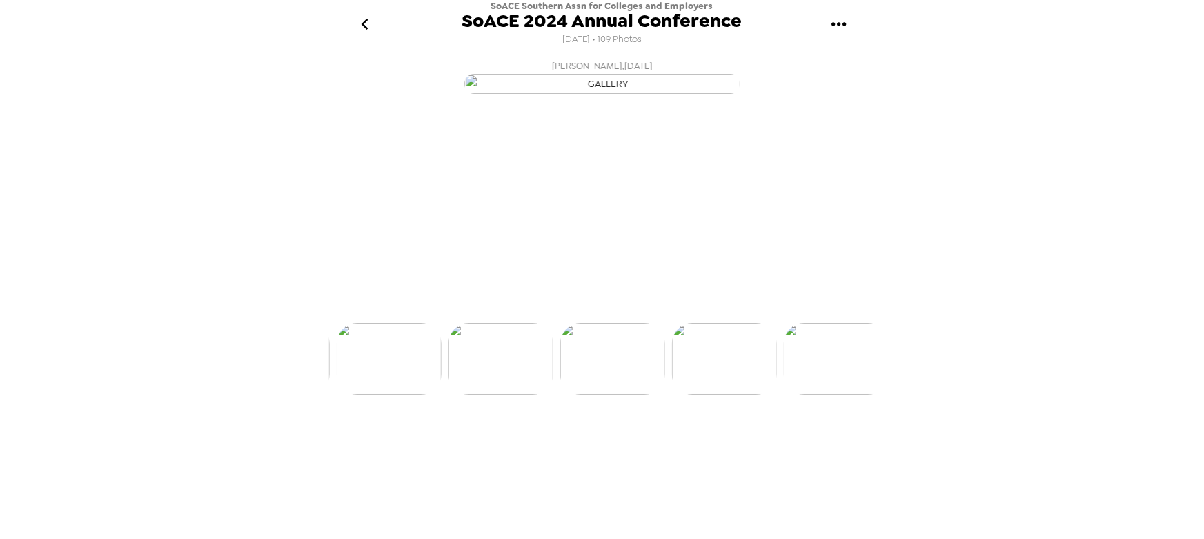
scroll to position [0, 558]
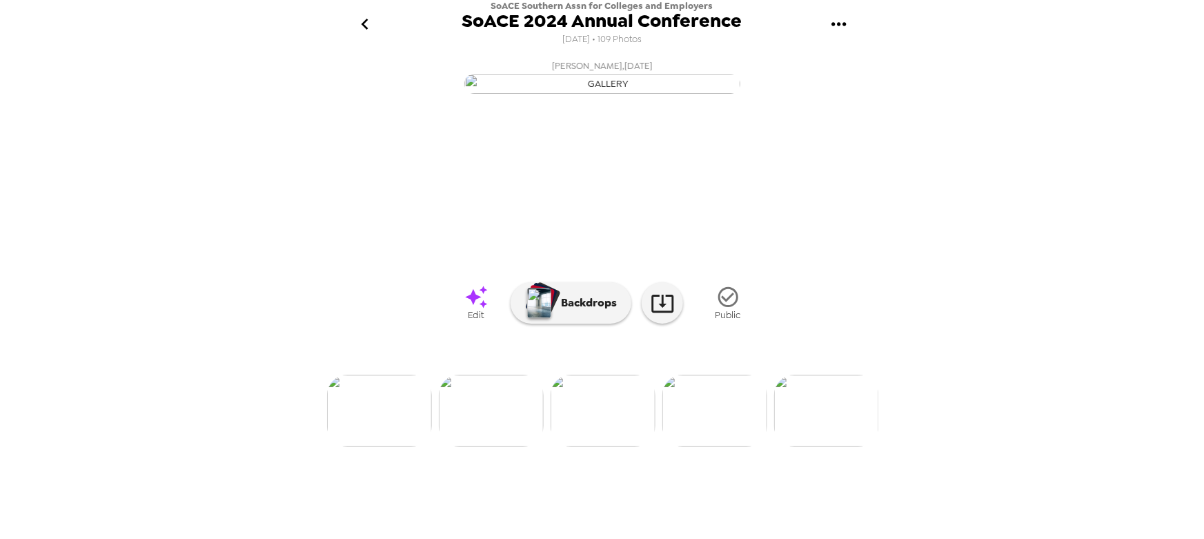
click at [712, 358] on div at bounding box center [602, 387] width 552 height 117
click at [712, 358] on img at bounding box center [715, 411] width 105 height 72
click at [505, 358] on img at bounding box center [491, 411] width 105 height 72
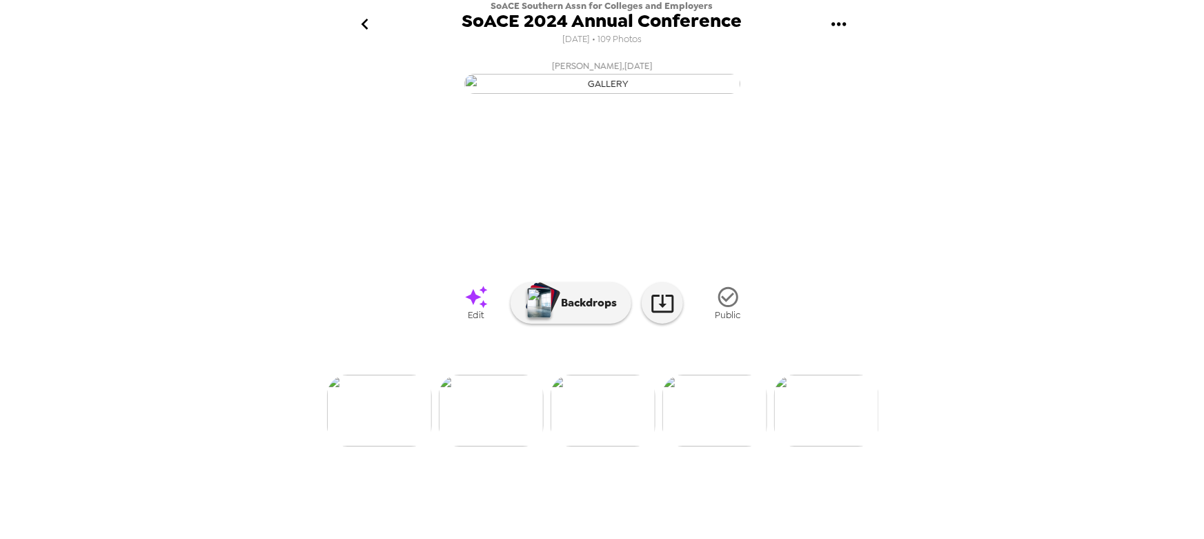
click at [394, 358] on img at bounding box center [379, 411] width 105 height 72
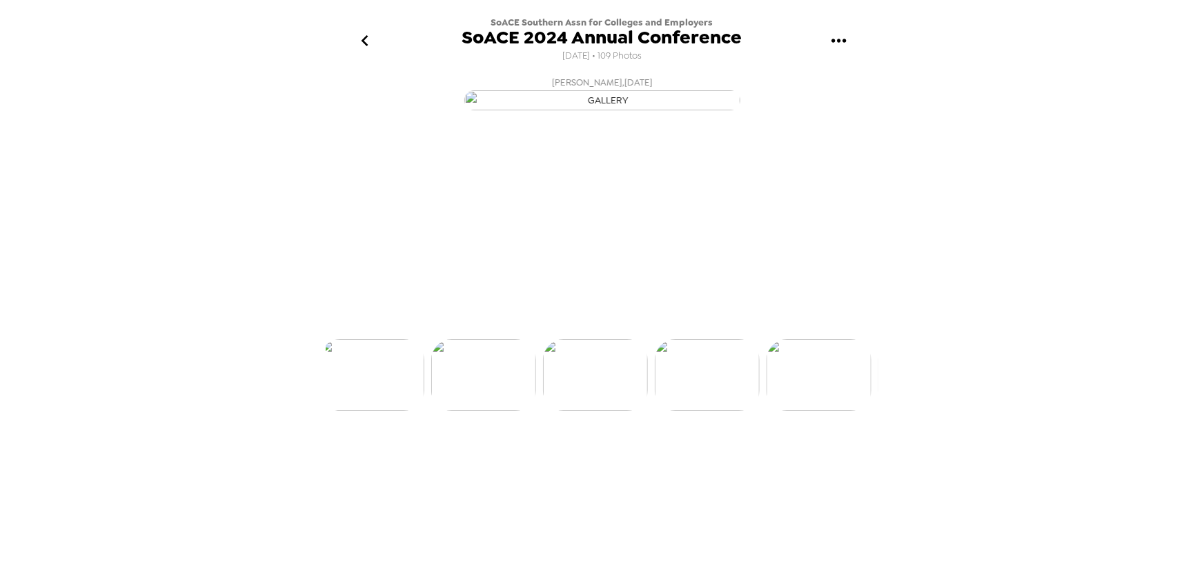
scroll to position [0, 335]
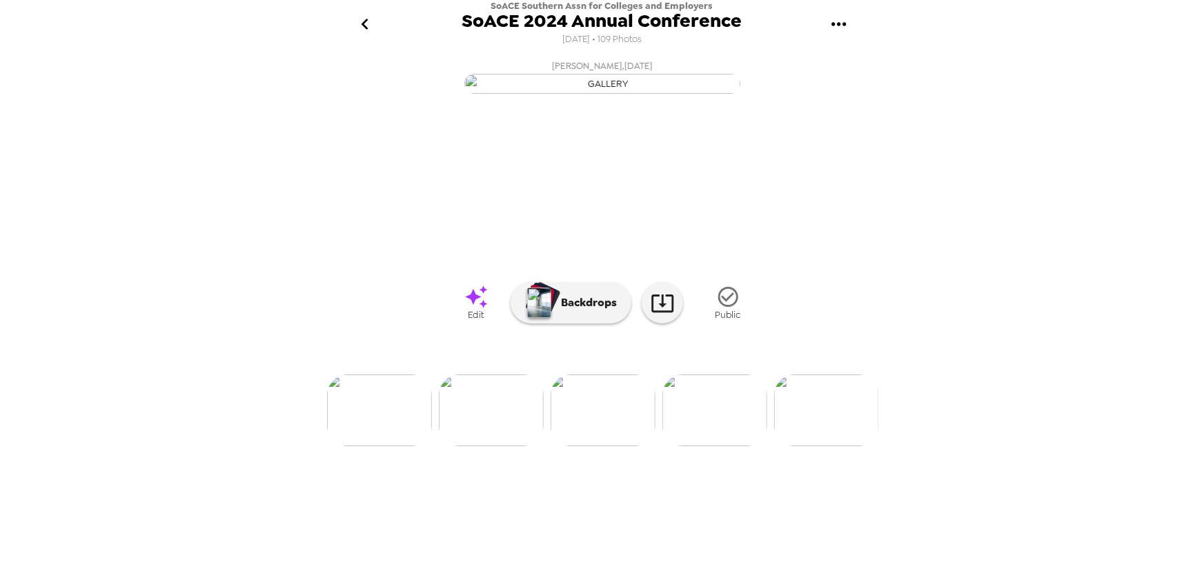
click at [128, 70] on div "SoACE Southern Assn for Colleges and Employers SoACE 2024 Annual Conference [DA…" at bounding box center [602, 285] width 1204 height 571
drag, startPoint x: 371, startPoint y: 28, endPoint x: 387, endPoint y: 28, distance: 15.2
click at [387, 28] on button "go back" at bounding box center [365, 24] width 45 height 45
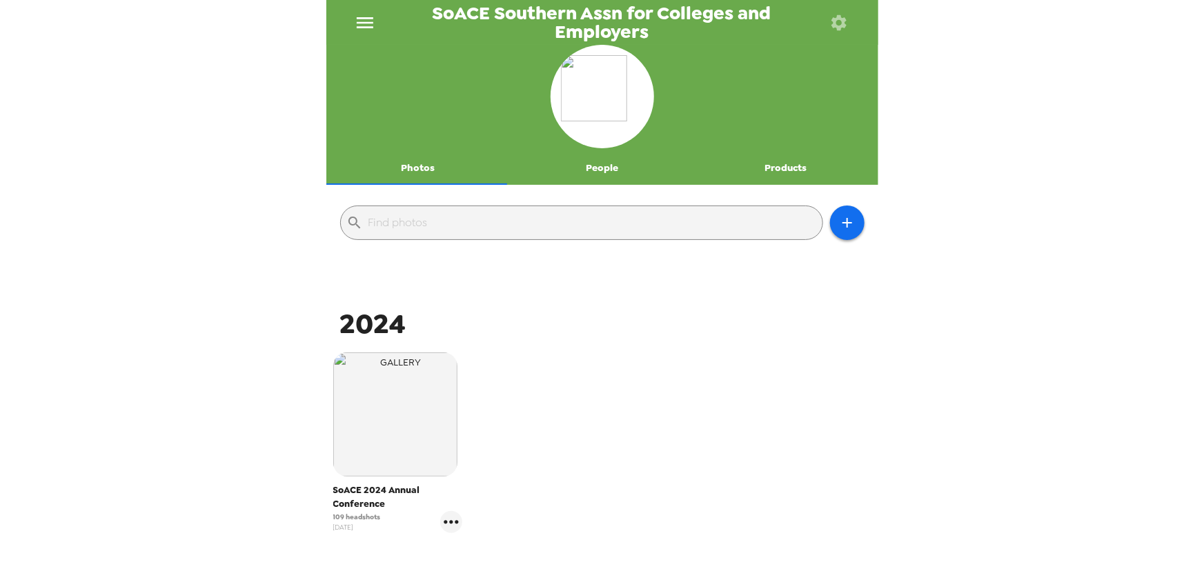
drag, startPoint x: 139, startPoint y: 128, endPoint x: 317, endPoint y: 43, distance: 196.9
click at [139, 126] on div "SoACE Southern Assn for Colleges and Employers Photos People Products ​ 2024 So…" at bounding box center [602, 285] width 1204 height 571
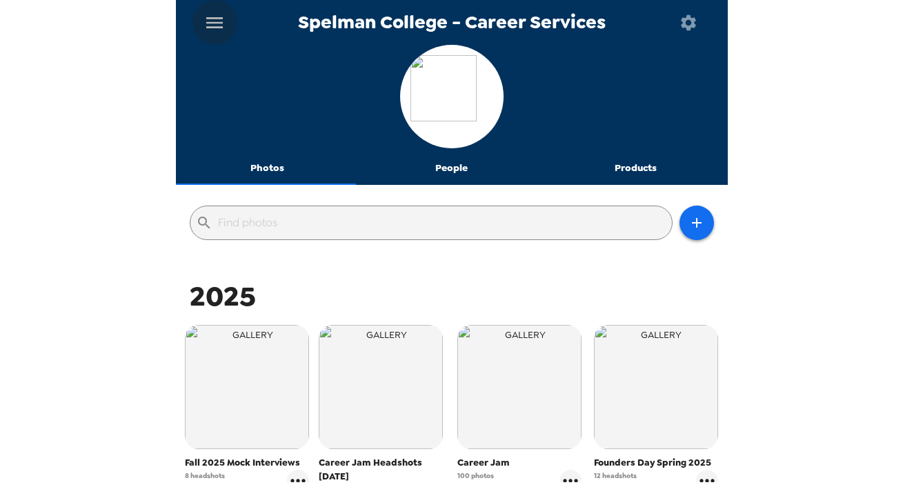
click at [219, 26] on icon "menu" at bounding box center [215, 23] width 22 height 22
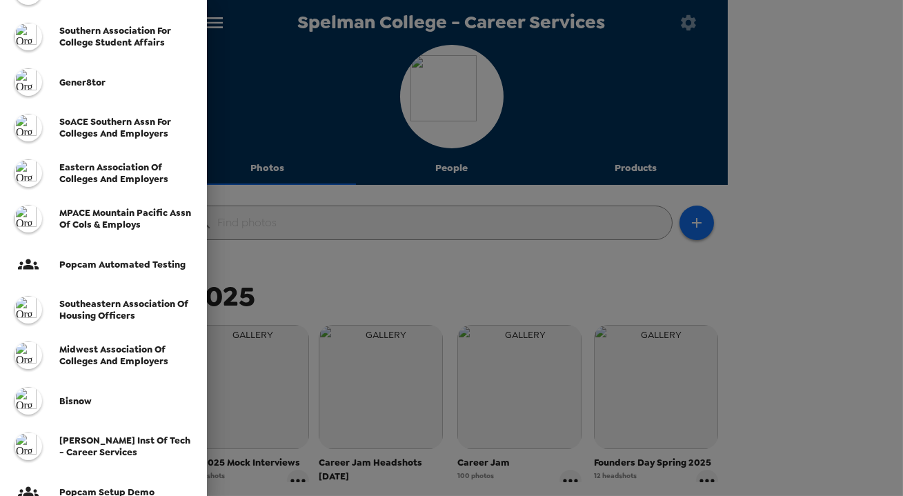
scroll to position [313, 0]
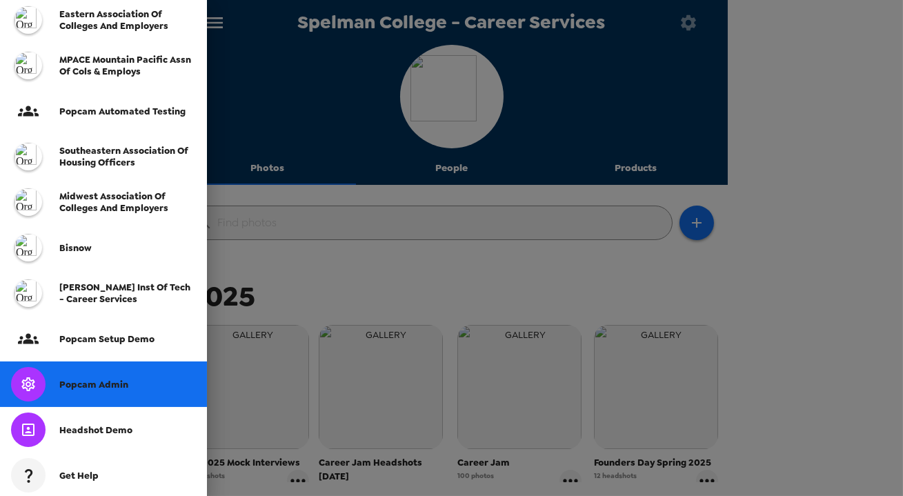
click at [125, 386] on span "Popcam Admin" at bounding box center [93, 385] width 69 height 12
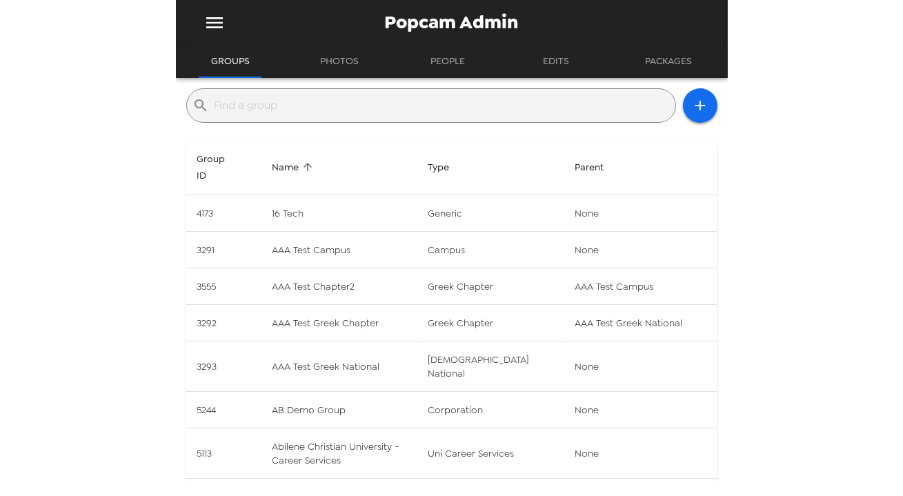
click at [362, 112] on input "text" at bounding box center [443, 106] width 456 height 22
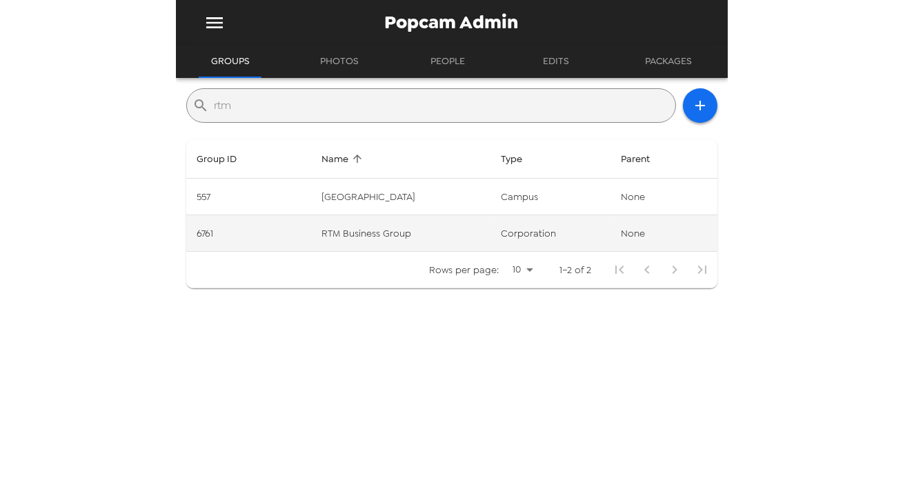
type input "rtm"
click at [384, 239] on td "RTM Business Group" at bounding box center [401, 233] width 180 height 37
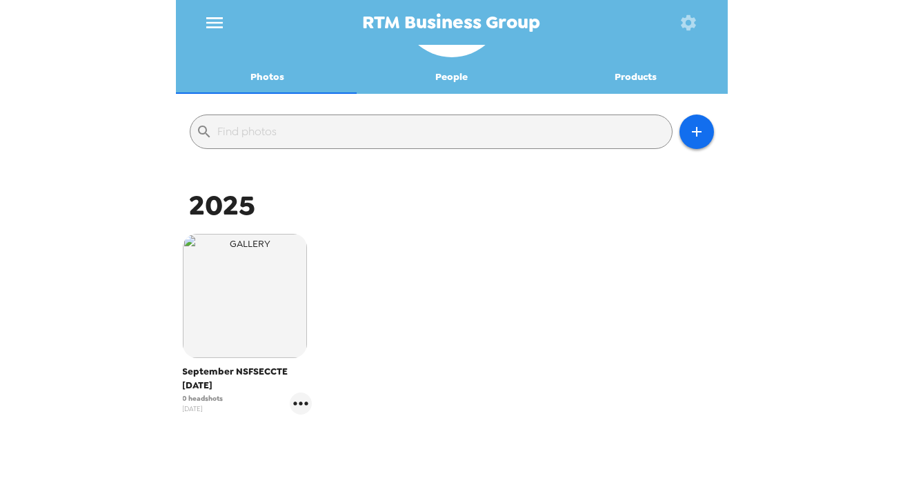
scroll to position [162, 0]
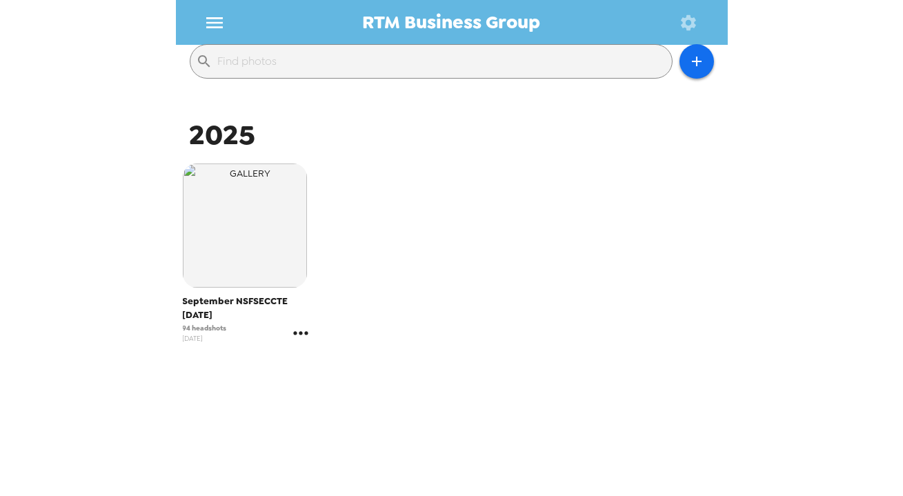
click at [301, 328] on icon "gallery menu" at bounding box center [301, 333] width 22 height 22
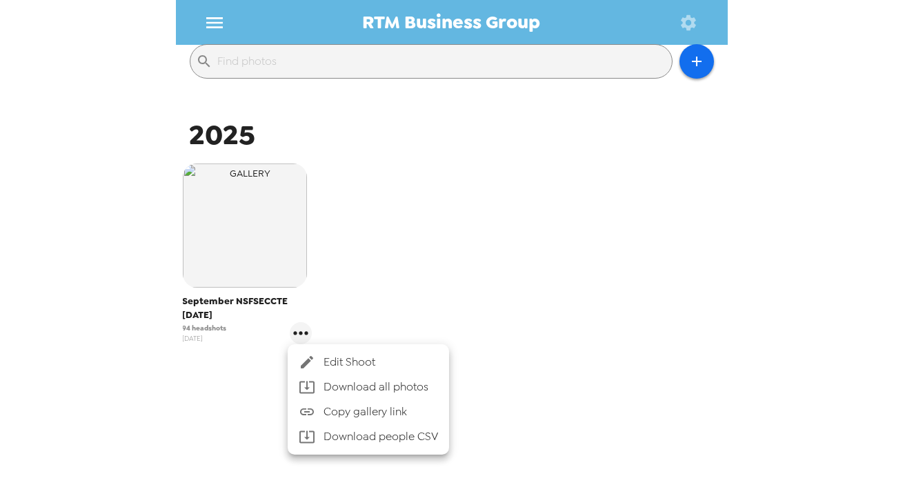
click at [397, 355] on span "Edit Shoot" at bounding box center [381, 362] width 115 height 17
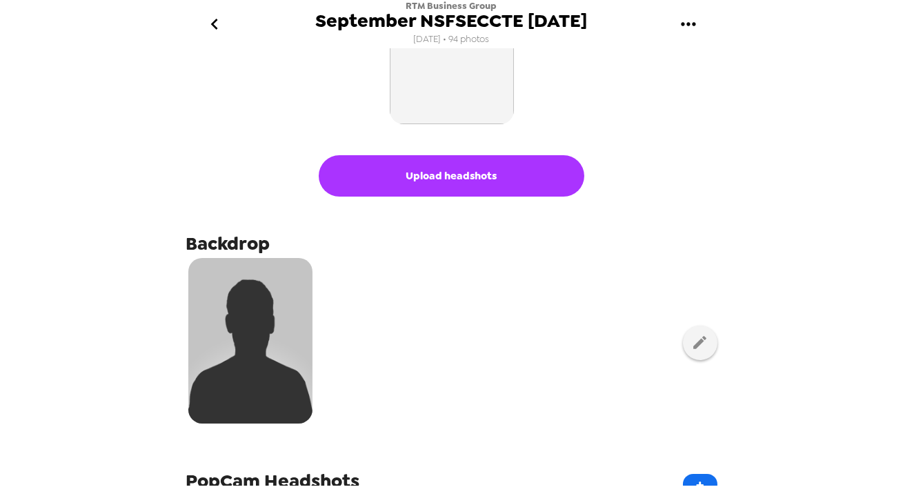
scroll to position [125, 0]
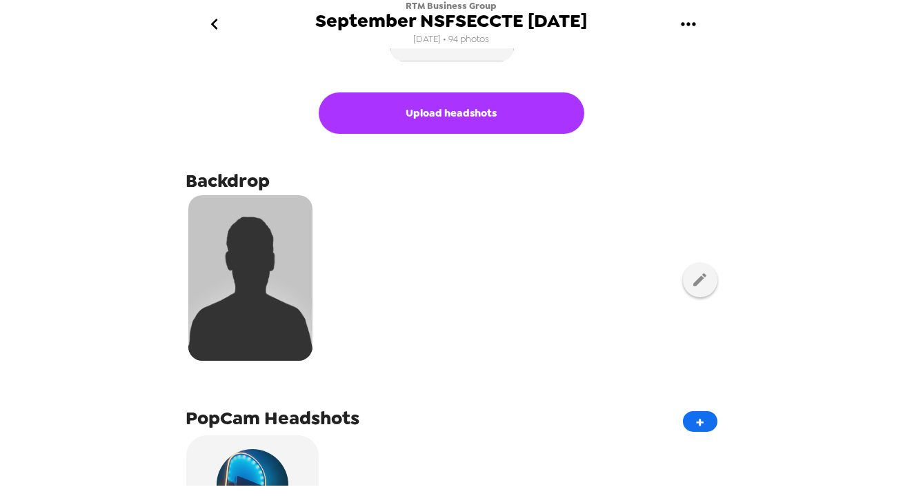
click at [694, 297] on div at bounding box center [451, 279] width 531 height 173
click at [693, 286] on icon "button" at bounding box center [700, 279] width 17 height 17
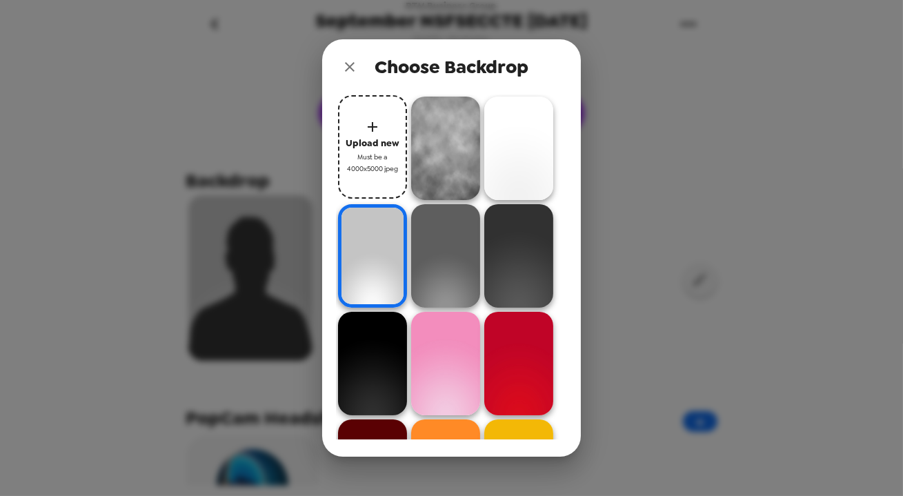
click at [350, 68] on icon "close" at bounding box center [350, 67] width 17 height 17
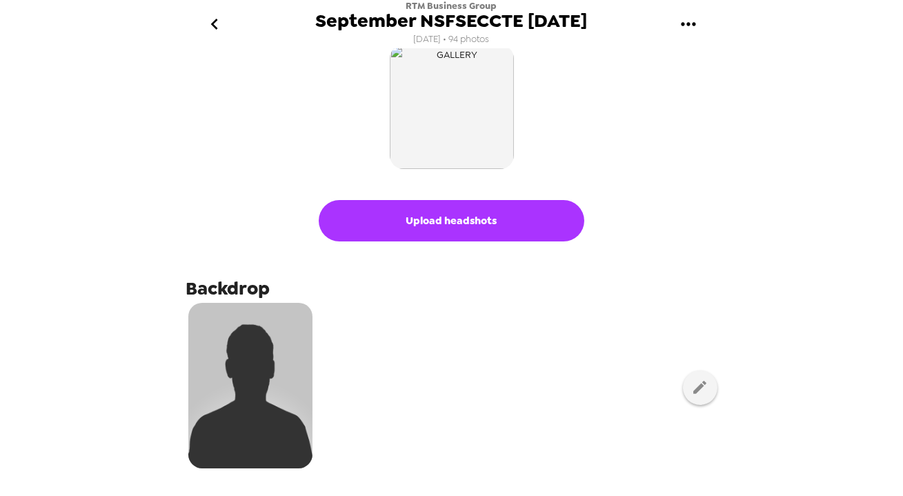
scroll to position [0, 0]
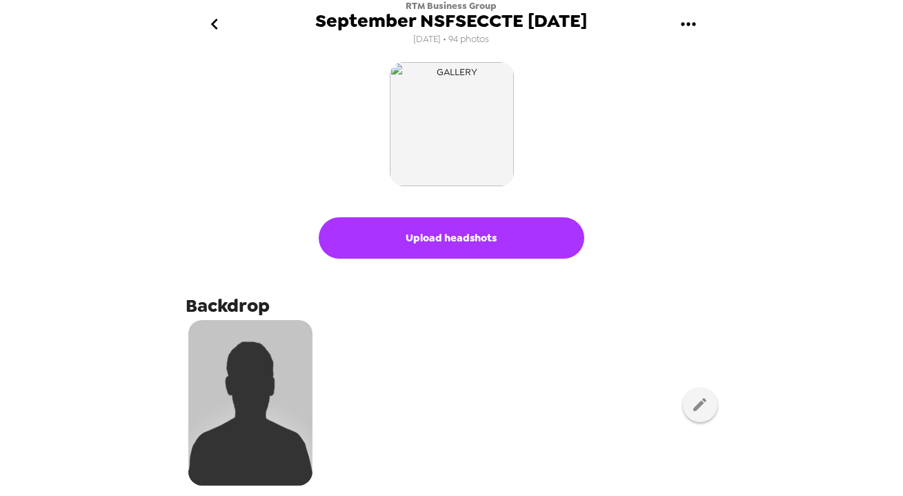
click at [214, 10] on button "go back" at bounding box center [215, 24] width 45 height 45
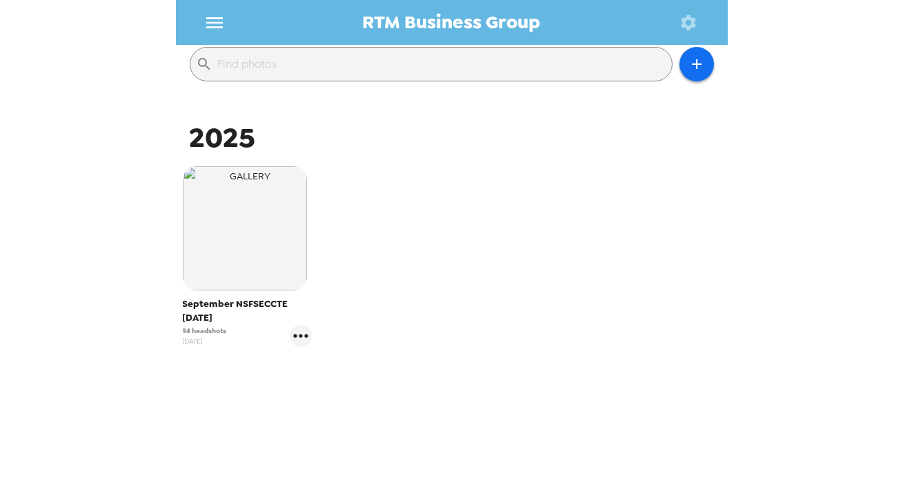
scroll to position [162, 0]
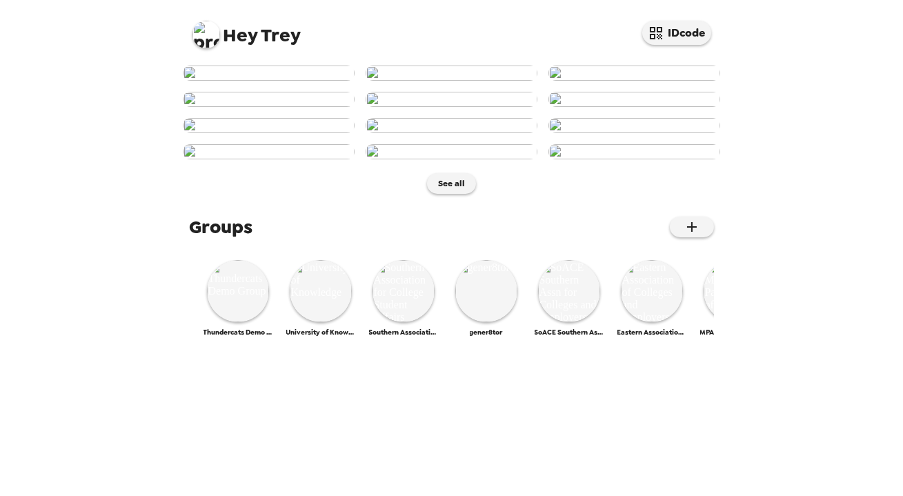
scroll to position [408, 0]
click at [214, 35] on img at bounding box center [207, 35] width 28 height 28
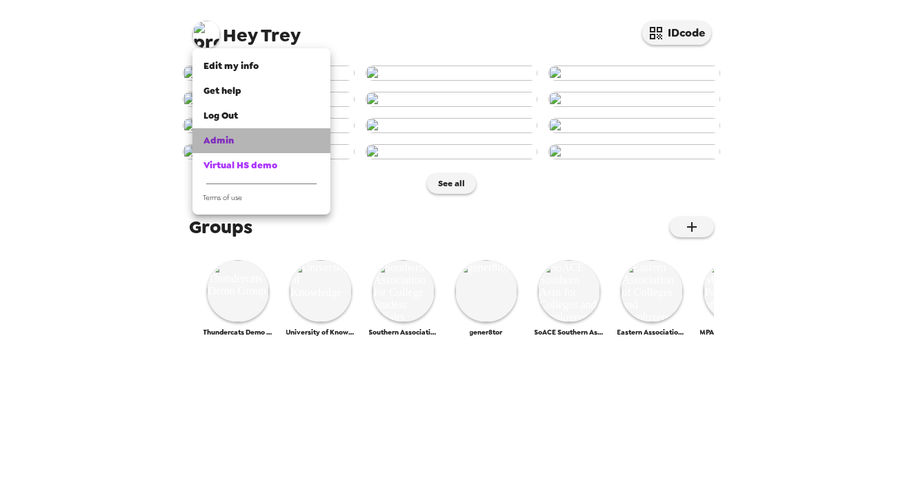
click at [221, 144] on span "Admin" at bounding box center [219, 141] width 30 height 12
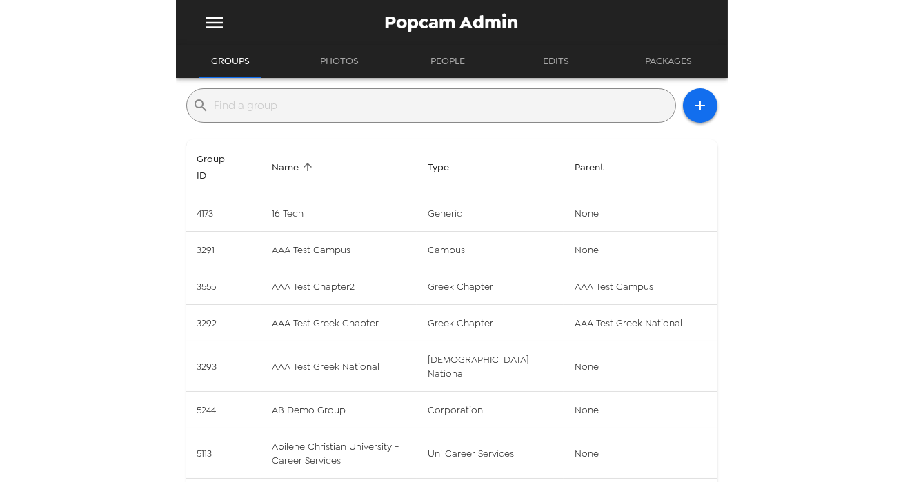
click at [311, 112] on input "text" at bounding box center [443, 106] width 456 height 22
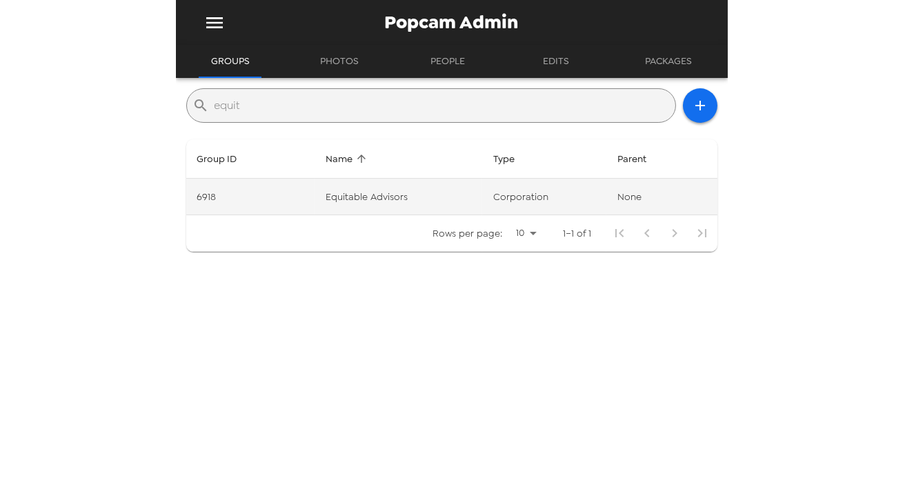
type input "equit"
click at [436, 202] on td "Equitable Advisors" at bounding box center [399, 197] width 168 height 37
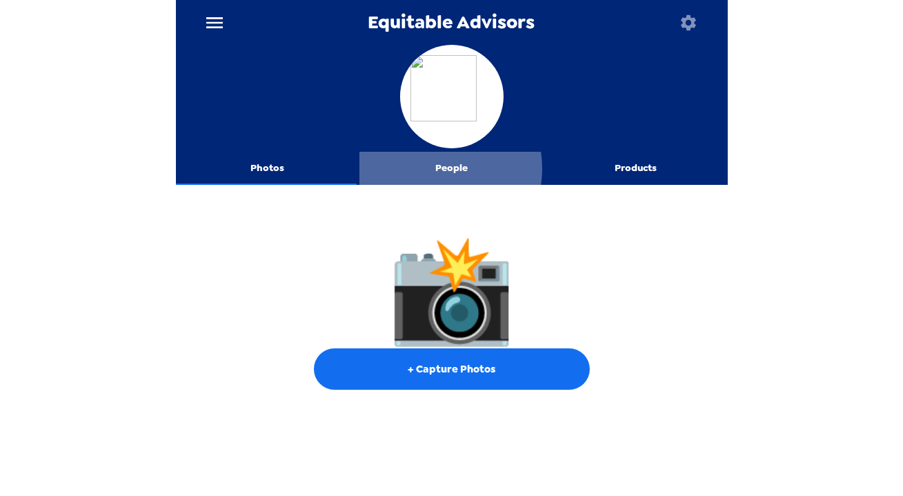
click at [428, 168] on button "People" at bounding box center [452, 168] width 184 height 33
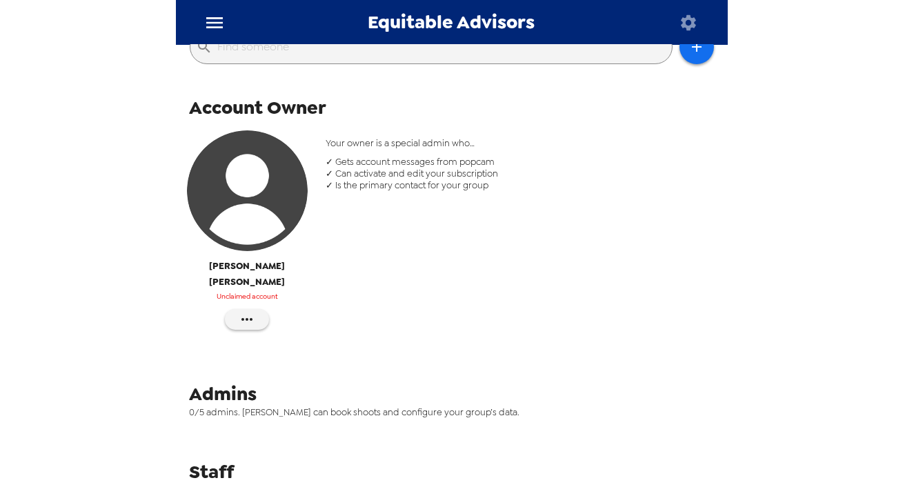
scroll to position [199, 0]
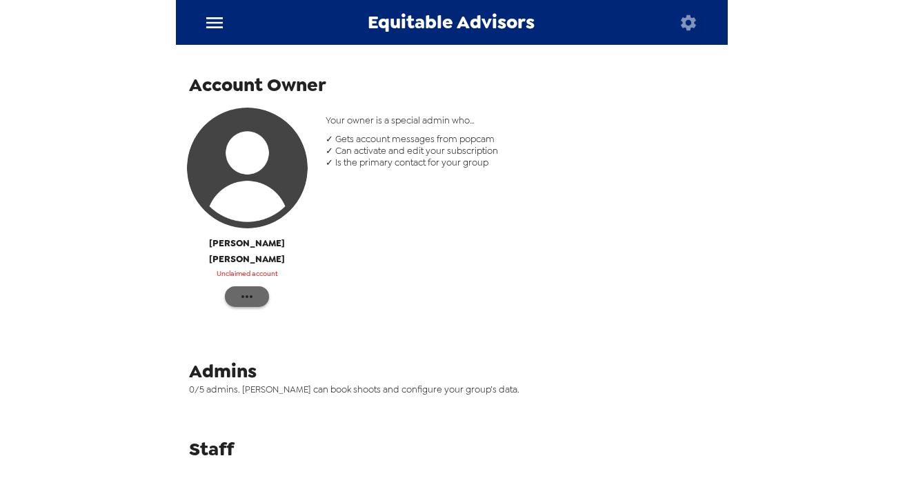
click at [252, 288] on icon "button" at bounding box center [247, 296] width 17 height 17
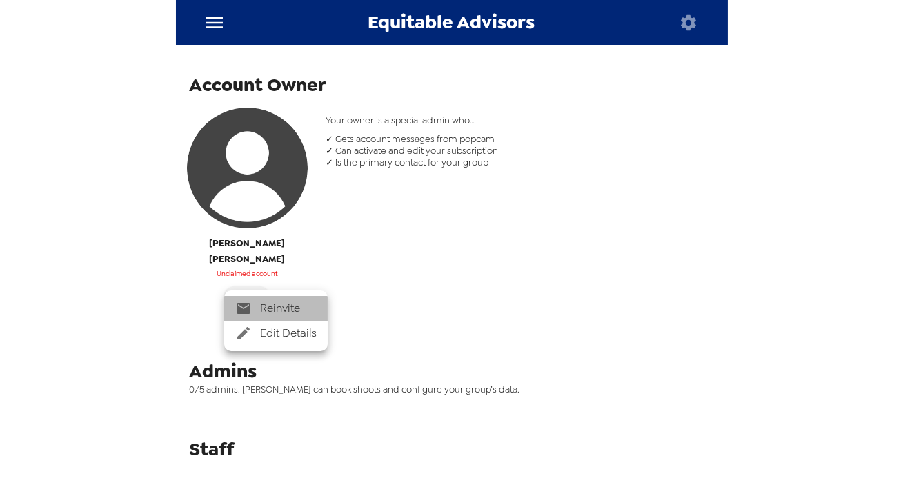
click at [311, 309] on span "Reinvite" at bounding box center [288, 308] width 57 height 17
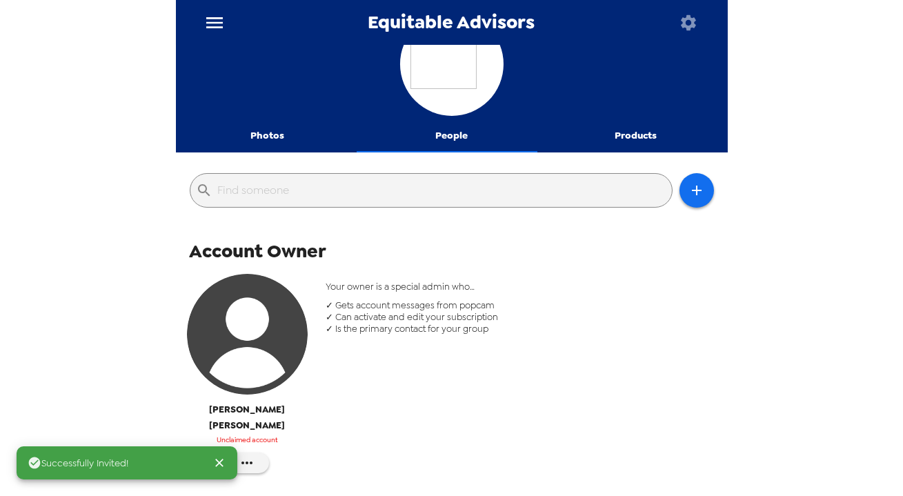
scroll to position [0, 0]
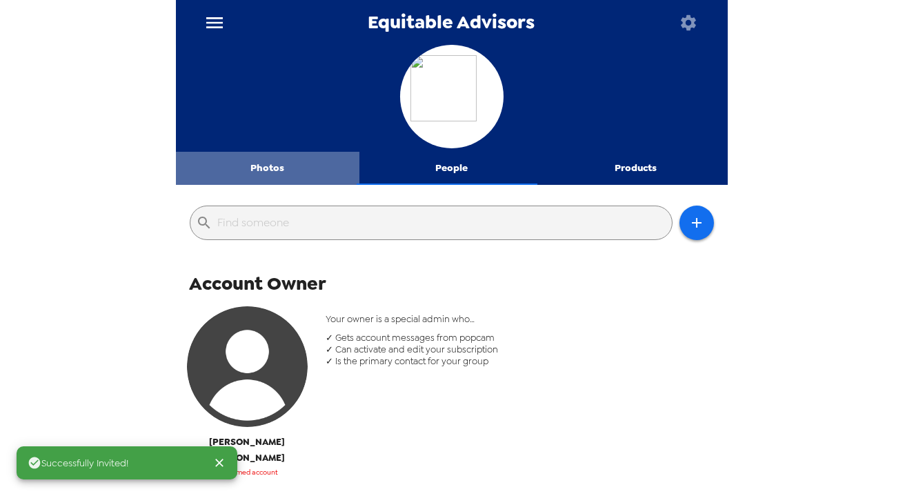
click at [287, 165] on button "Photos" at bounding box center [268, 168] width 184 height 33
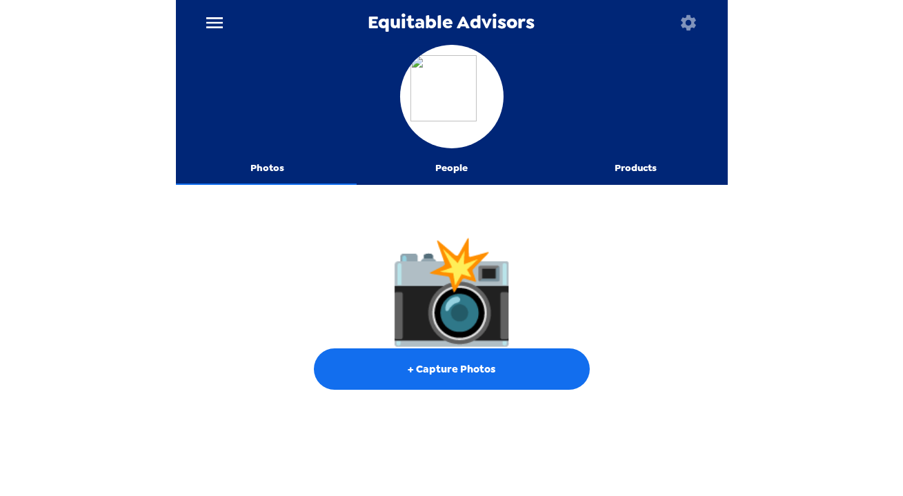
click at [215, 24] on icon "menu" at bounding box center [215, 23] width 22 height 22
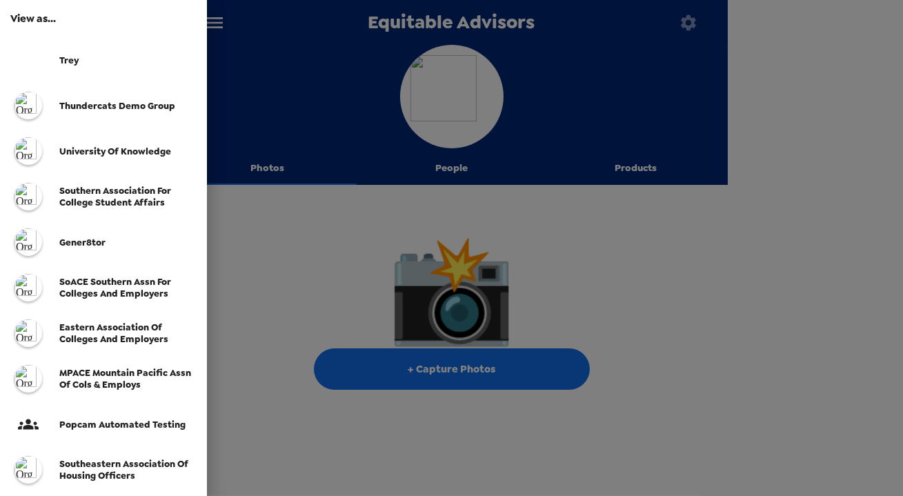
drag, startPoint x: 325, startPoint y: 76, endPoint x: 269, endPoint y: 15, distance: 82.5
click at [322, 70] on div at bounding box center [451, 248] width 903 height 496
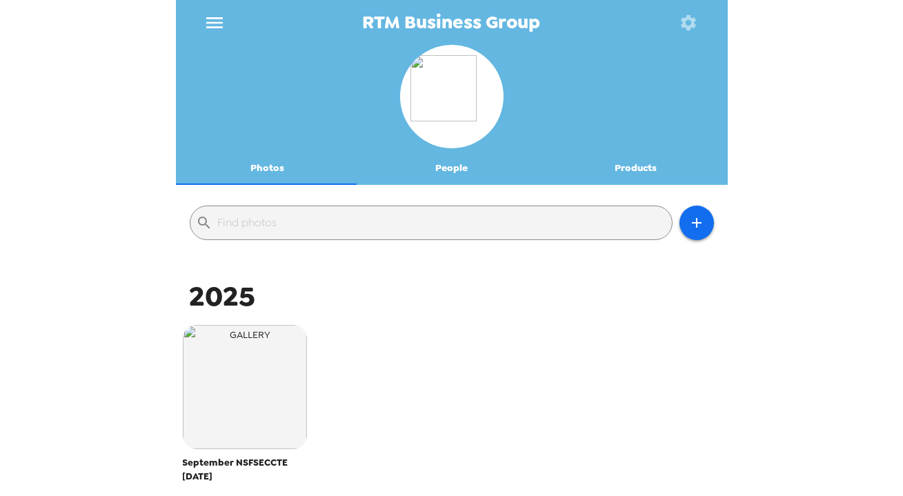
scroll to position [162, 0]
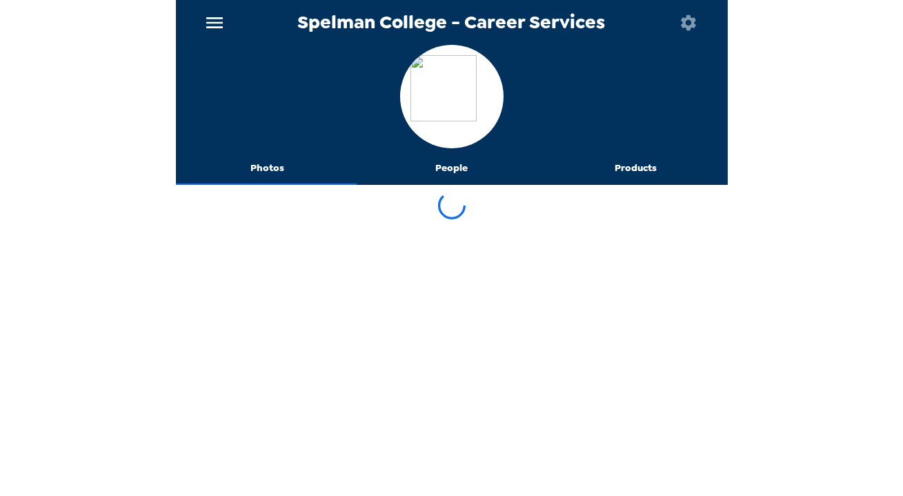
click at [446, 171] on main "Spelman College - Career Services Photos People Products" at bounding box center [452, 248] width 552 height 496
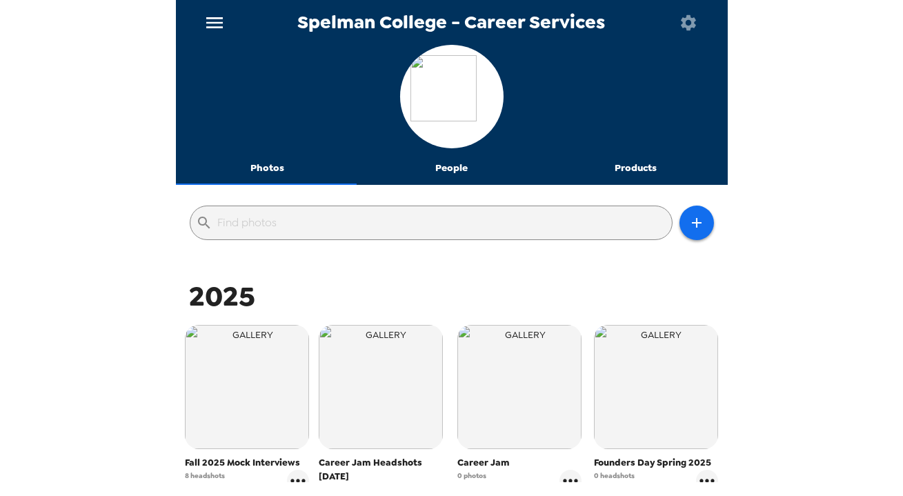
click at [453, 166] on button "People" at bounding box center [452, 168] width 184 height 33
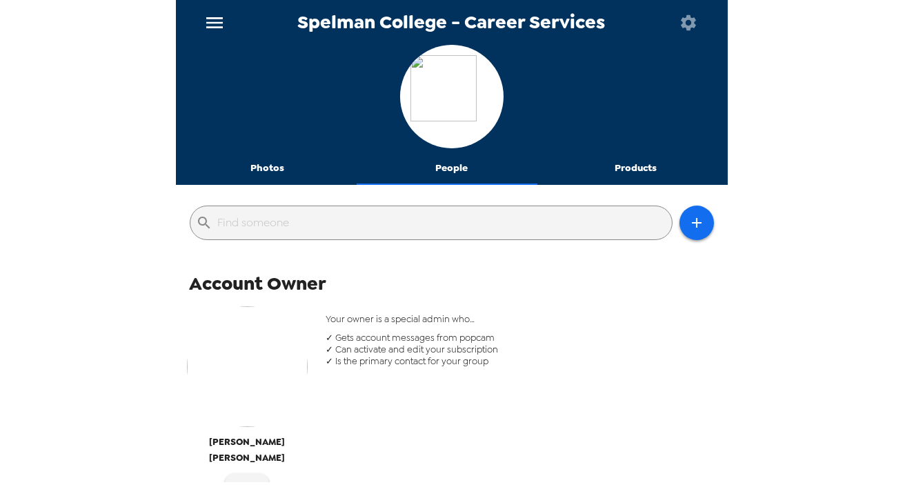
scroll to position [313, 0]
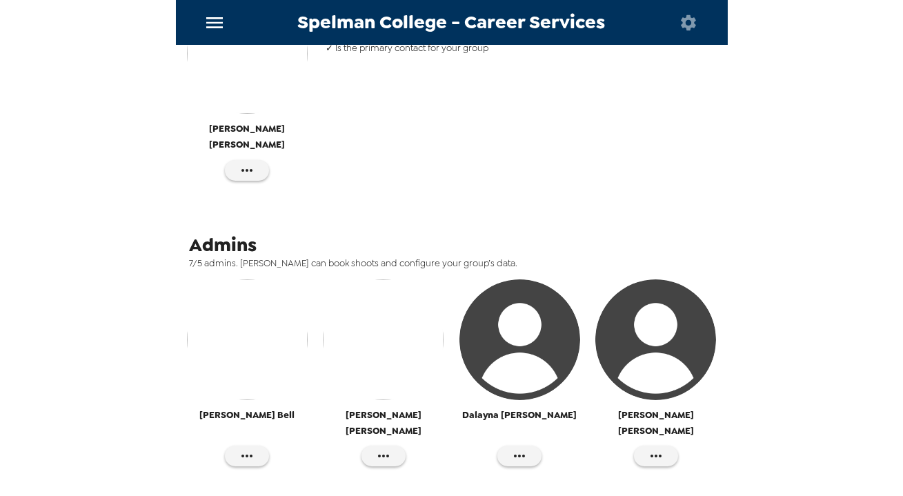
click at [264, 101] on img "button" at bounding box center [247, 53] width 121 height 121
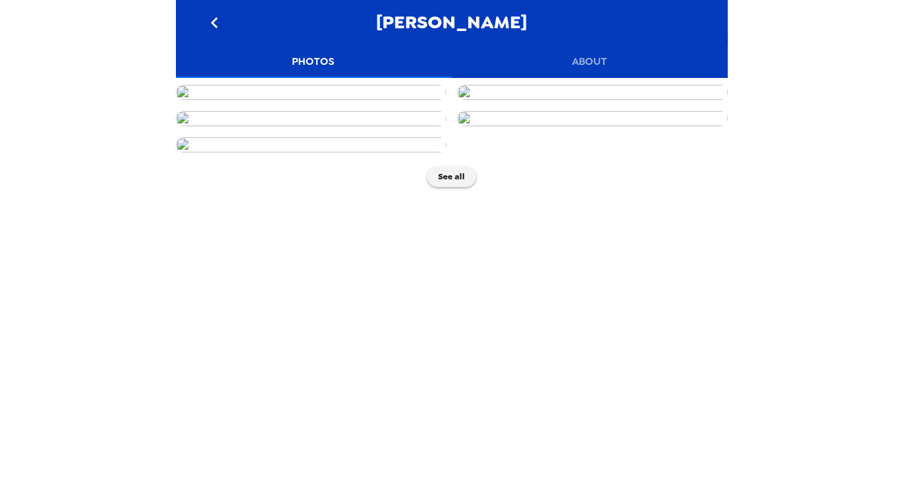
click at [587, 63] on button "About" at bounding box center [590, 61] width 276 height 33
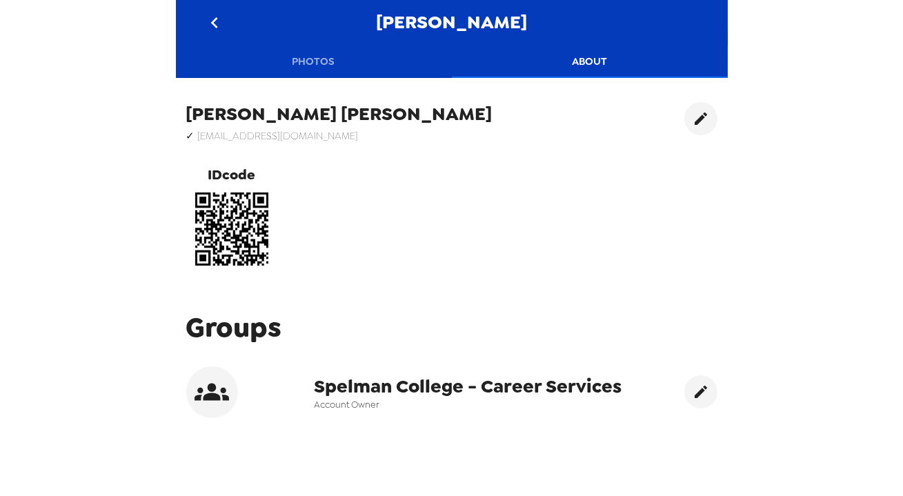
click at [205, 19] on icon "go back" at bounding box center [215, 23] width 22 height 22
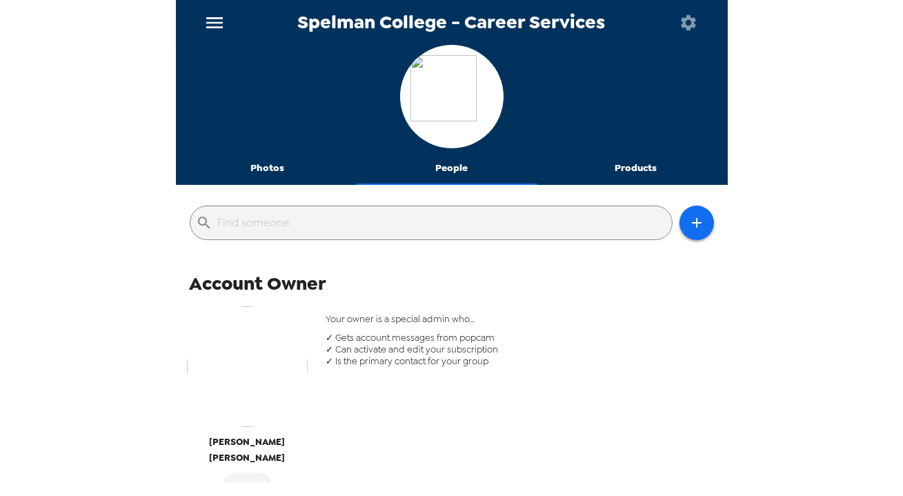
click at [265, 150] on div at bounding box center [452, 98] width 552 height 107
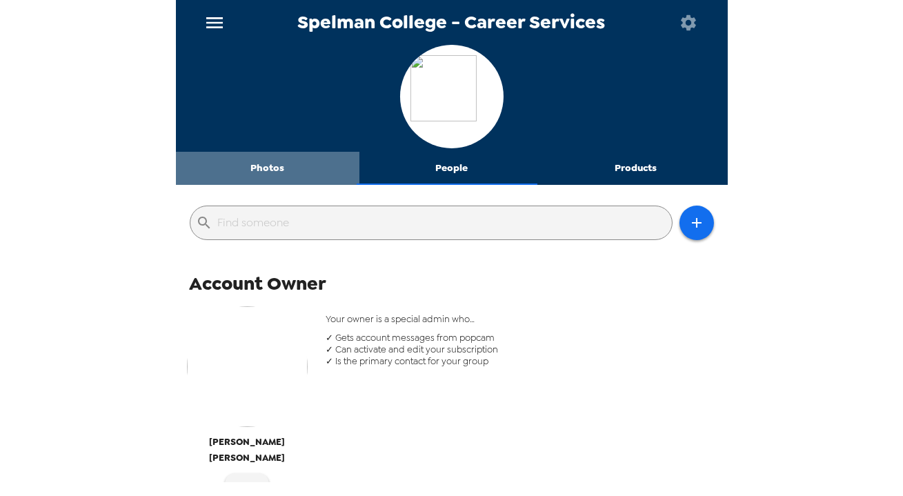
click at [276, 164] on button "Photos" at bounding box center [268, 168] width 184 height 33
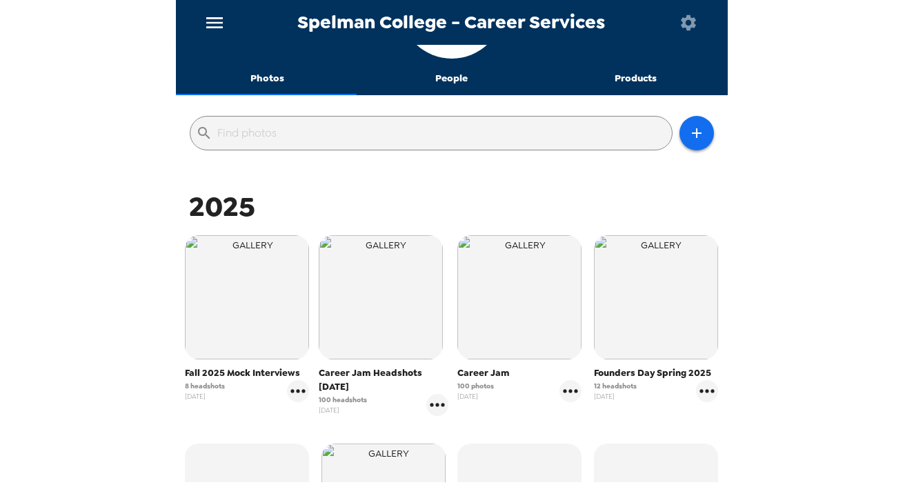
scroll to position [50, 0]
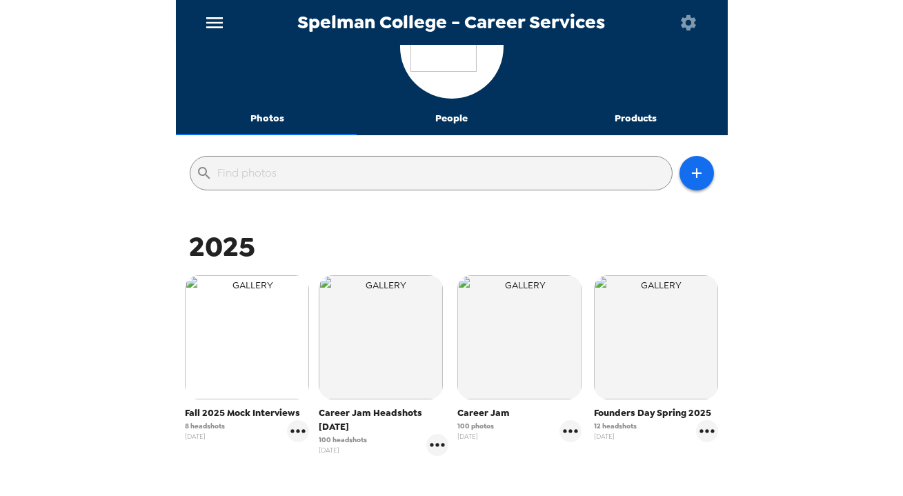
click at [255, 334] on img "button" at bounding box center [247, 337] width 124 height 124
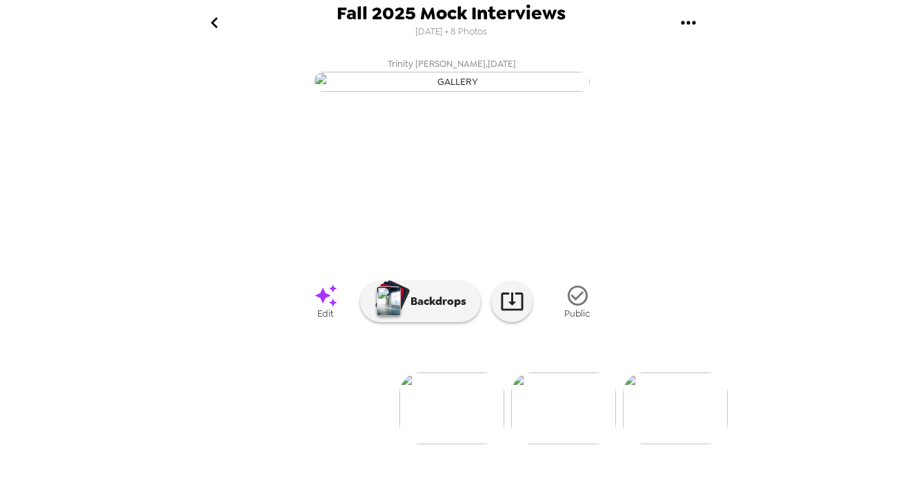
click at [215, 21] on icon "go back" at bounding box center [215, 23] width 22 height 22
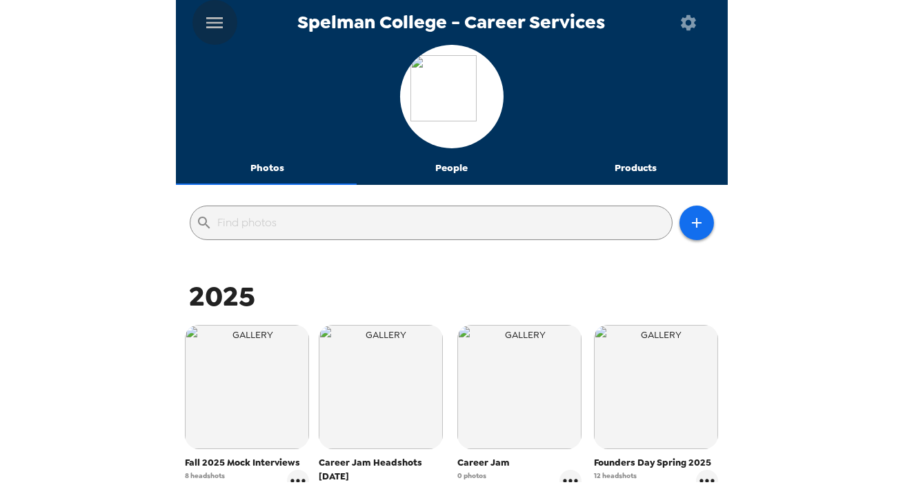
click at [221, 23] on icon "menu" at bounding box center [215, 23] width 22 height 22
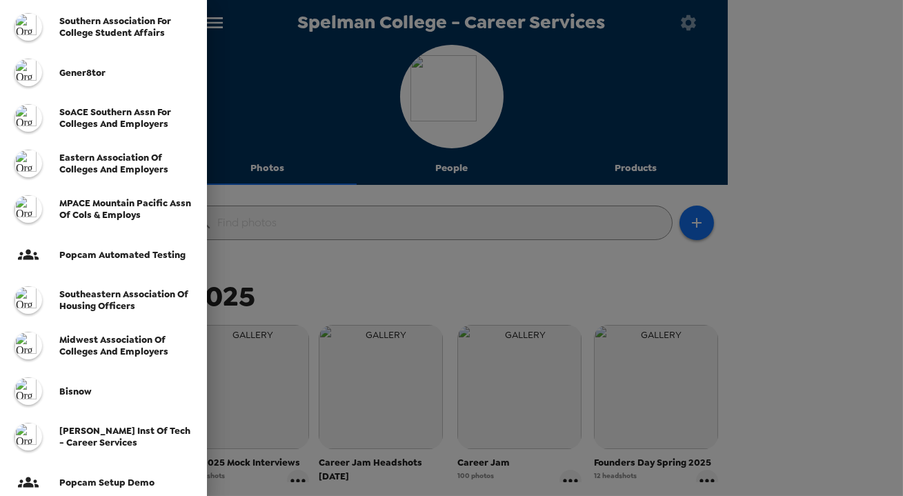
scroll to position [384, 0]
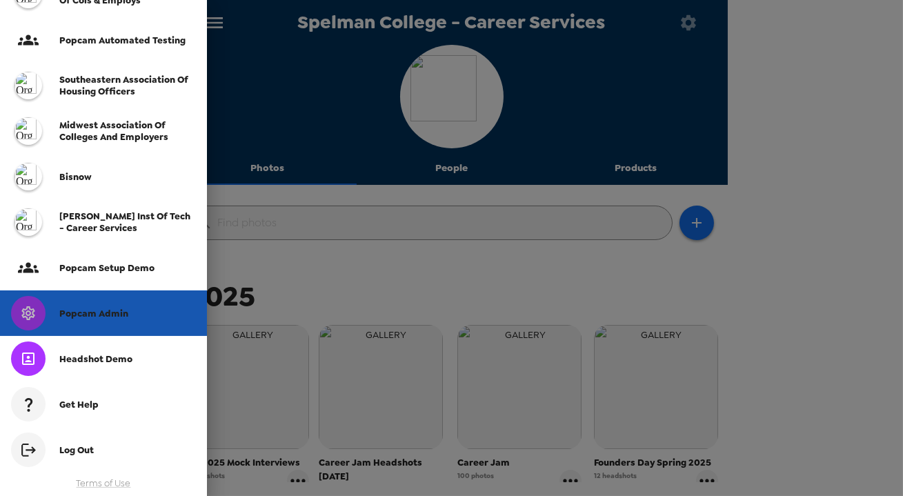
click at [133, 309] on div "Popcam Admin" at bounding box center [127, 314] width 137 height 12
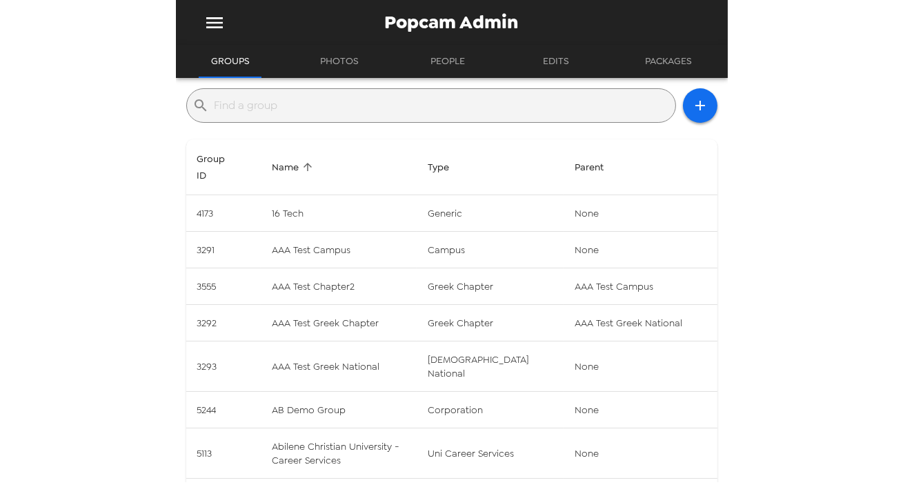
click at [341, 107] on input "text" at bounding box center [443, 106] width 456 height 22
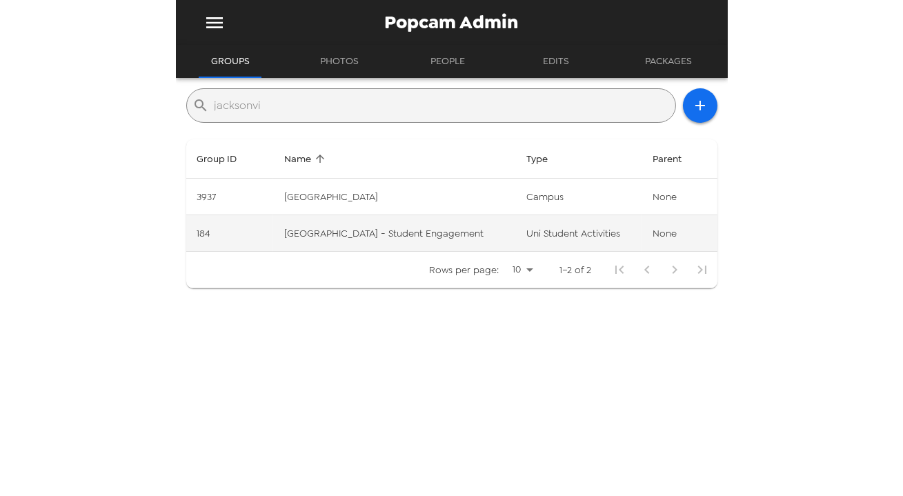
type input "jacksonvi"
click at [398, 231] on td "[GEOGRAPHIC_DATA] - Student Engagement" at bounding box center [394, 233] width 242 height 37
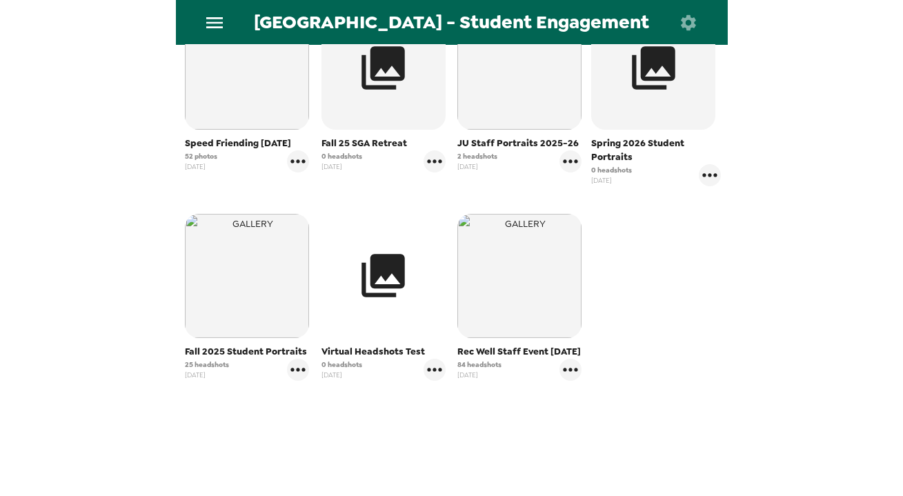
scroll to position [355, 0]
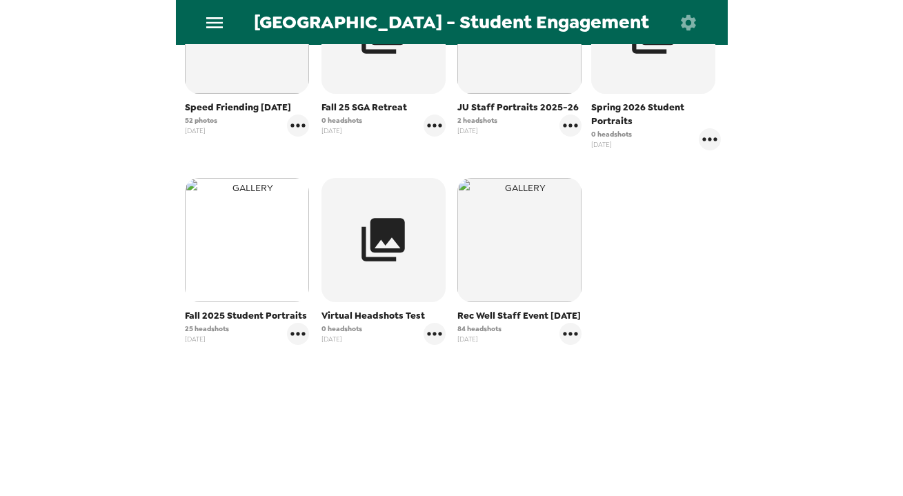
click at [248, 247] on img "button" at bounding box center [247, 240] width 124 height 124
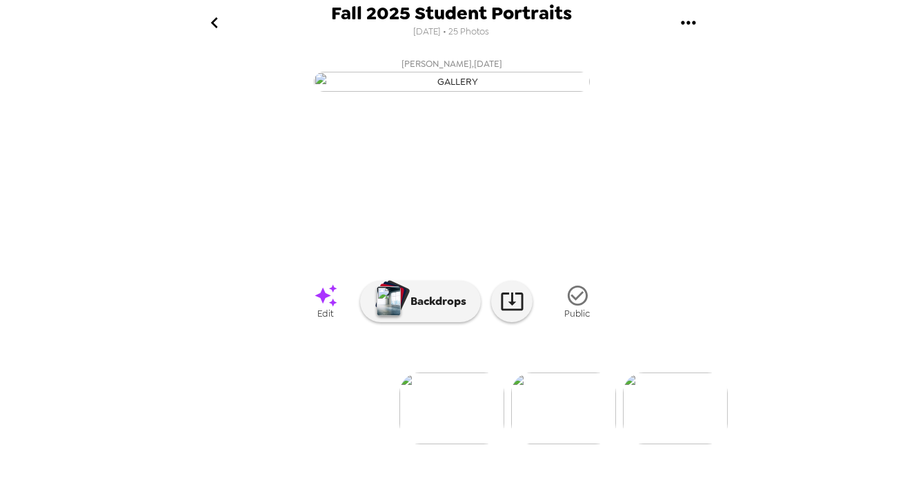
scroll to position [110, 0]
click at [562, 431] on img at bounding box center [563, 409] width 105 height 72
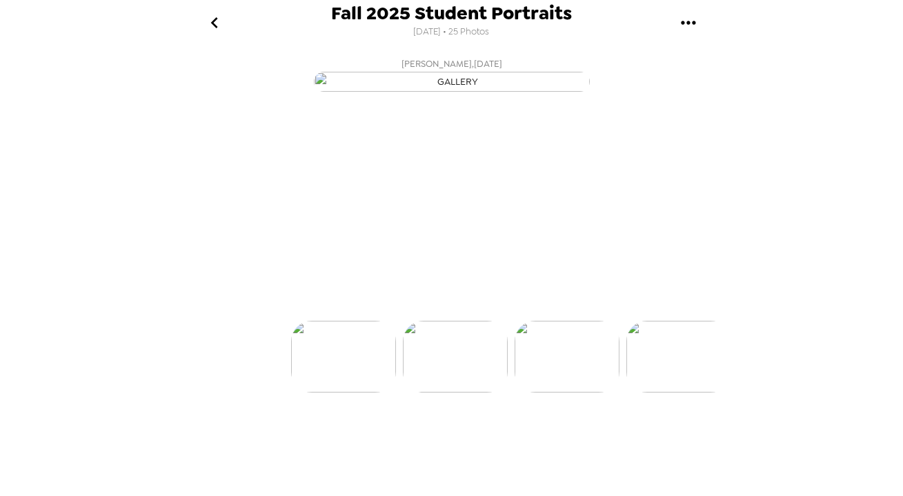
scroll to position [0, 111]
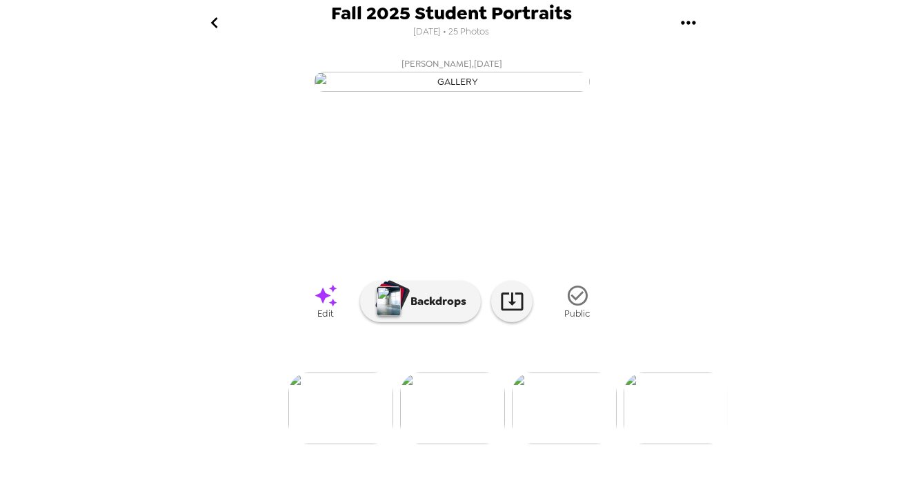
click at [359, 444] on img at bounding box center [340, 409] width 105 height 72
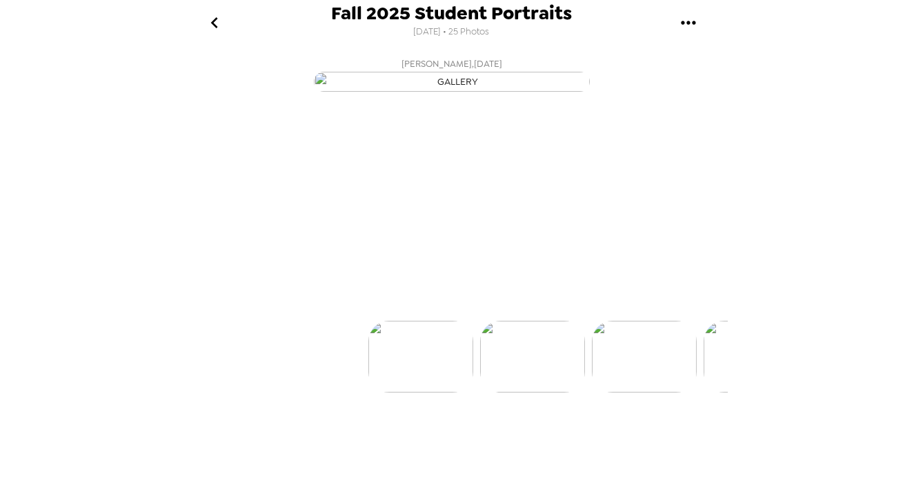
scroll to position [0, 0]
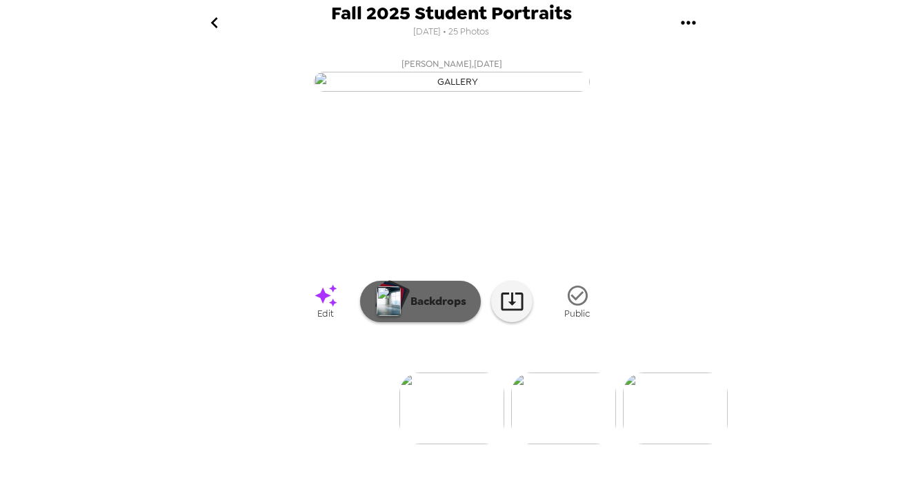
click at [422, 322] on button "Backdrops" at bounding box center [420, 301] width 121 height 41
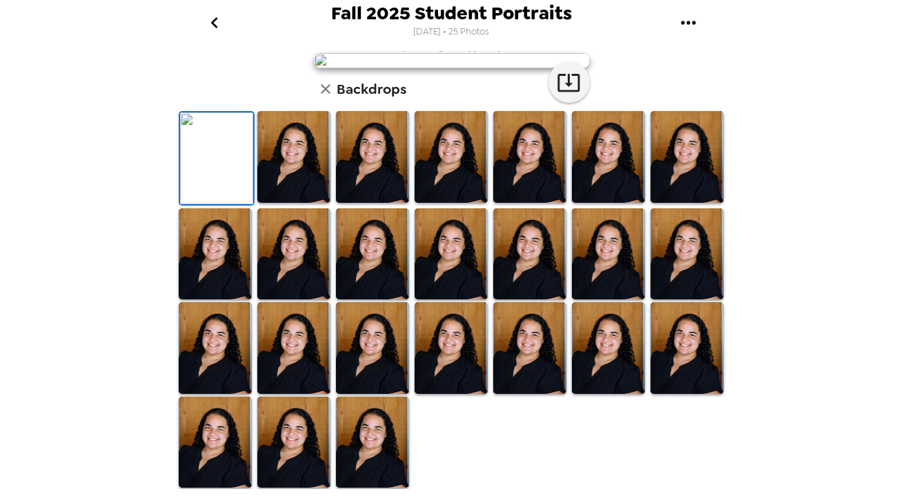
scroll to position [333, 0]
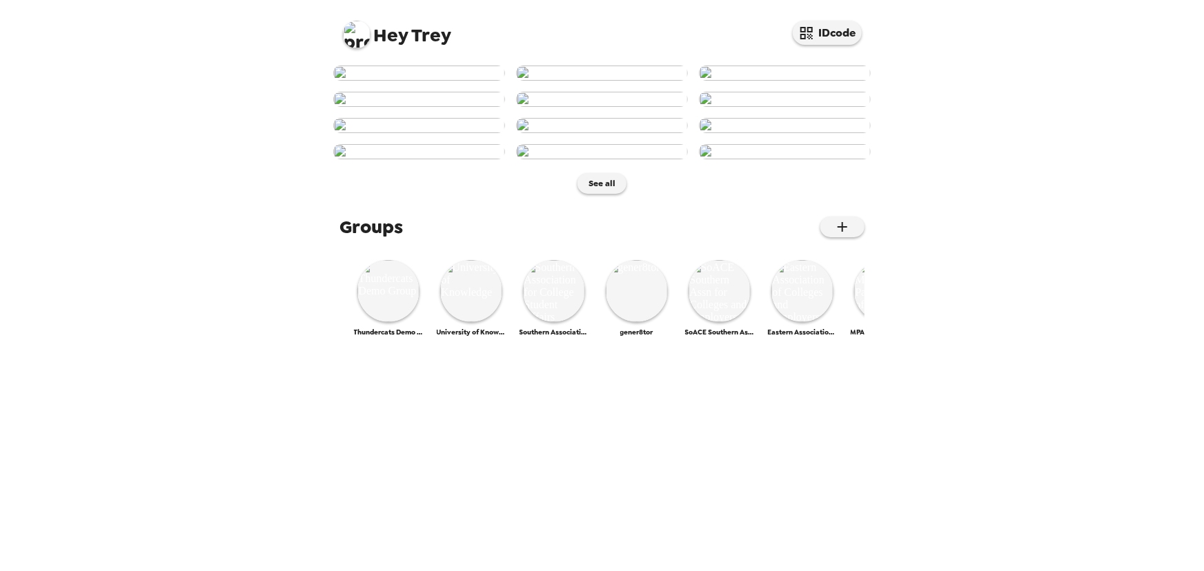
scroll to position [583, 0]
click at [571, 322] on img at bounding box center [554, 291] width 62 height 62
